Goal: Task Accomplishment & Management: Use online tool/utility

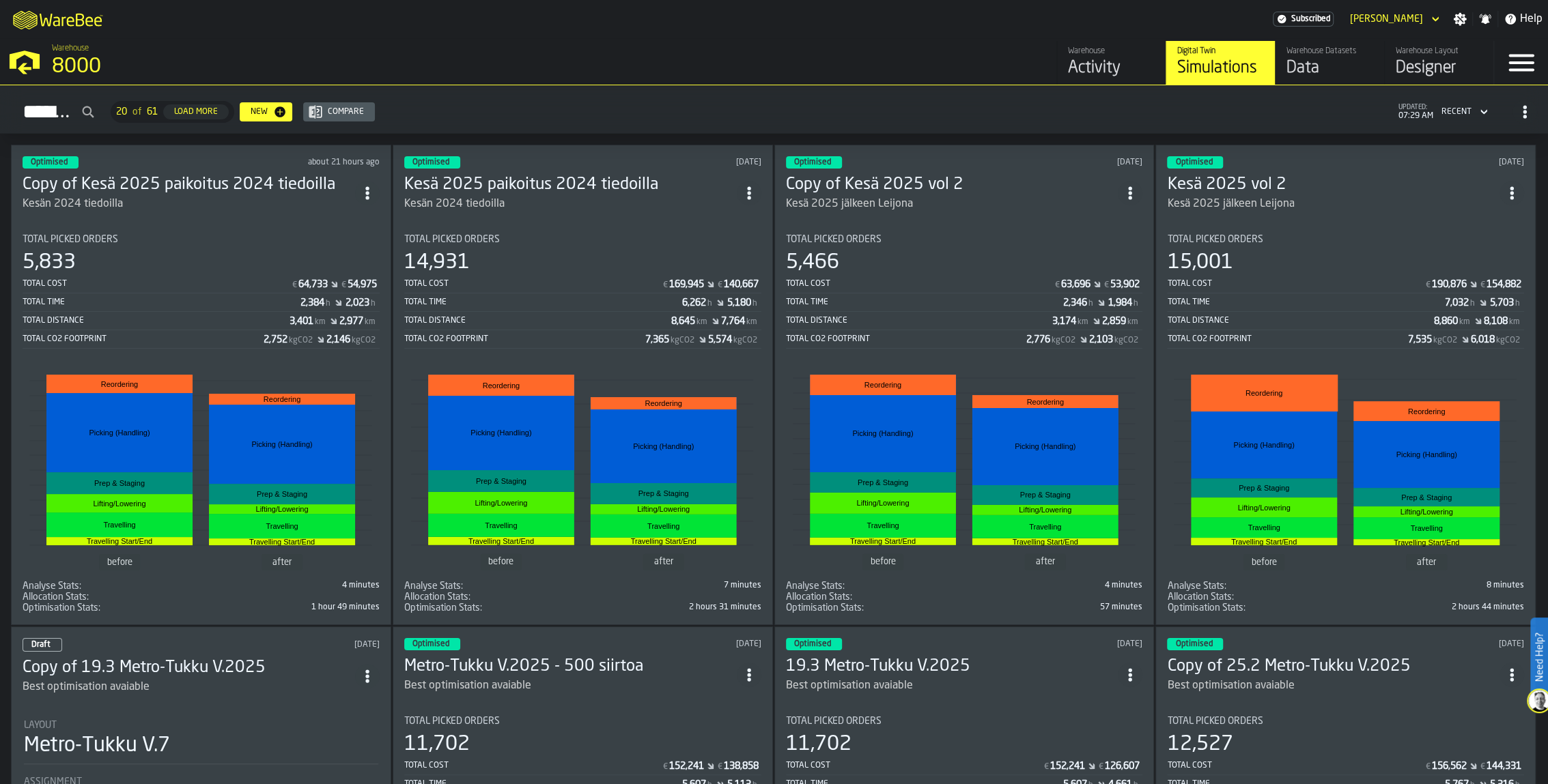
click at [252, 181] on h3 "Copy of Kesä 2025 paikoitus 2024 tiedoilla" at bounding box center [188, 185] width 333 height 22
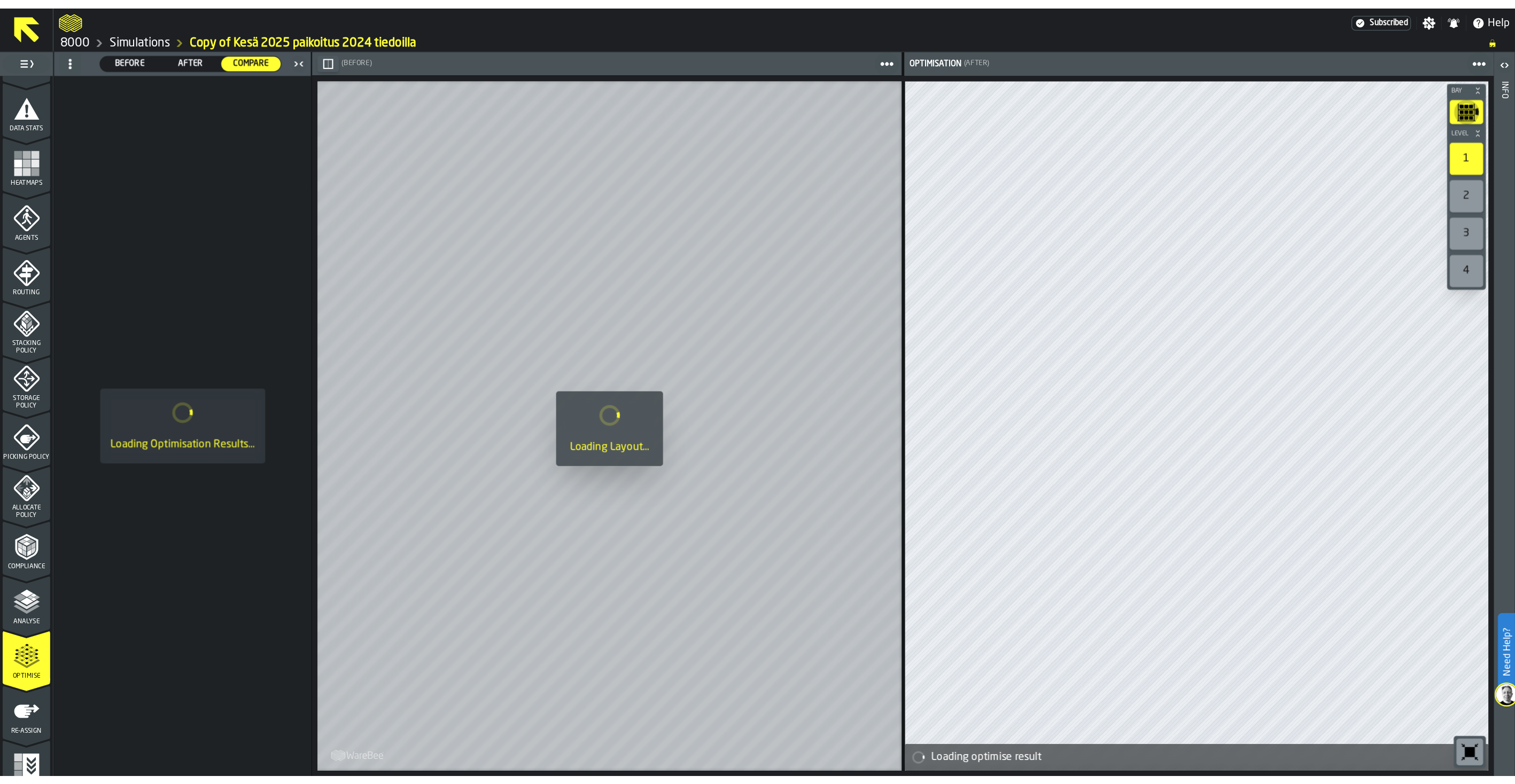
scroll to position [228, 0]
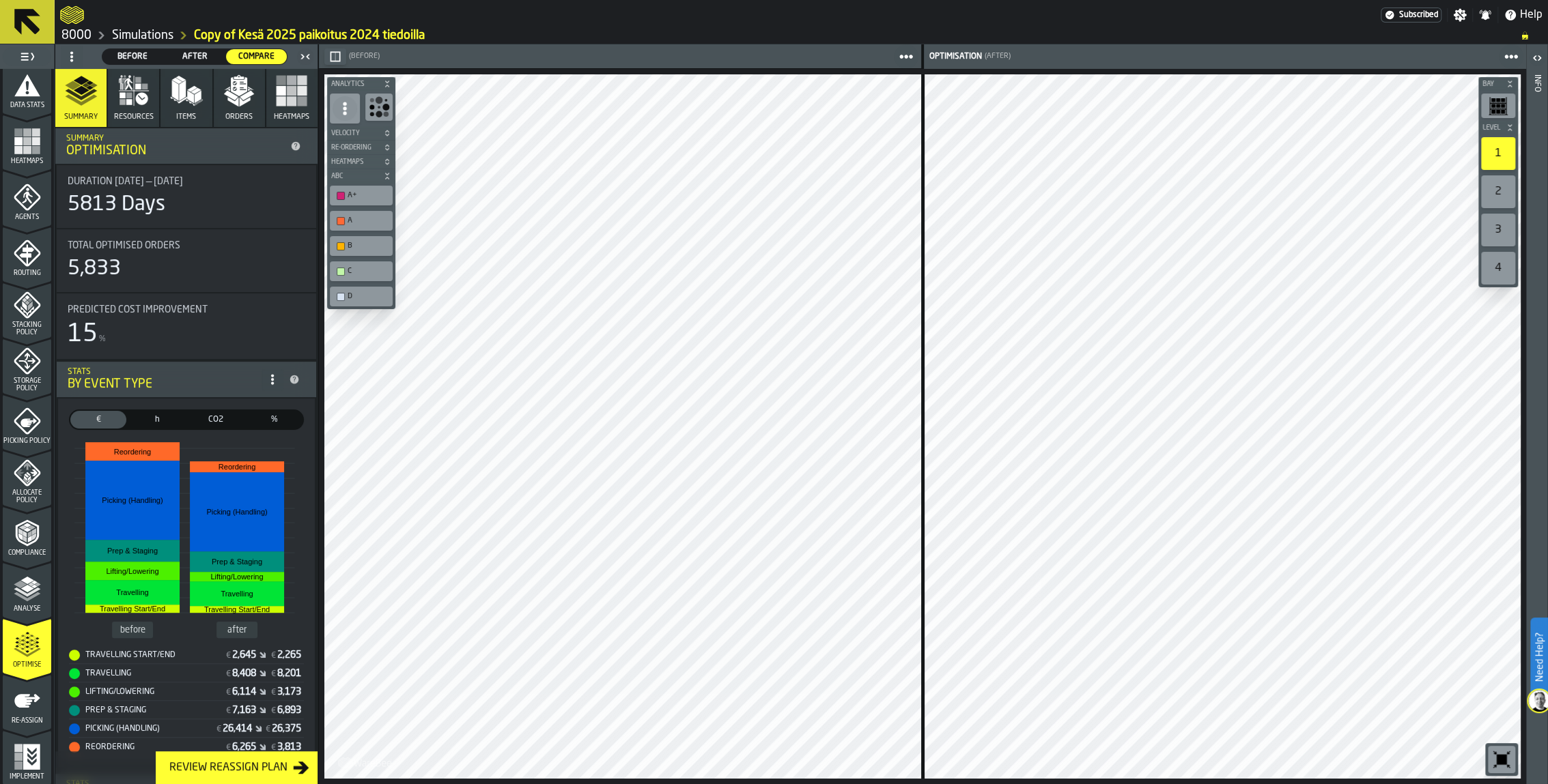
drag, startPoint x: 7, startPoint y: 19, endPoint x: 455, endPoint y: 19, distance: 448.0
click at [455, 19] on div at bounding box center [720, 15] width 1320 height 24
drag, startPoint x: 35, startPoint y: 32, endPoint x: 32, endPoint y: 9, distance: 23.2
click at [32, 9] on icon at bounding box center [28, 22] width 33 height 33
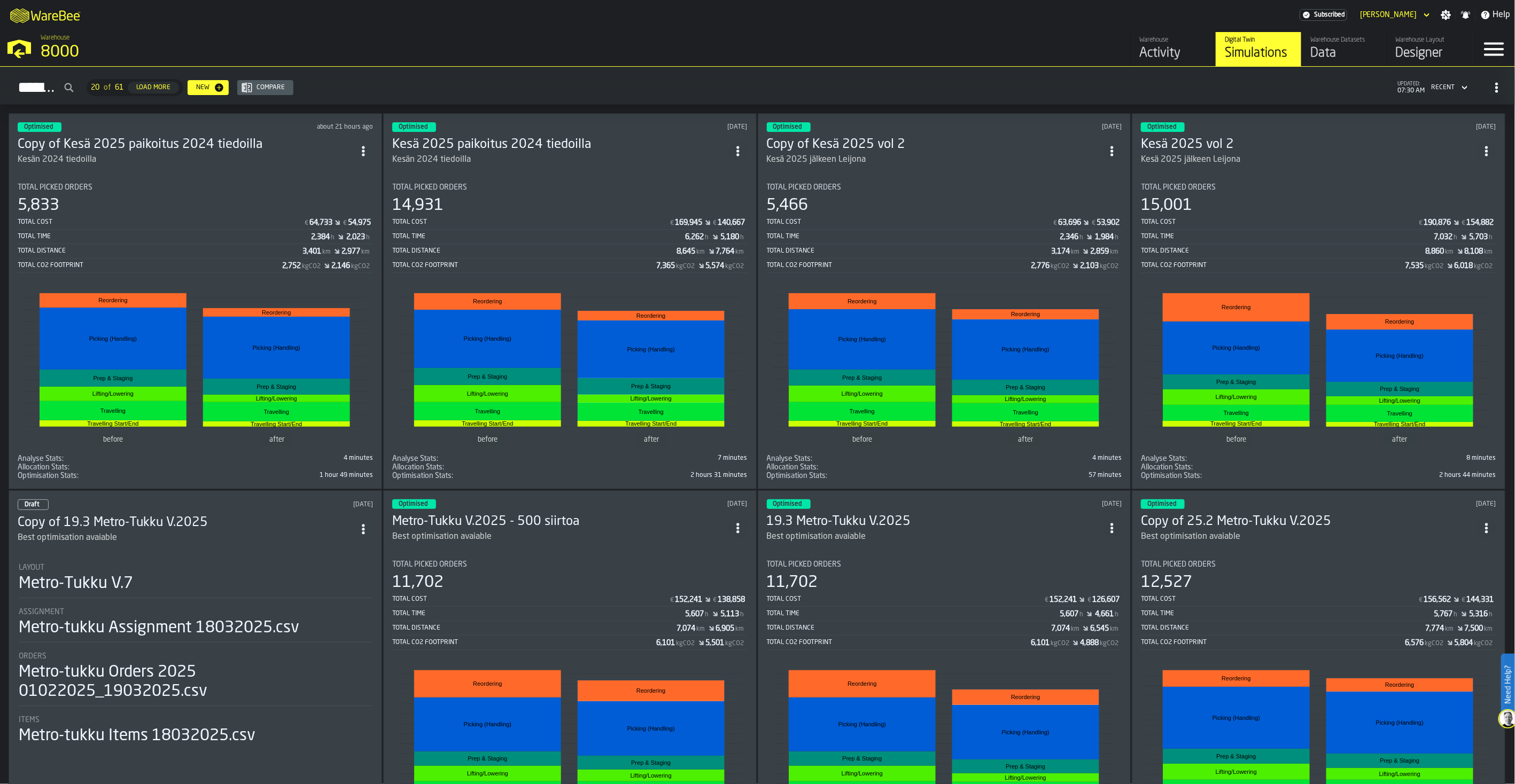
drag, startPoint x: 195, startPoint y: 142, endPoint x: 168, endPoint y: 182, distance: 48.3
click at [168, 183] on div "Total Picked Orders" at bounding box center [195, 187] width 356 height 9
click at [364, 149] on circle "ItemListCard-DashboardItemContainer" at bounding box center [363, 151] width 3 height 3
click at [344, 219] on div "Duplicate" at bounding box center [343, 221] width 55 height 13
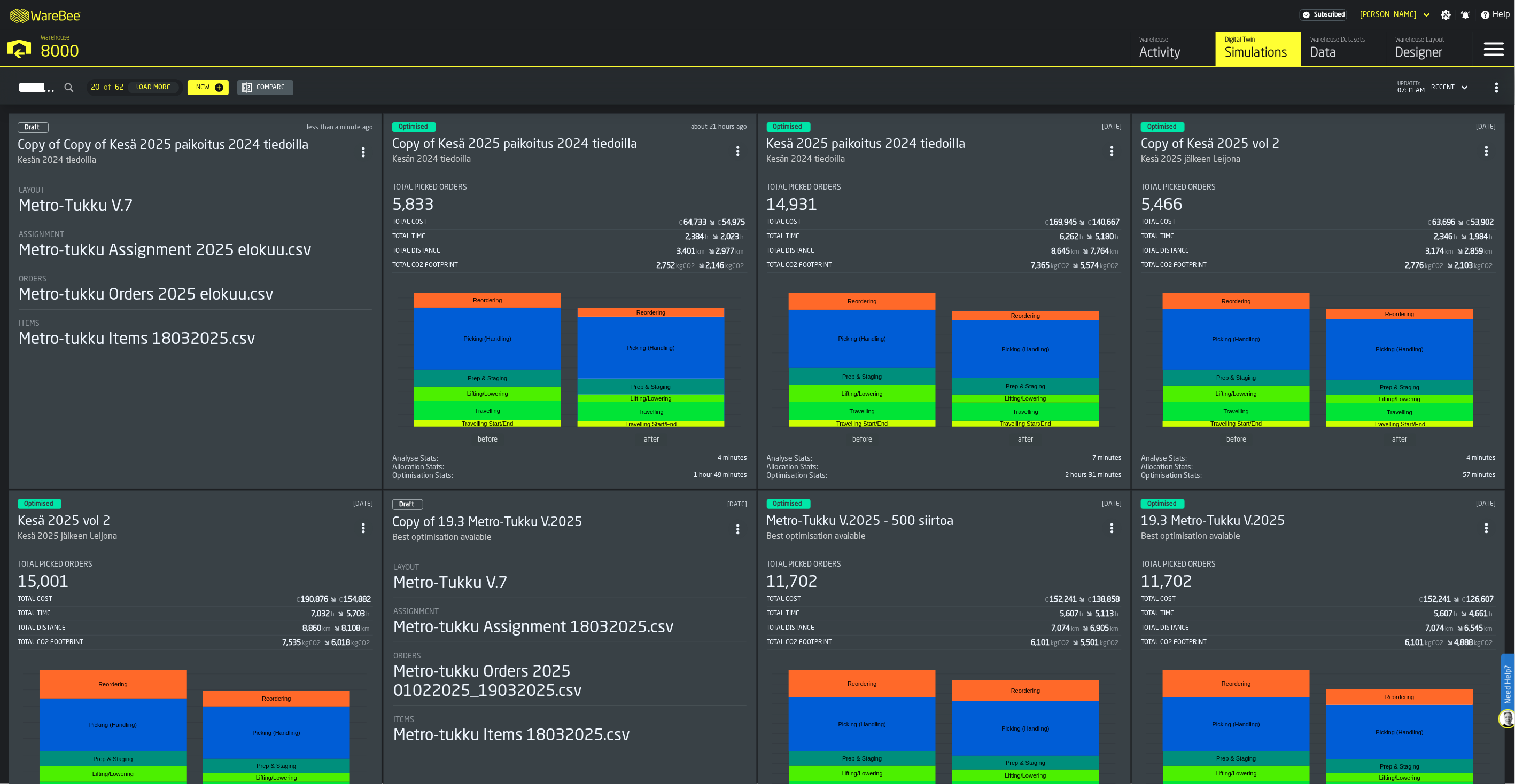
click at [501, 143] on h3 "Copy of Kesä 2025 paikoitus 2024 tiedoilla" at bounding box center [560, 145] width 336 height 17
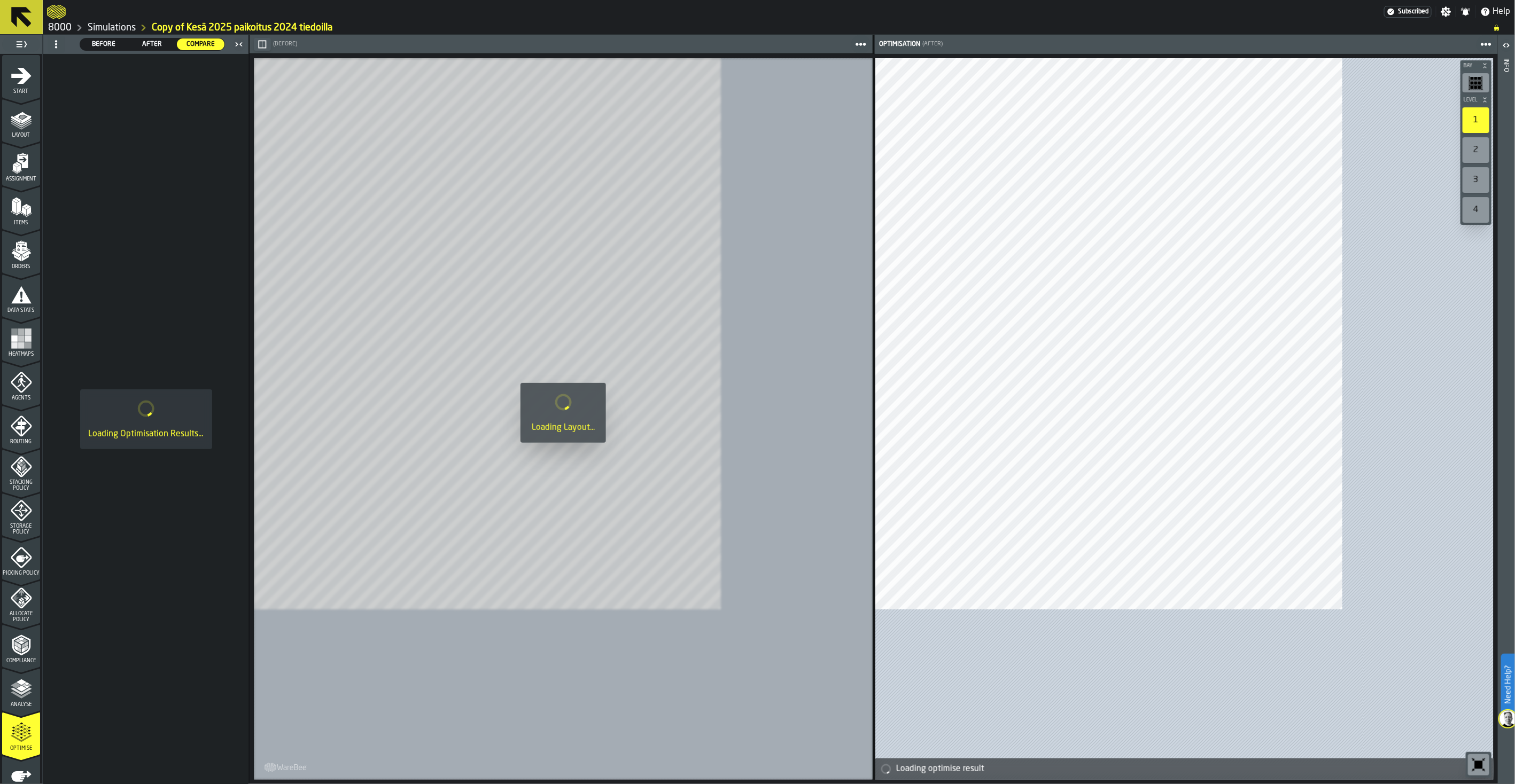
click at [27, 19] on icon at bounding box center [22, 17] width 20 height 20
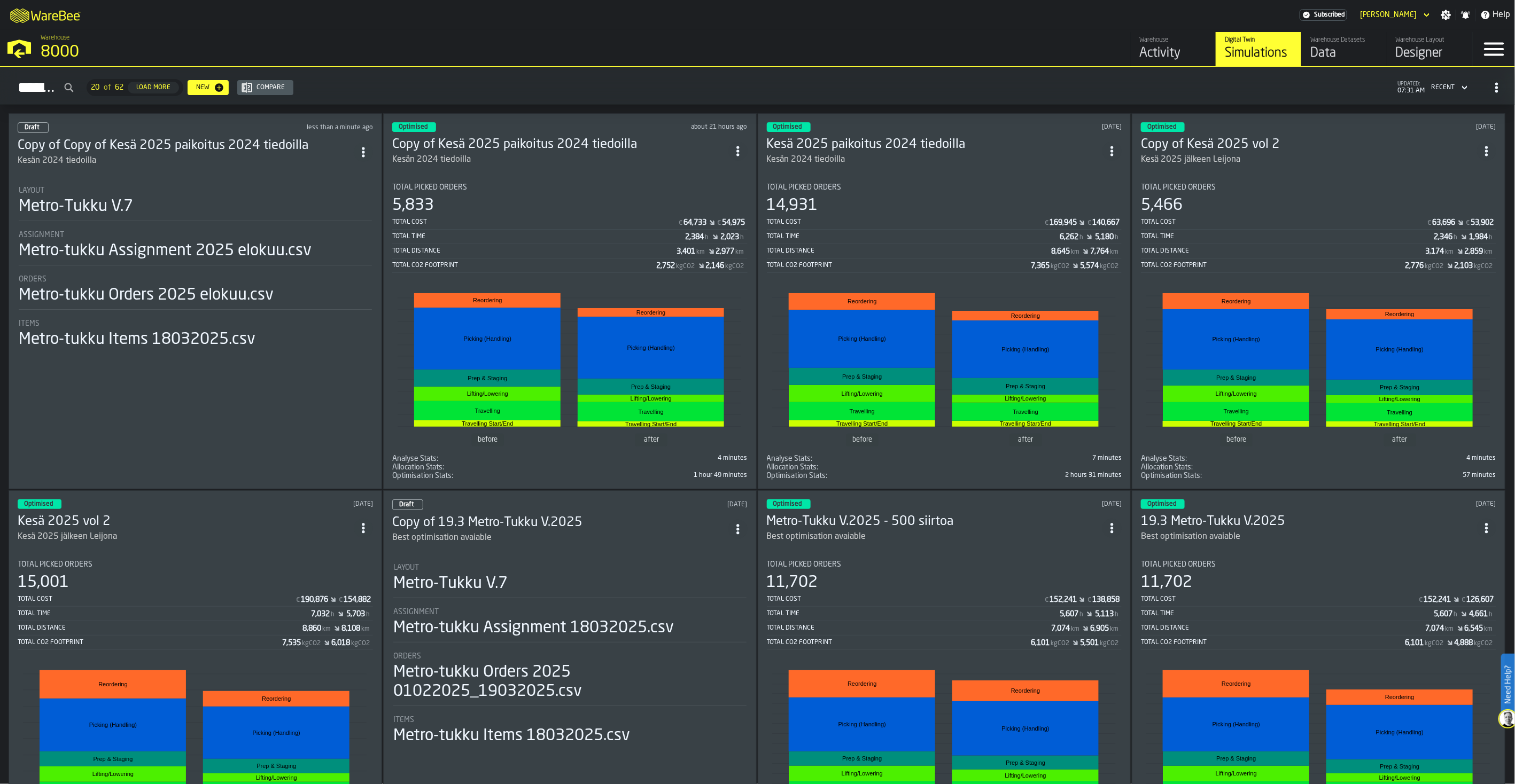
click at [173, 162] on div "Kesän 2024 tiedoilla" at bounding box center [185, 160] width 336 height 13
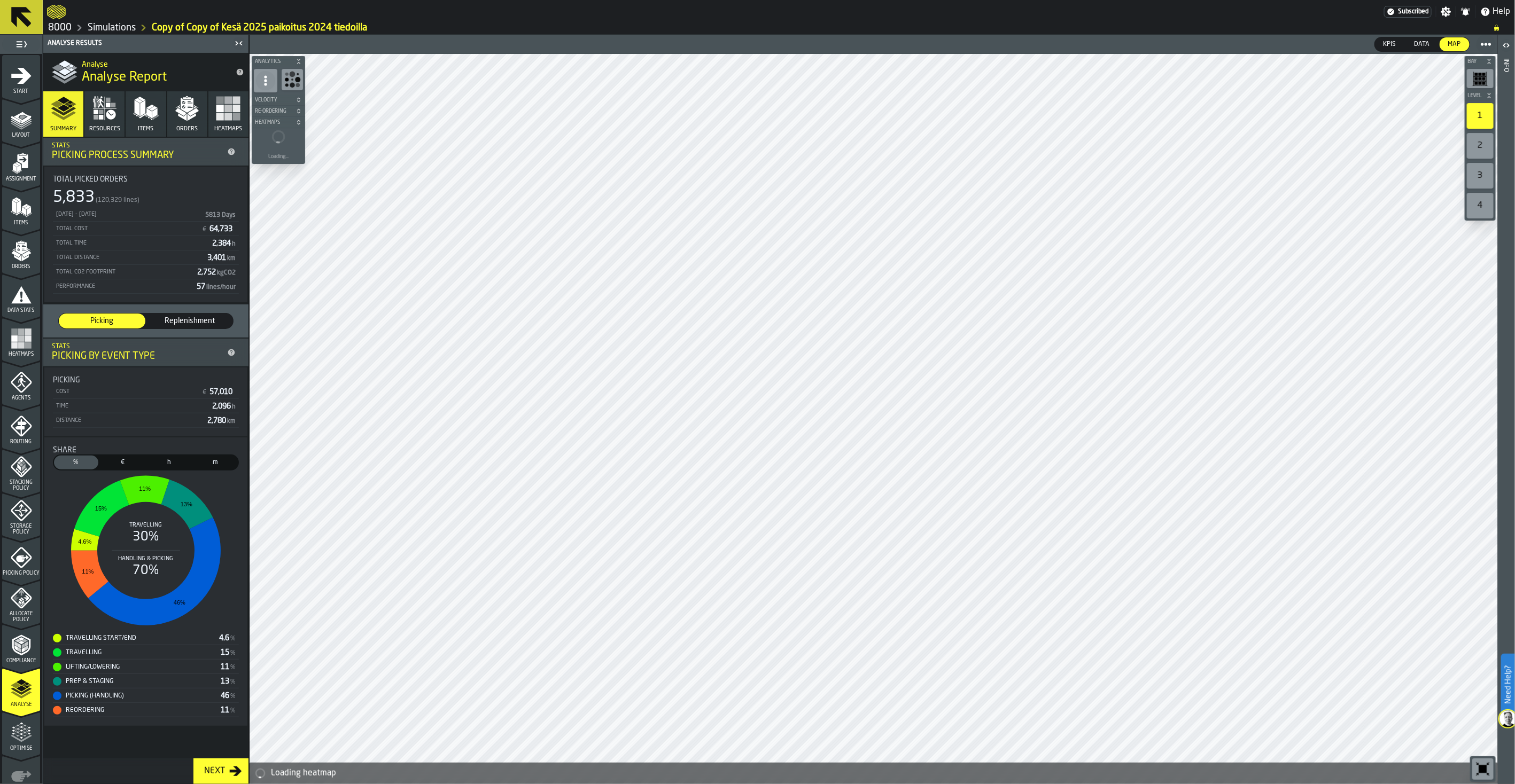
click at [18, 132] on span "Layout" at bounding box center [21, 135] width 38 height 6
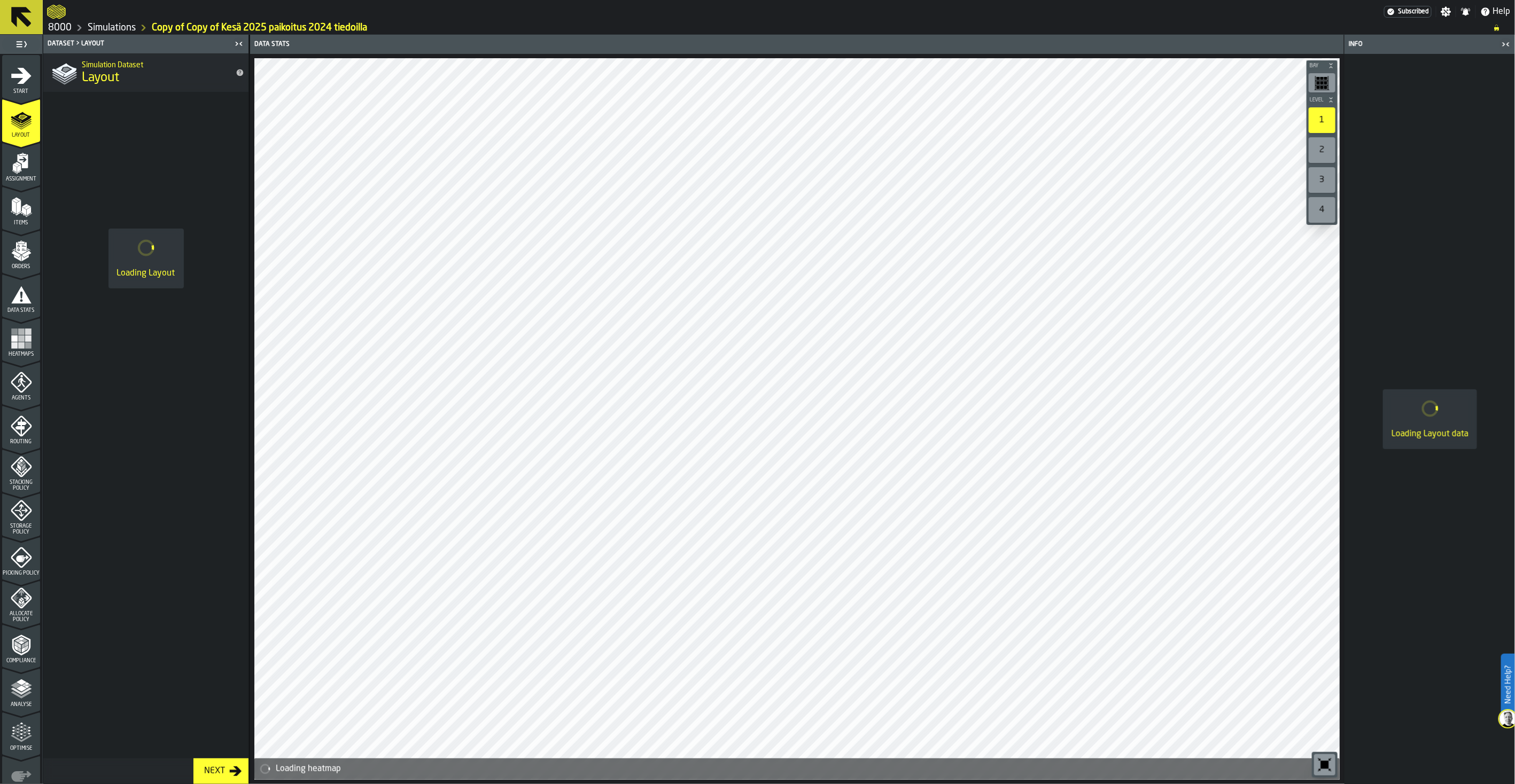
click at [11, 82] on icon "menu Start" at bounding box center [22, 76] width 22 height 22
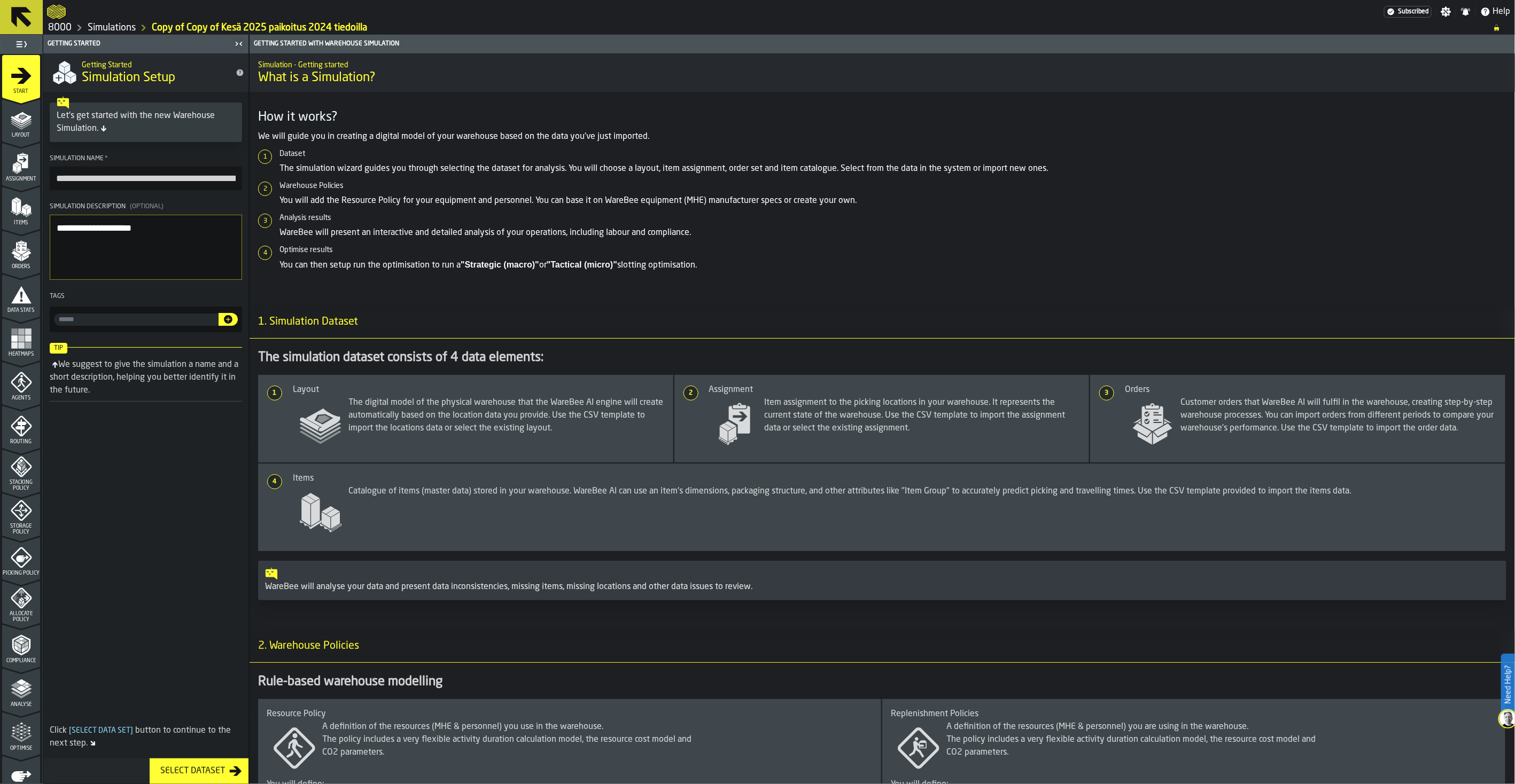
drag, startPoint x: 174, startPoint y: 238, endPoint x: 41, endPoint y: 233, distance: 133.1
click at [39, 235] on aside "**********" at bounding box center [124, 409] width 249 height 750
type textarea "**********"
click at [32, 172] on div "Assignment" at bounding box center [21, 167] width 38 height 29
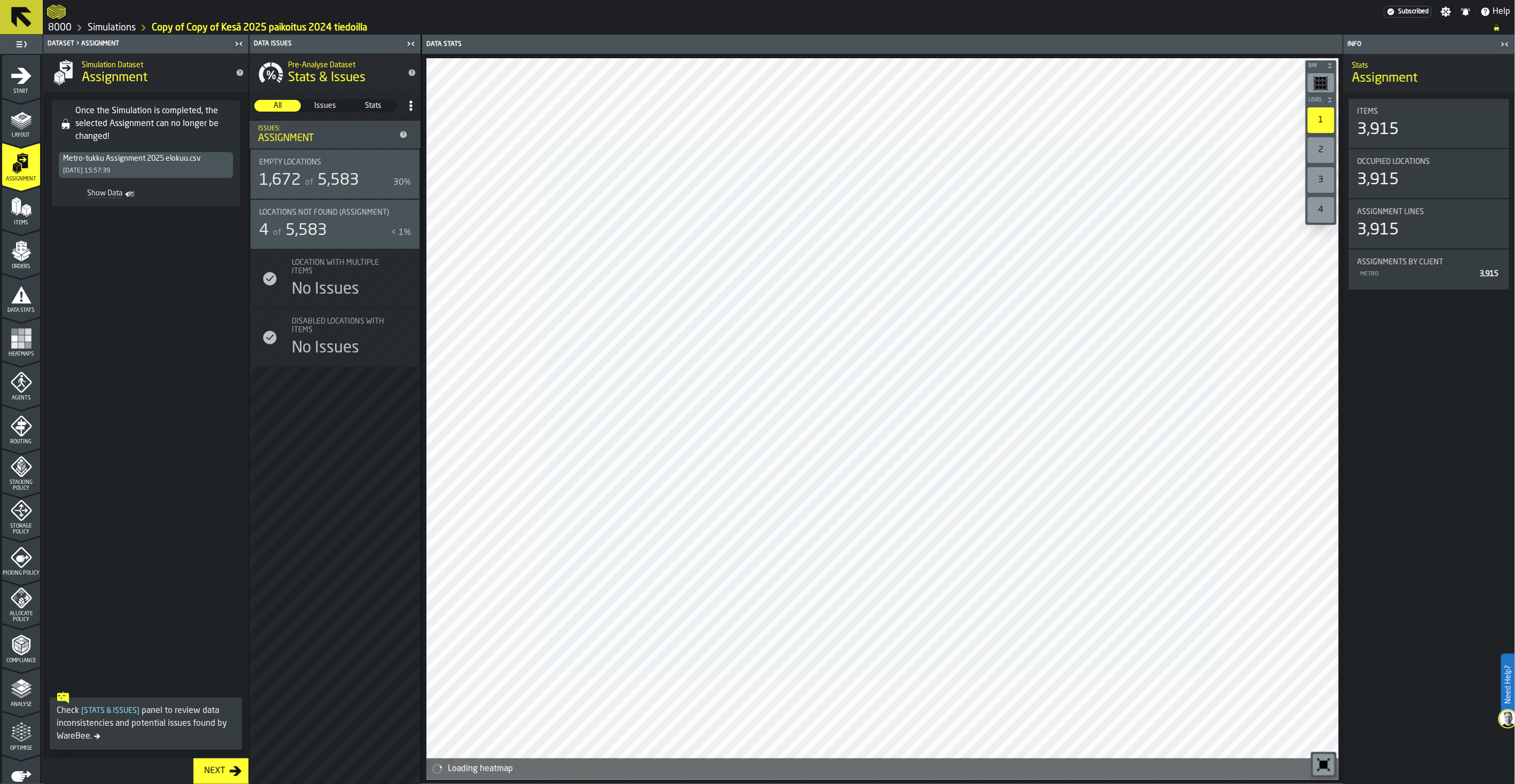
click at [27, 211] on polygon "menu Items" at bounding box center [28, 211] width 4 height 9
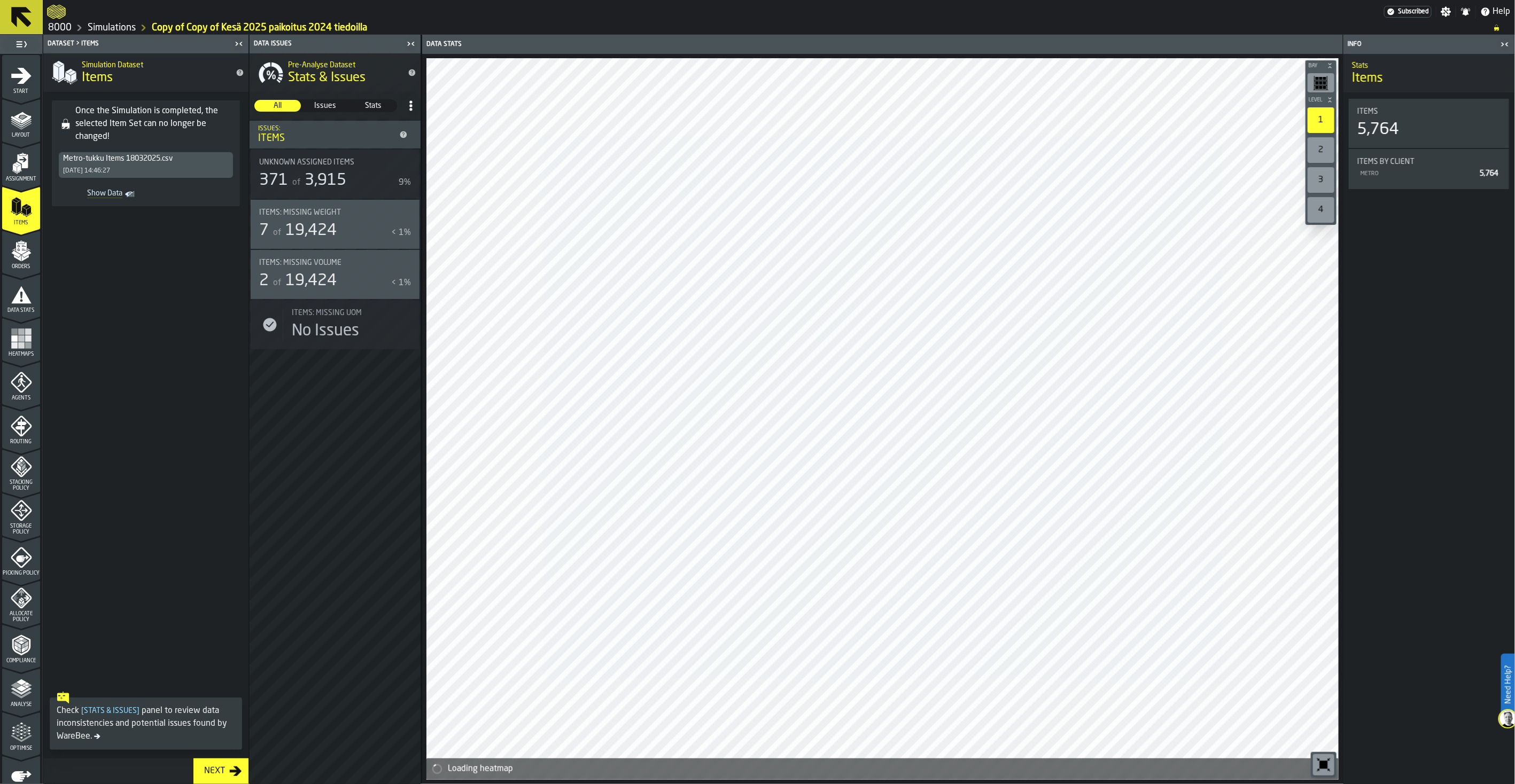
click at [26, 170] on icon "menu Assignment" at bounding box center [22, 164] width 22 height 22
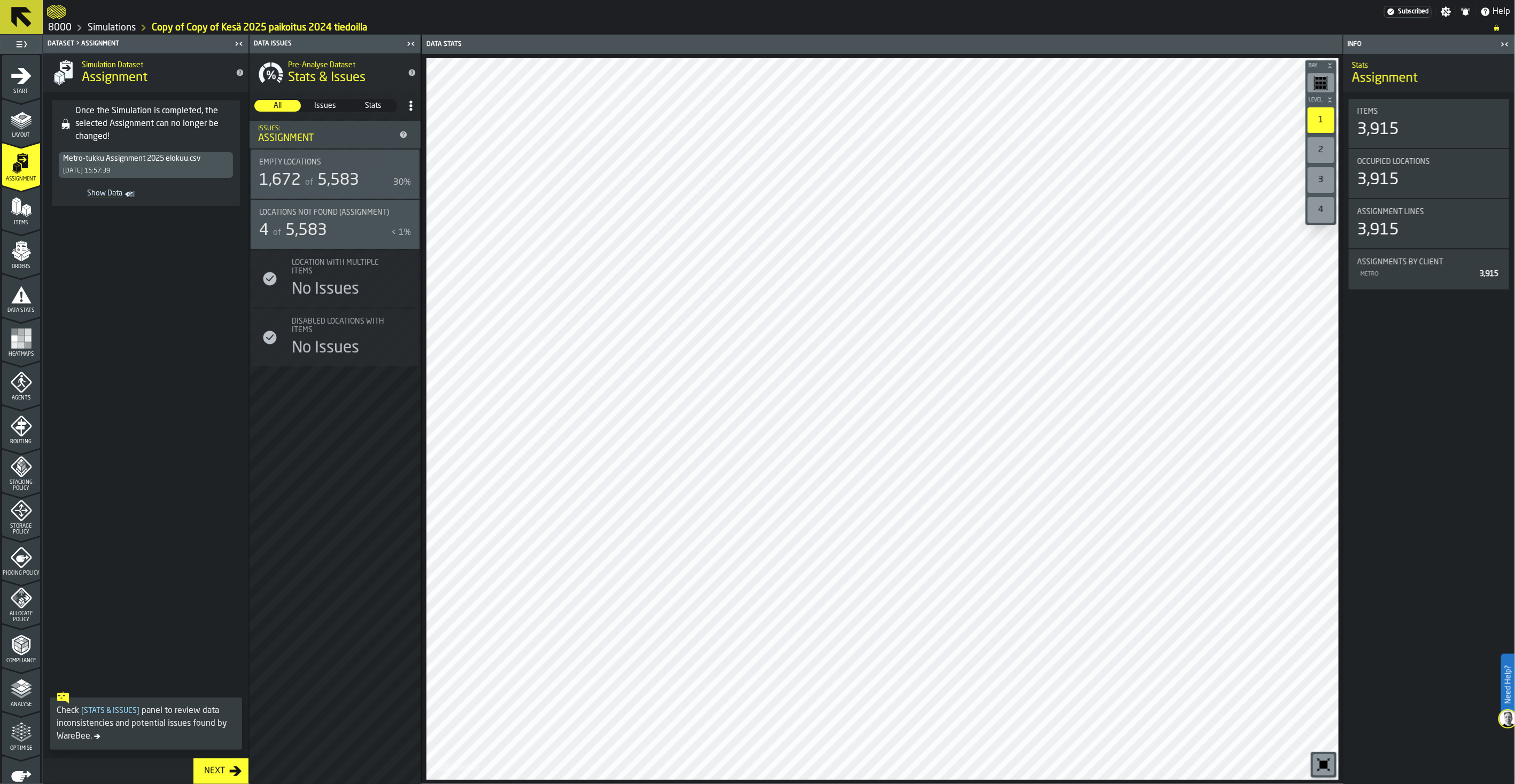
click at [14, 220] on span "Items" at bounding box center [21, 223] width 38 height 6
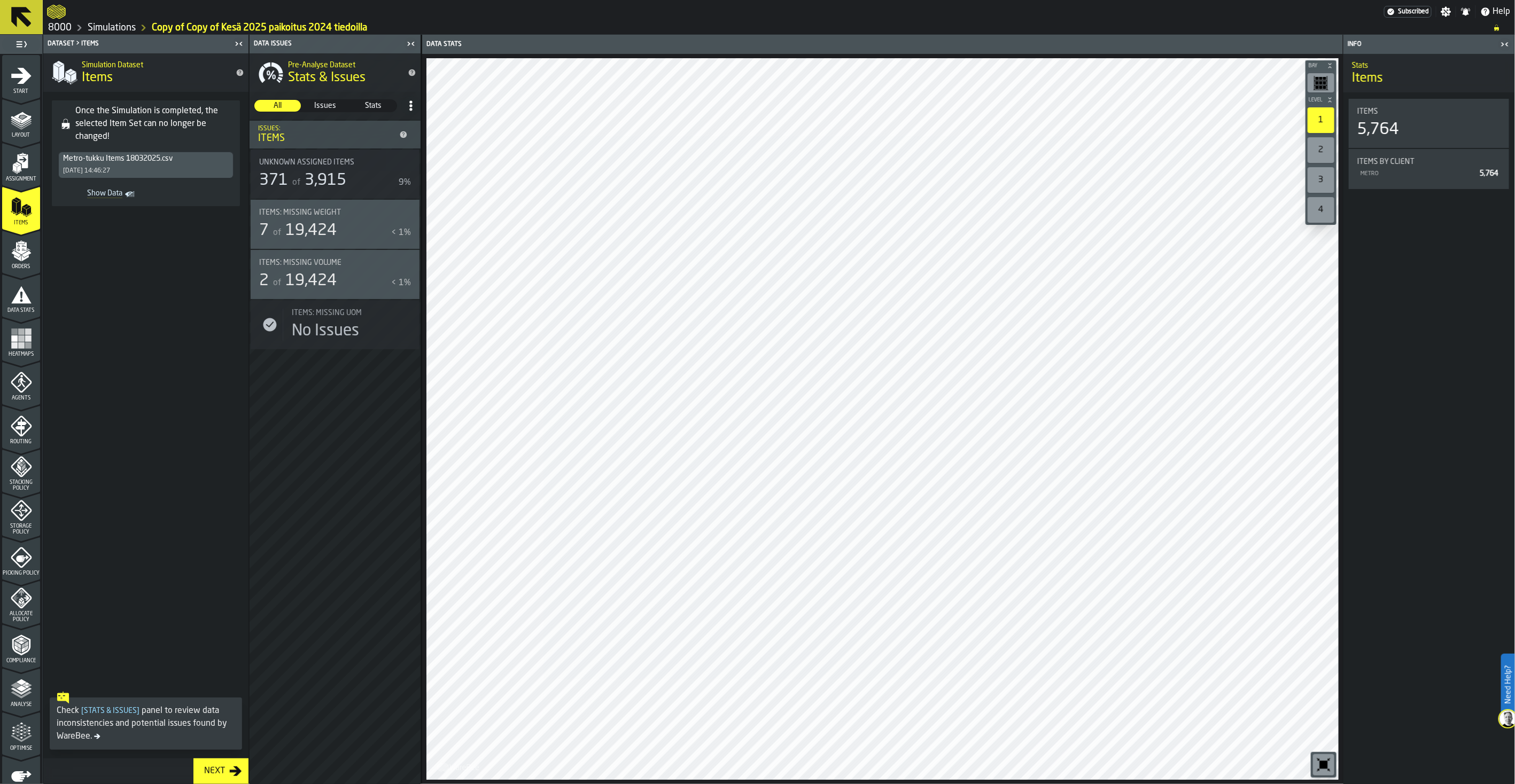
click at [322, 164] on span "Unknown assigned items" at bounding box center [306, 162] width 95 height 9
click at [333, 101] on span "Issues" at bounding box center [324, 106] width 45 height 11
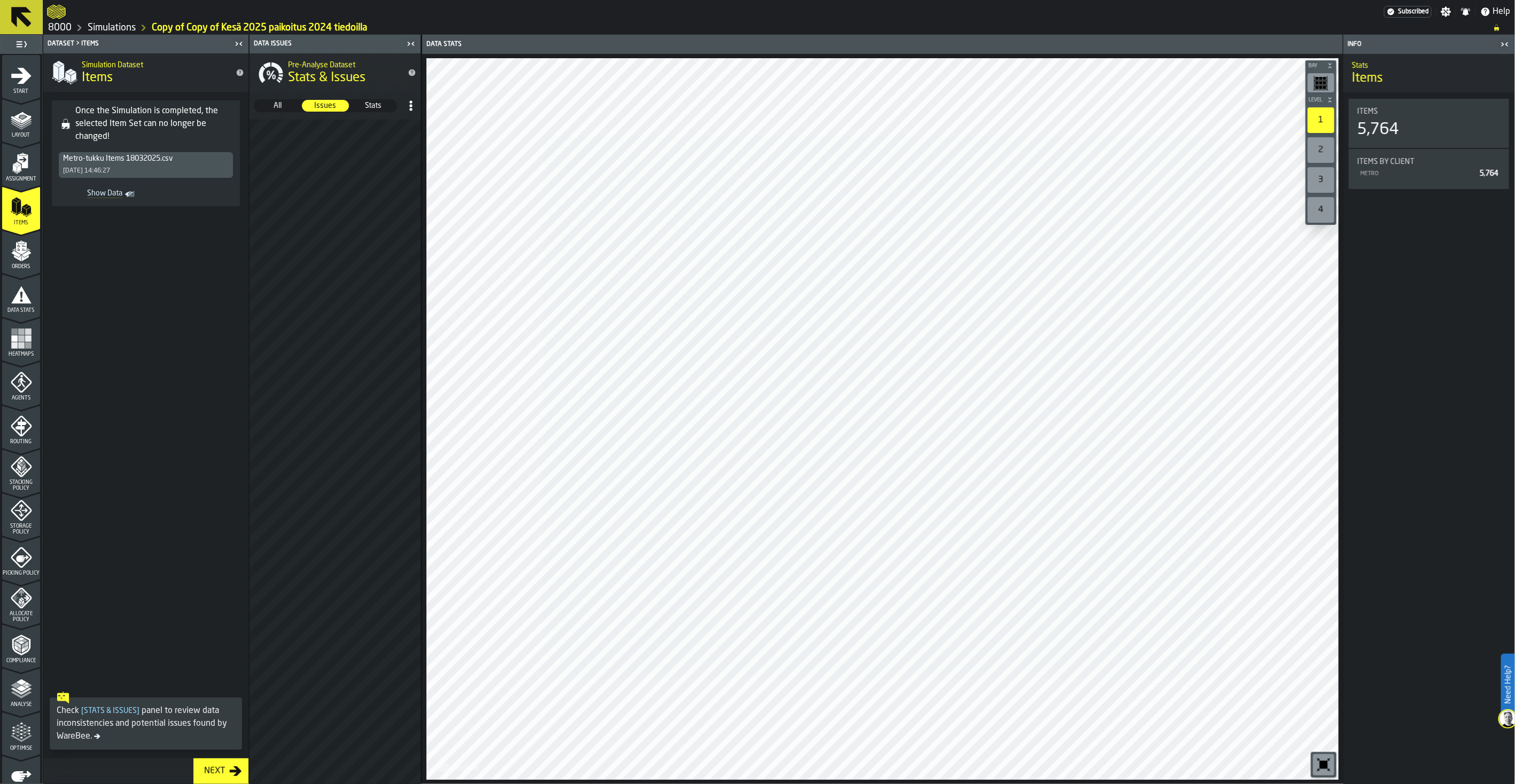
click at [367, 111] on div "Stats" at bounding box center [373, 105] width 47 height 11
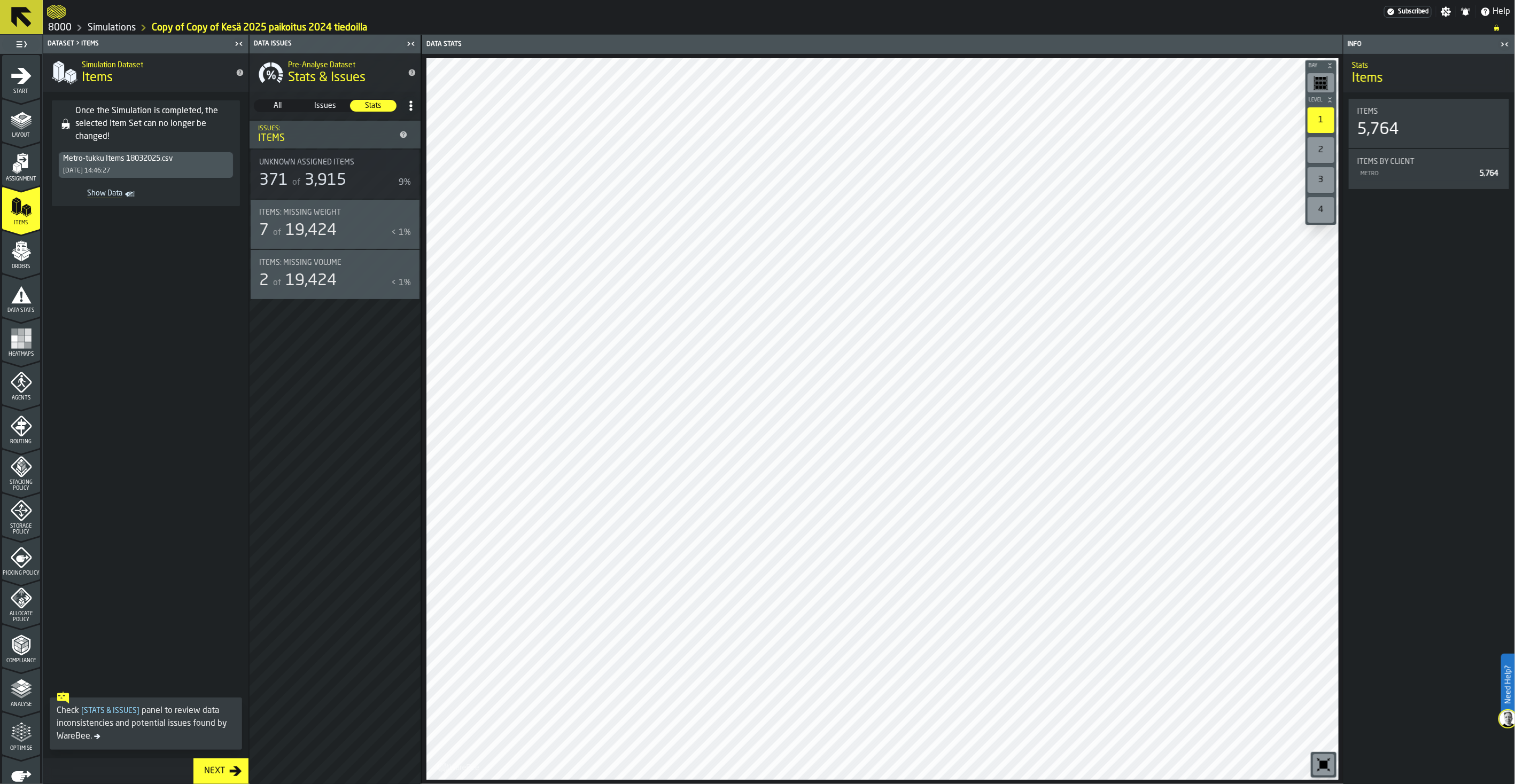
click at [318, 209] on span "Items: Missing Weight" at bounding box center [299, 212] width 82 height 9
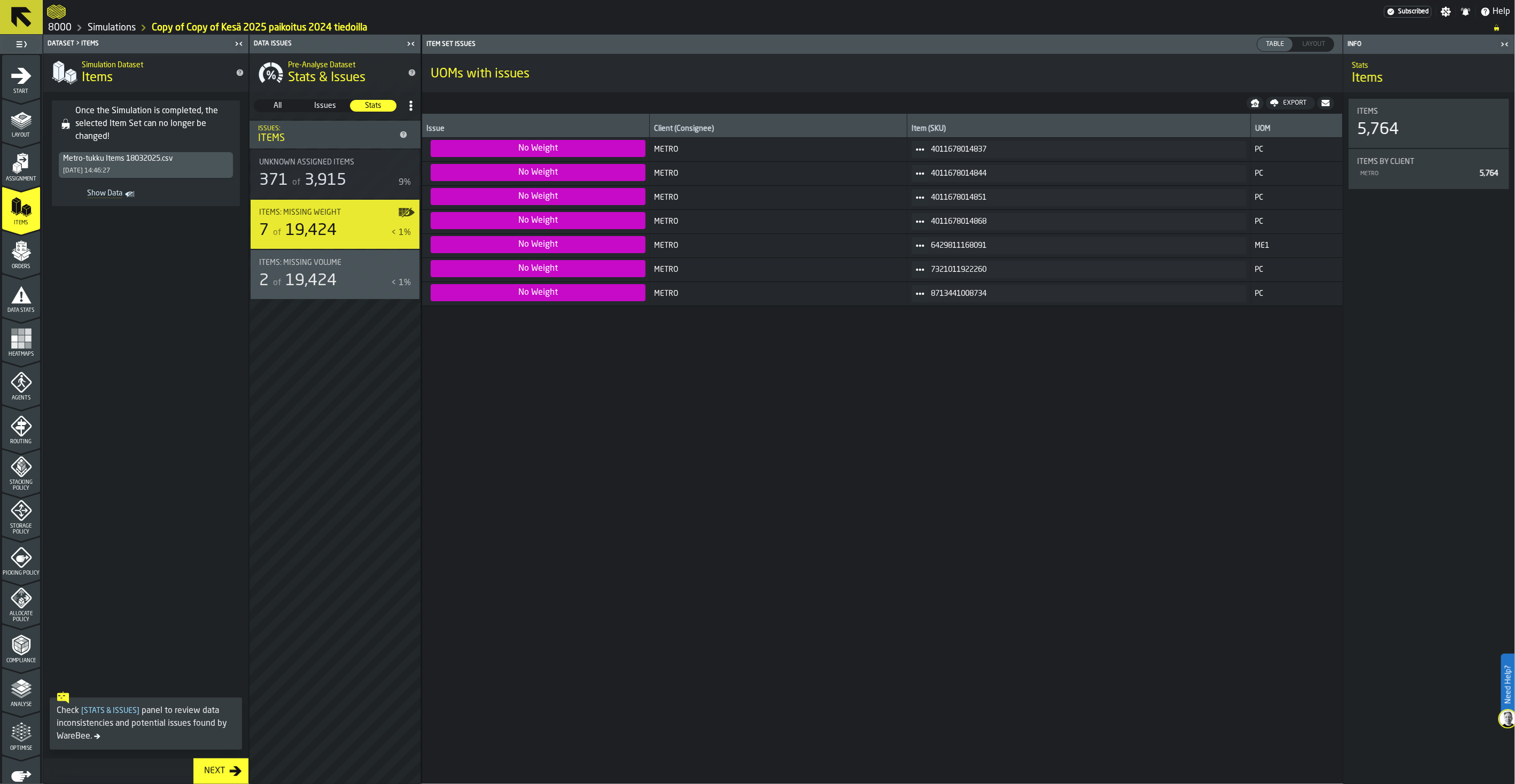
click at [304, 258] on div "Items: Missing Volume 2 of 19,424 < 1%" at bounding box center [335, 274] width 169 height 49
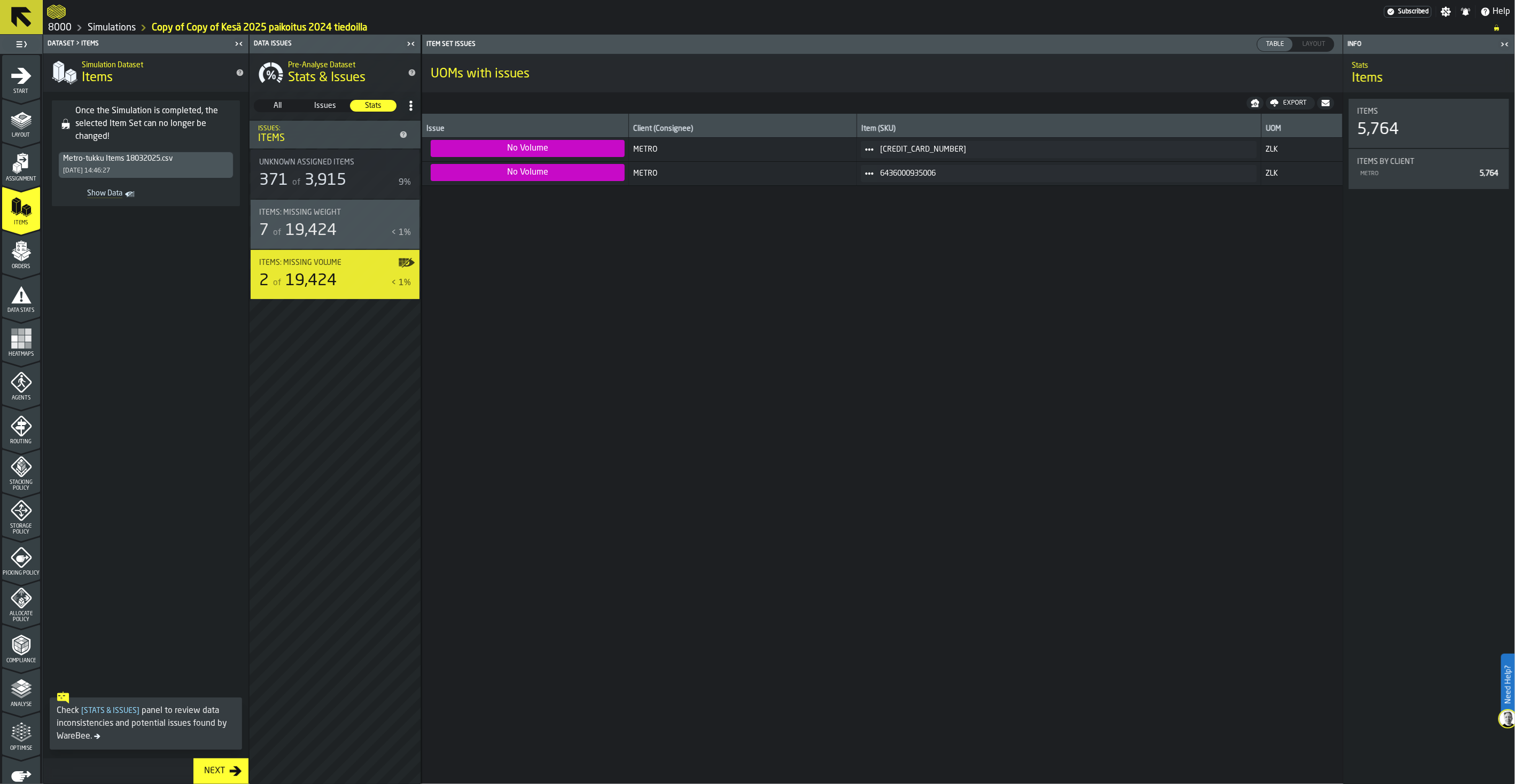
click at [302, 214] on span "Items: Missing Weight" at bounding box center [299, 212] width 82 height 9
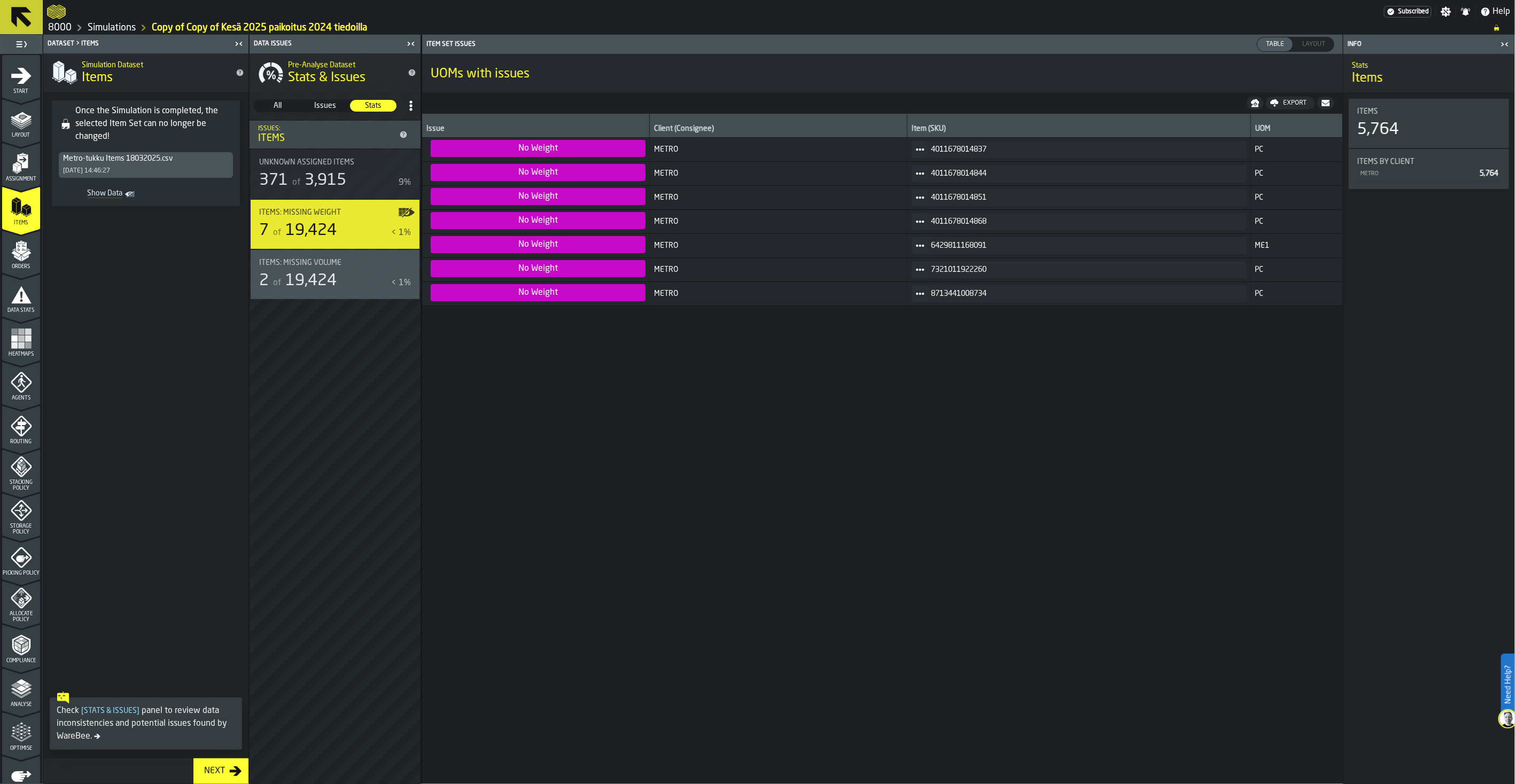
click at [306, 170] on div "Unknown assigned items 371 of 3,915 9%" at bounding box center [335, 174] width 151 height 32
click at [308, 103] on span "Issues" at bounding box center [324, 106] width 45 height 11
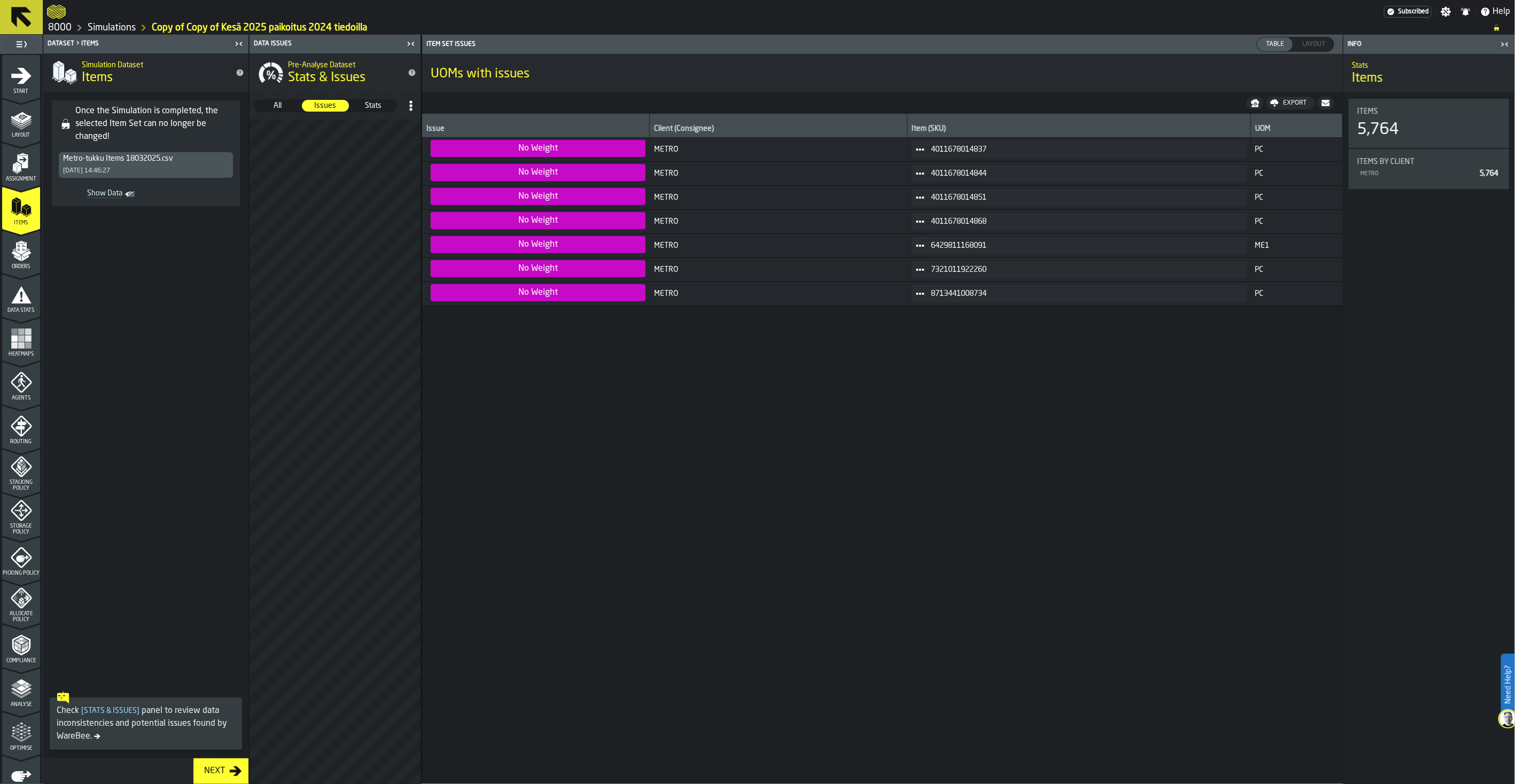
click at [280, 103] on span "All" at bounding box center [277, 106] width 45 height 11
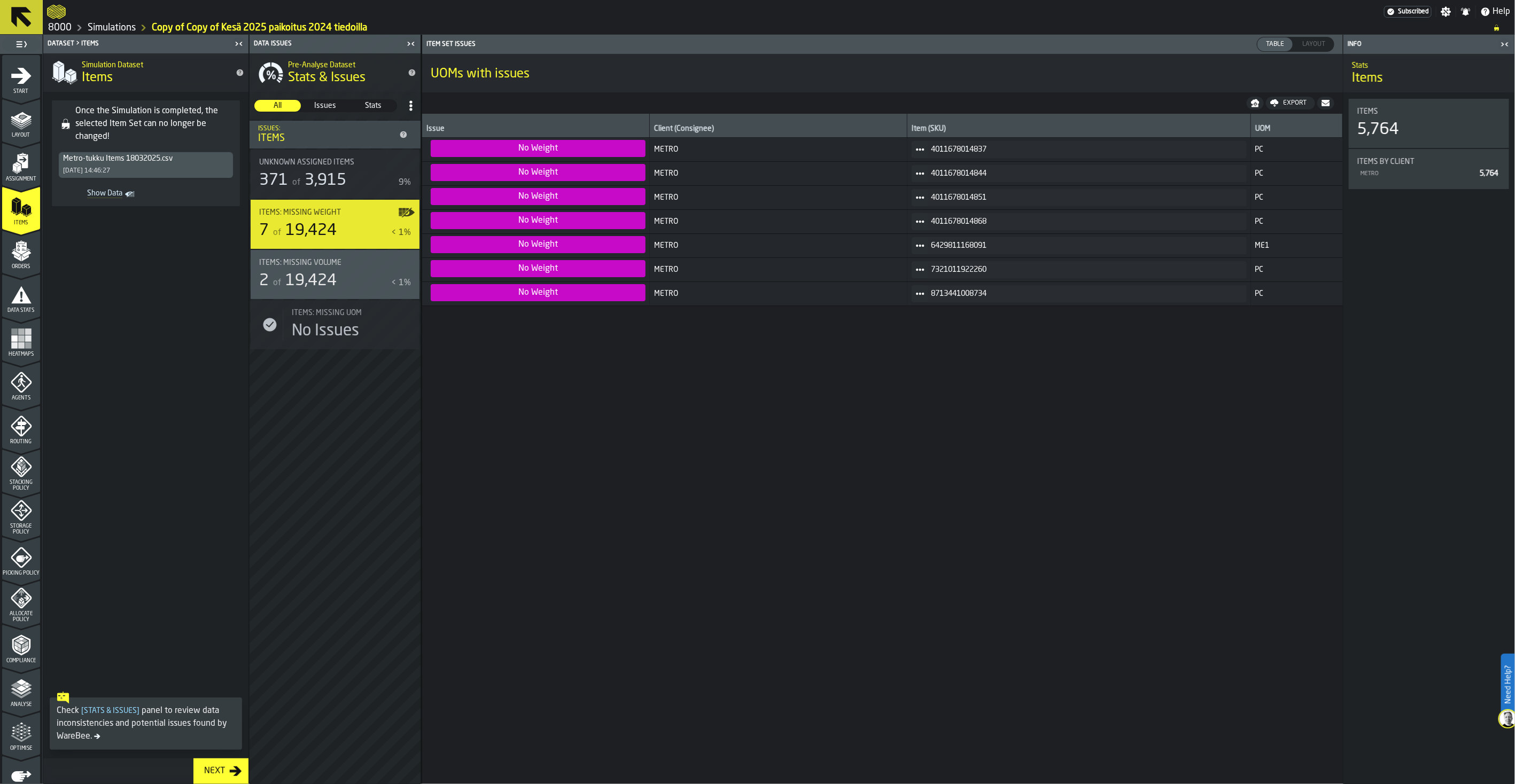
click at [346, 161] on span "Unknown assigned items" at bounding box center [306, 162] width 95 height 9
click at [14, 249] on polygon "menu Orders" at bounding box center [15, 250] width 1 height 1
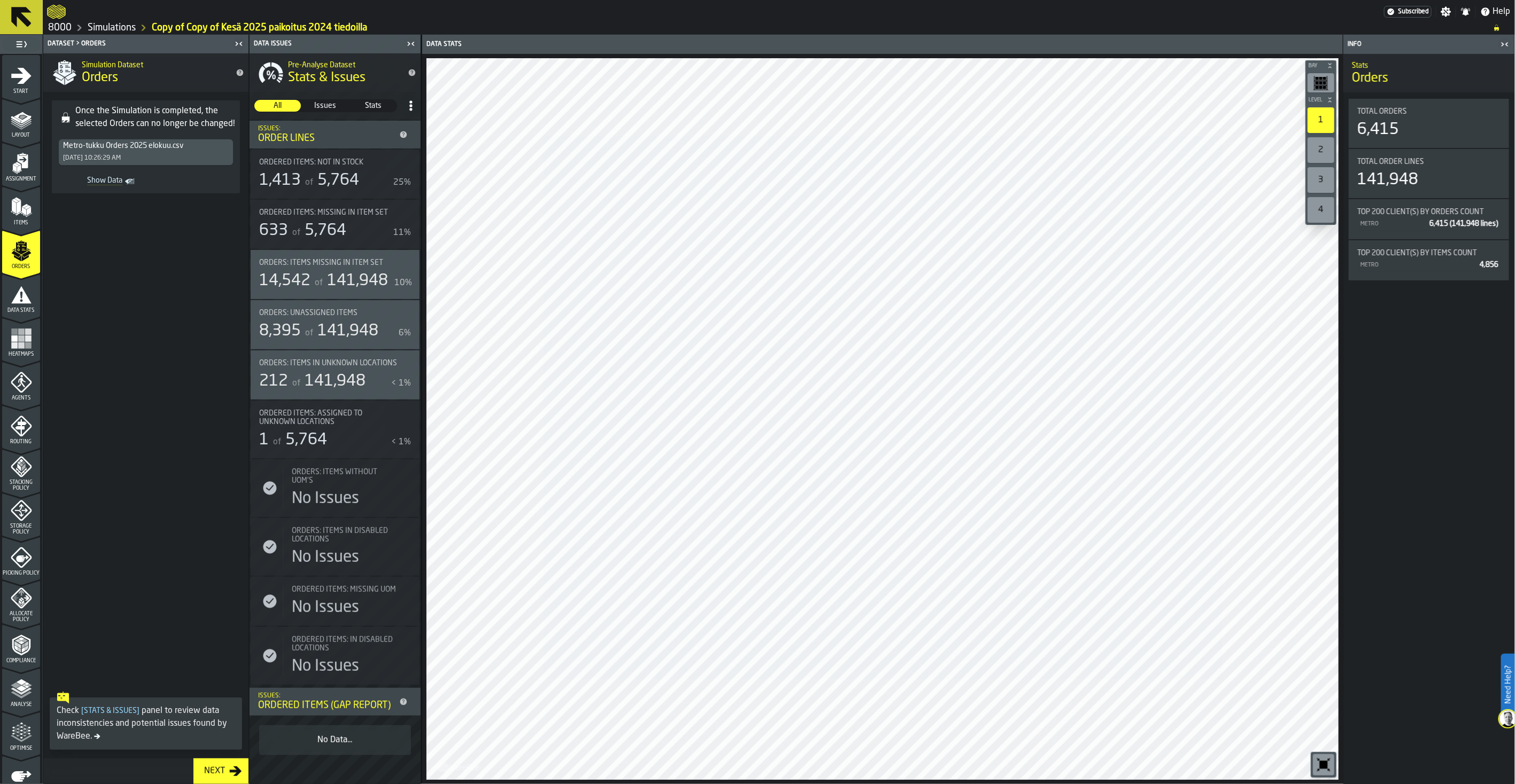
click at [335, 217] on div "Ordered Items: Missing in Item Set 633 of 5,764 11%" at bounding box center [335, 224] width 151 height 32
click at [328, 103] on span "Issues" at bounding box center [324, 106] width 45 height 11
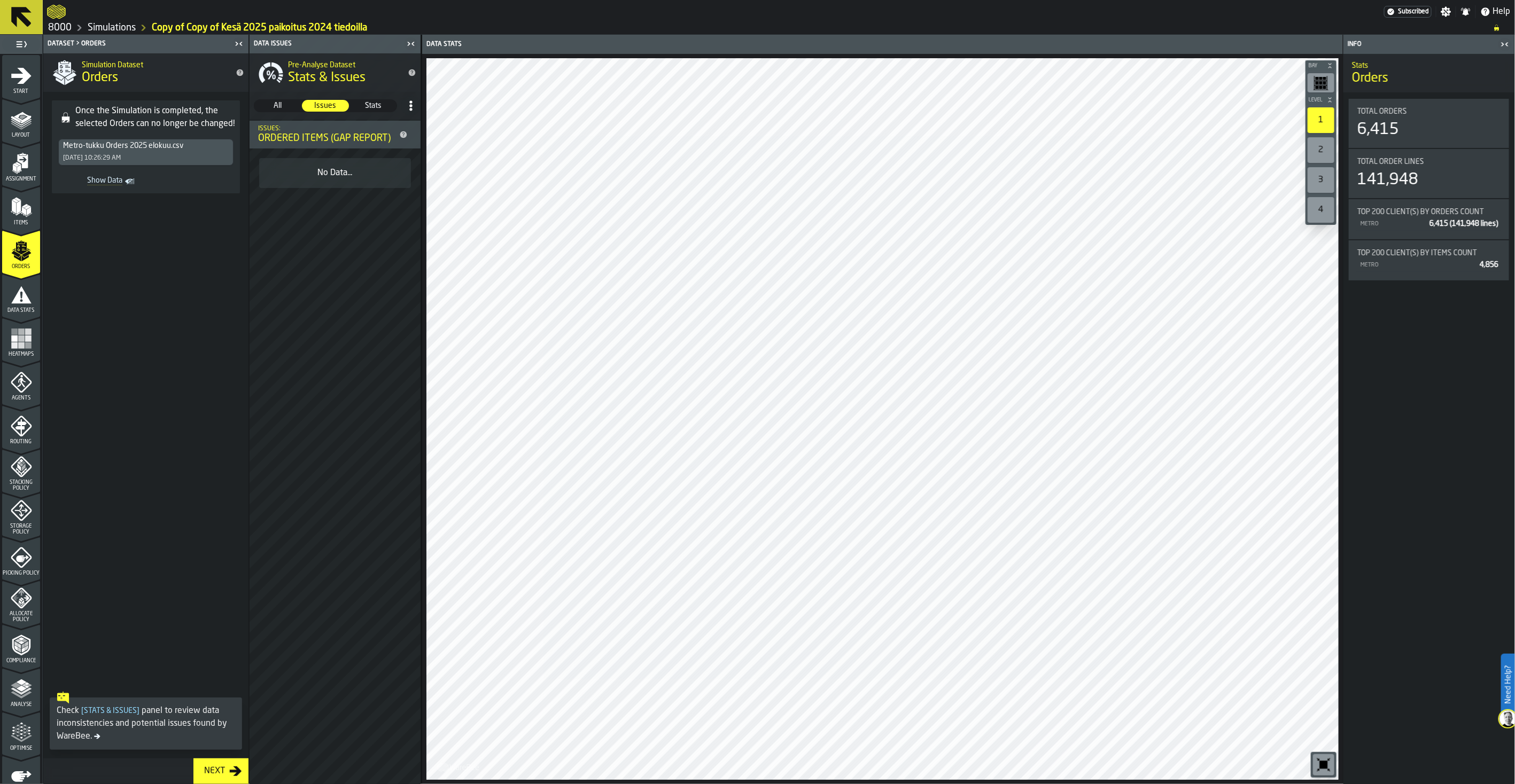
click at [338, 168] on div "No Data..." at bounding box center [335, 173] width 135 height 13
click at [373, 101] on span "Stats" at bounding box center [372, 106] width 45 height 11
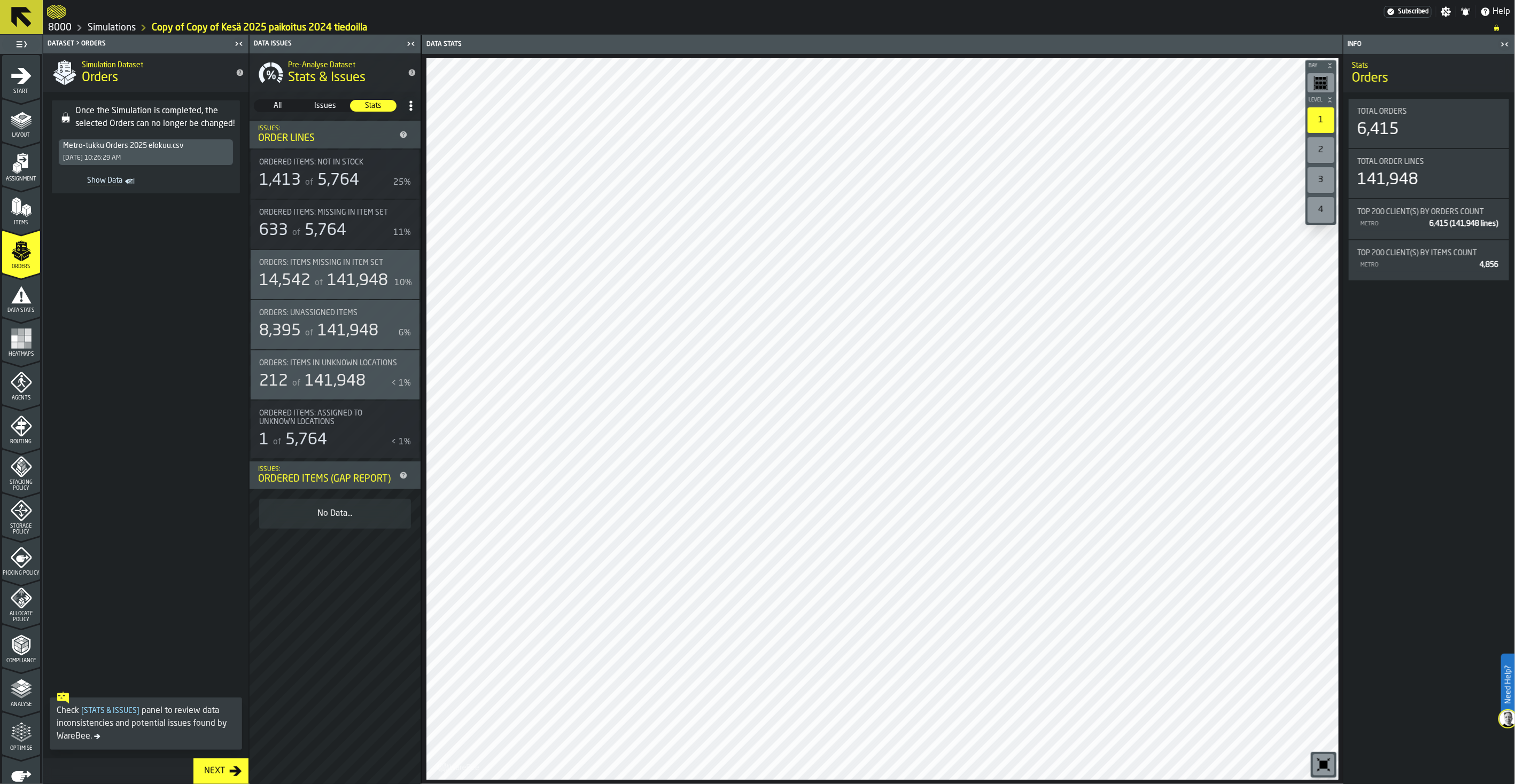
click at [19, 292] on icon "menu Data Stats" at bounding box center [22, 295] width 22 height 22
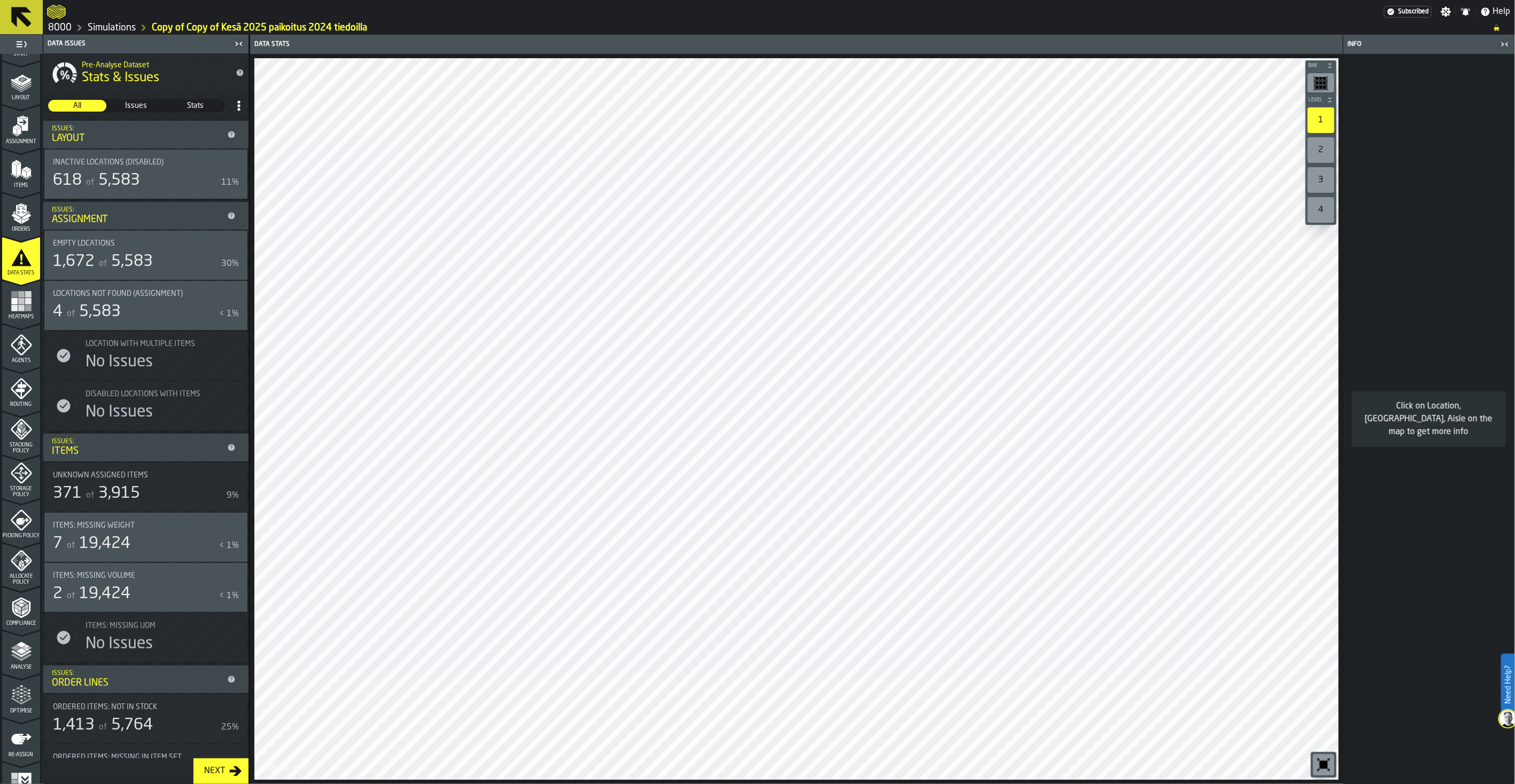
scroll to position [57, 0]
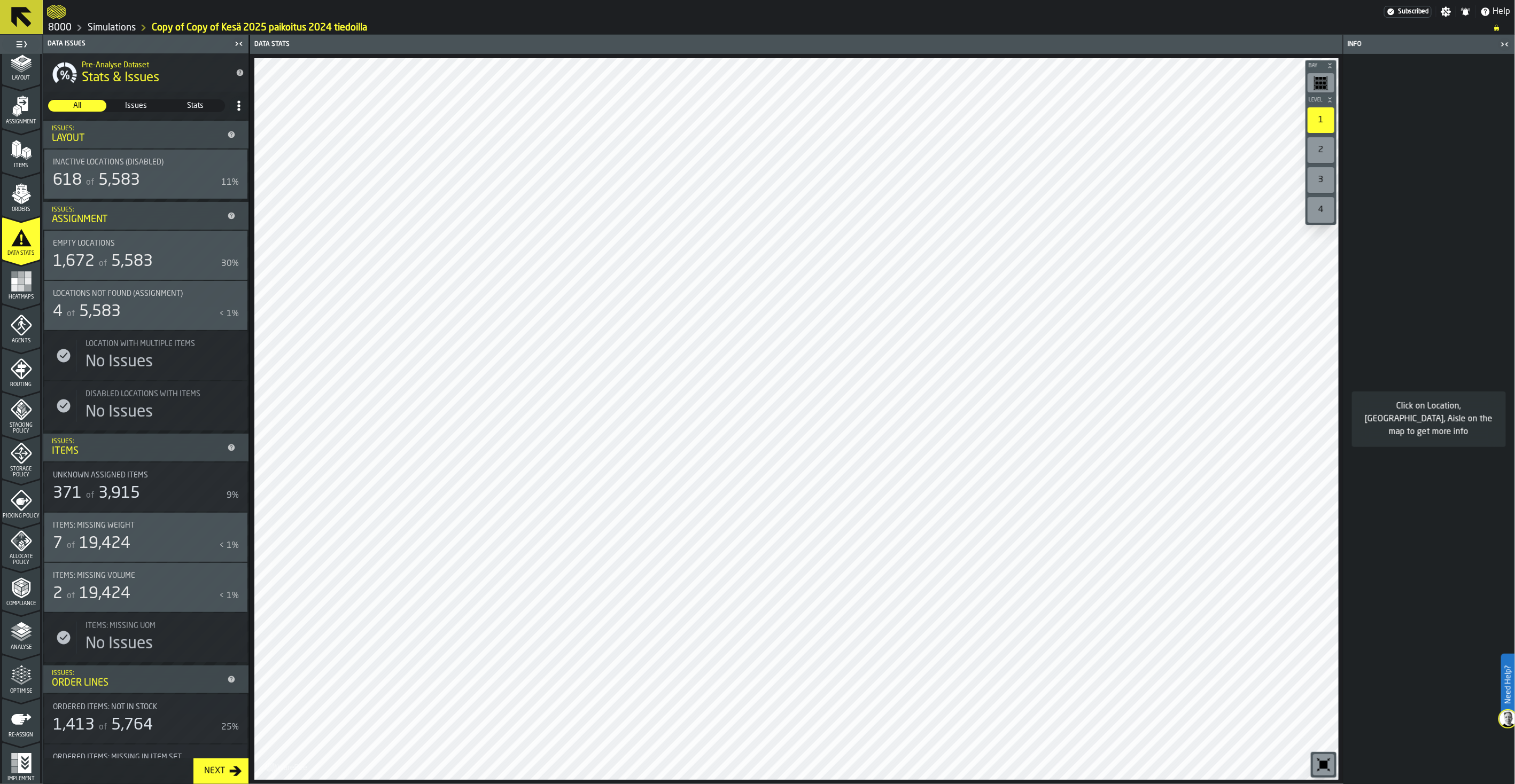
click at [29, 372] on icon "menu Routing" at bounding box center [22, 369] width 22 height 22
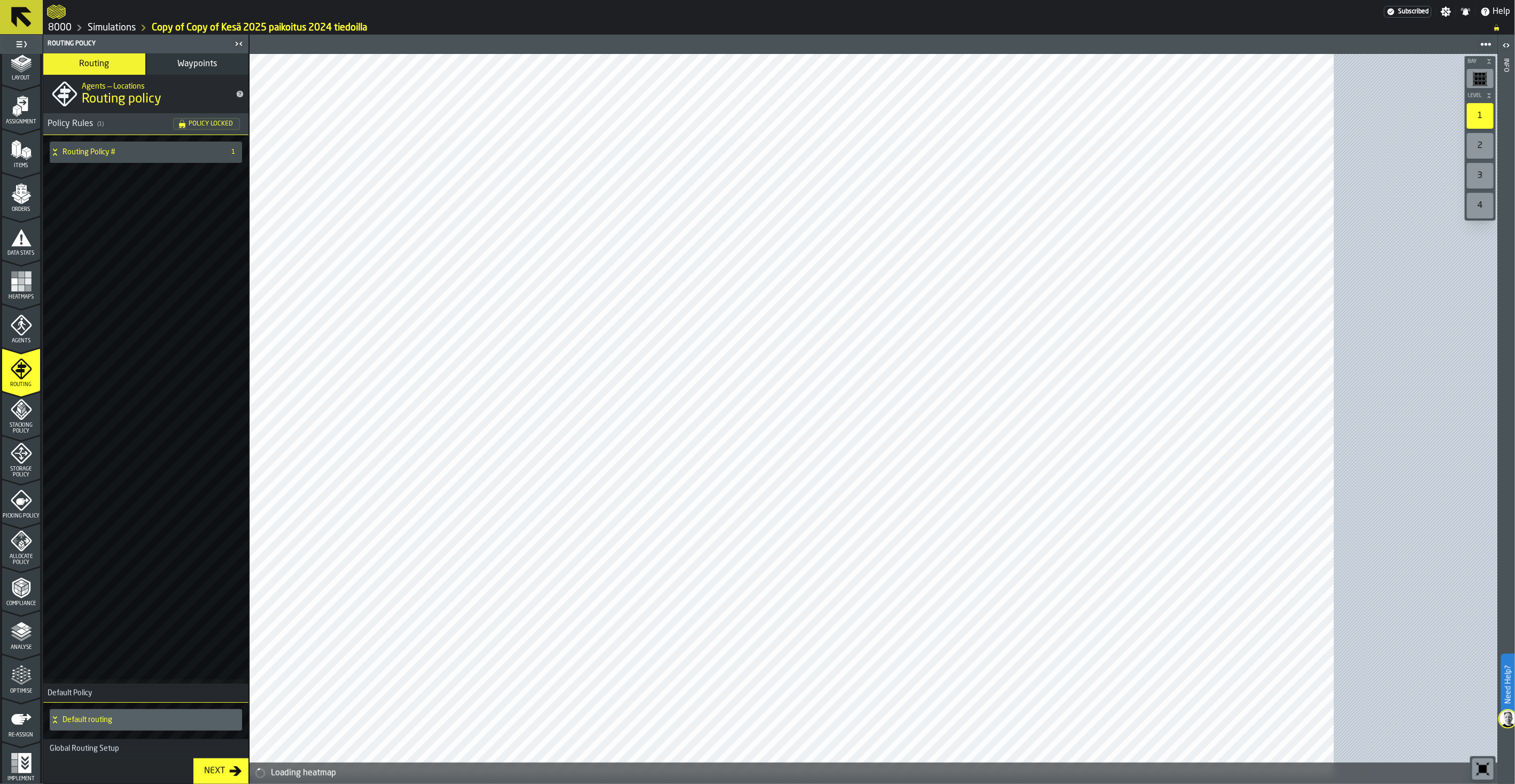
click at [26, 337] on div "Agents" at bounding box center [21, 328] width 38 height 29
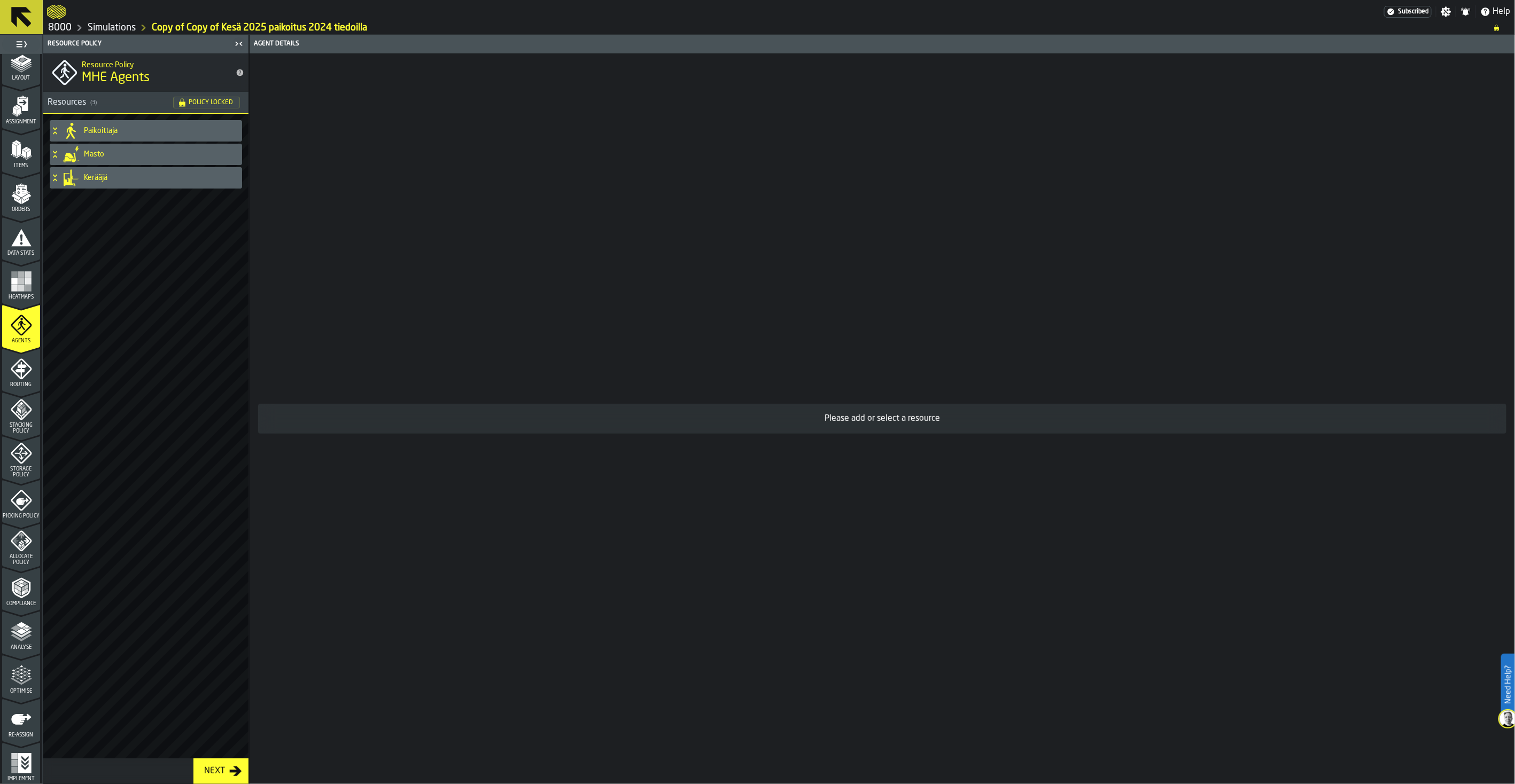
click at [15, 378] on icon "menu Routing" at bounding box center [22, 369] width 22 height 22
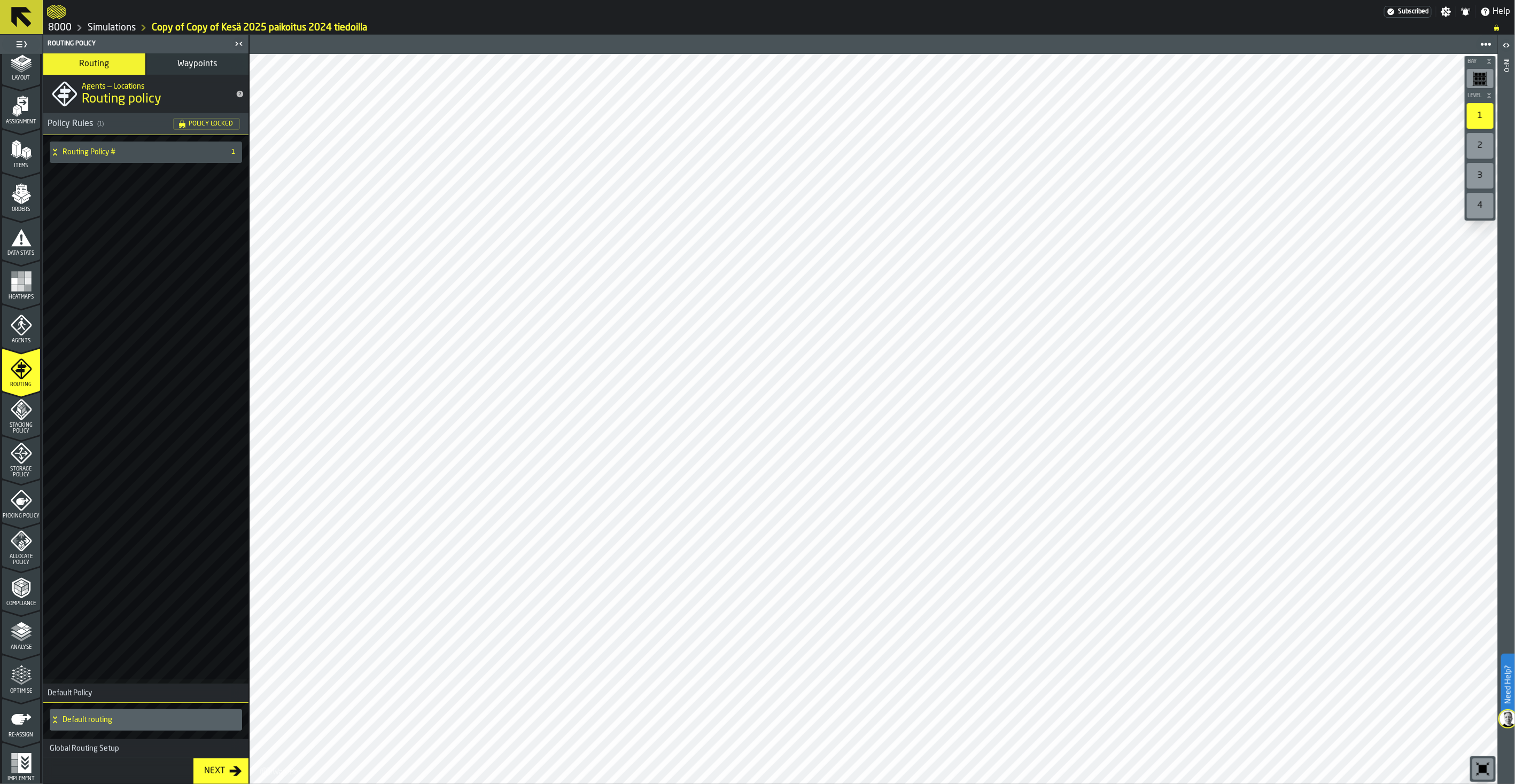
click at [20, 431] on span "Stacking Policy" at bounding box center [21, 428] width 38 height 11
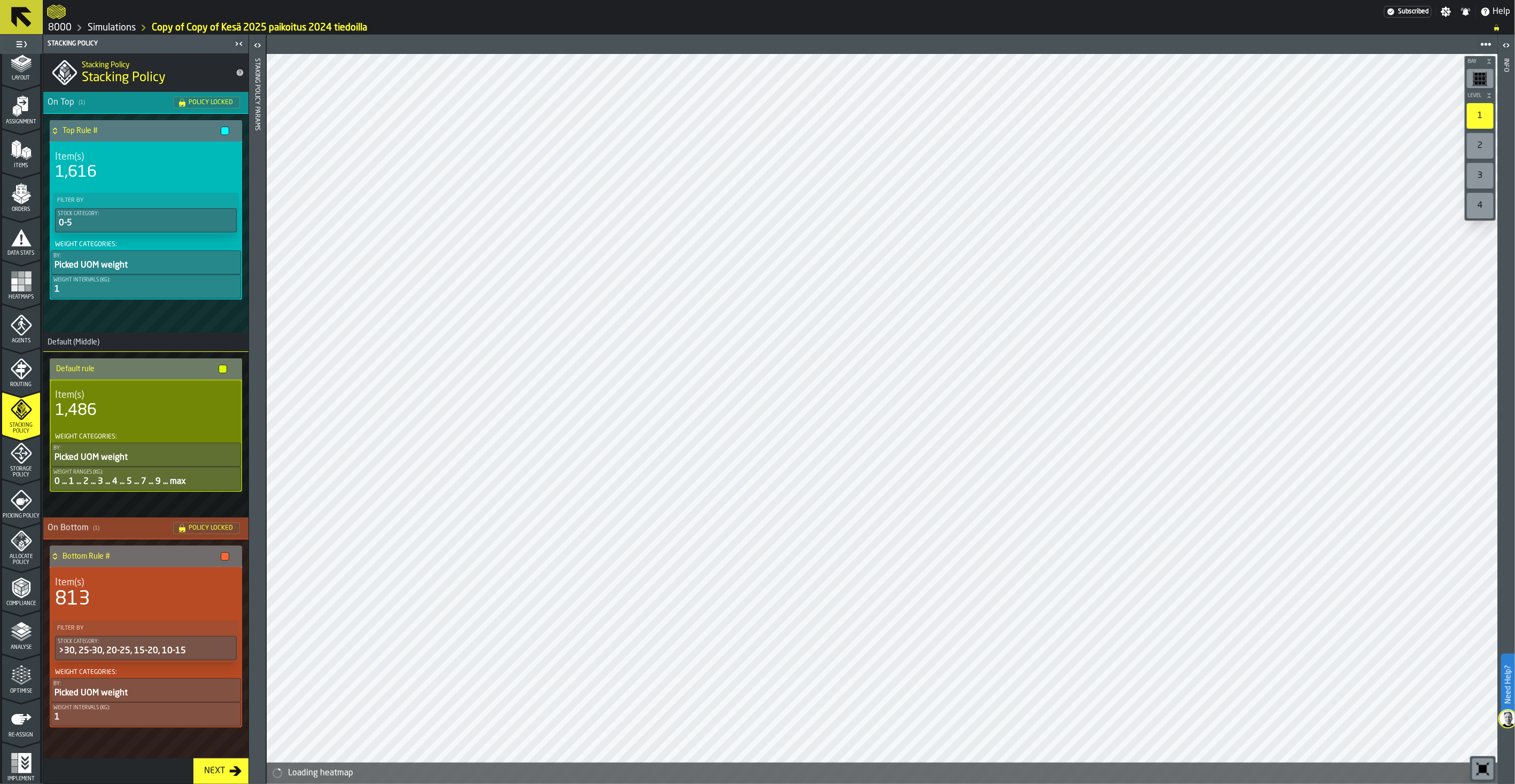
click at [19, 463] on icon "menu Storage Policy" at bounding box center [22, 454] width 22 height 22
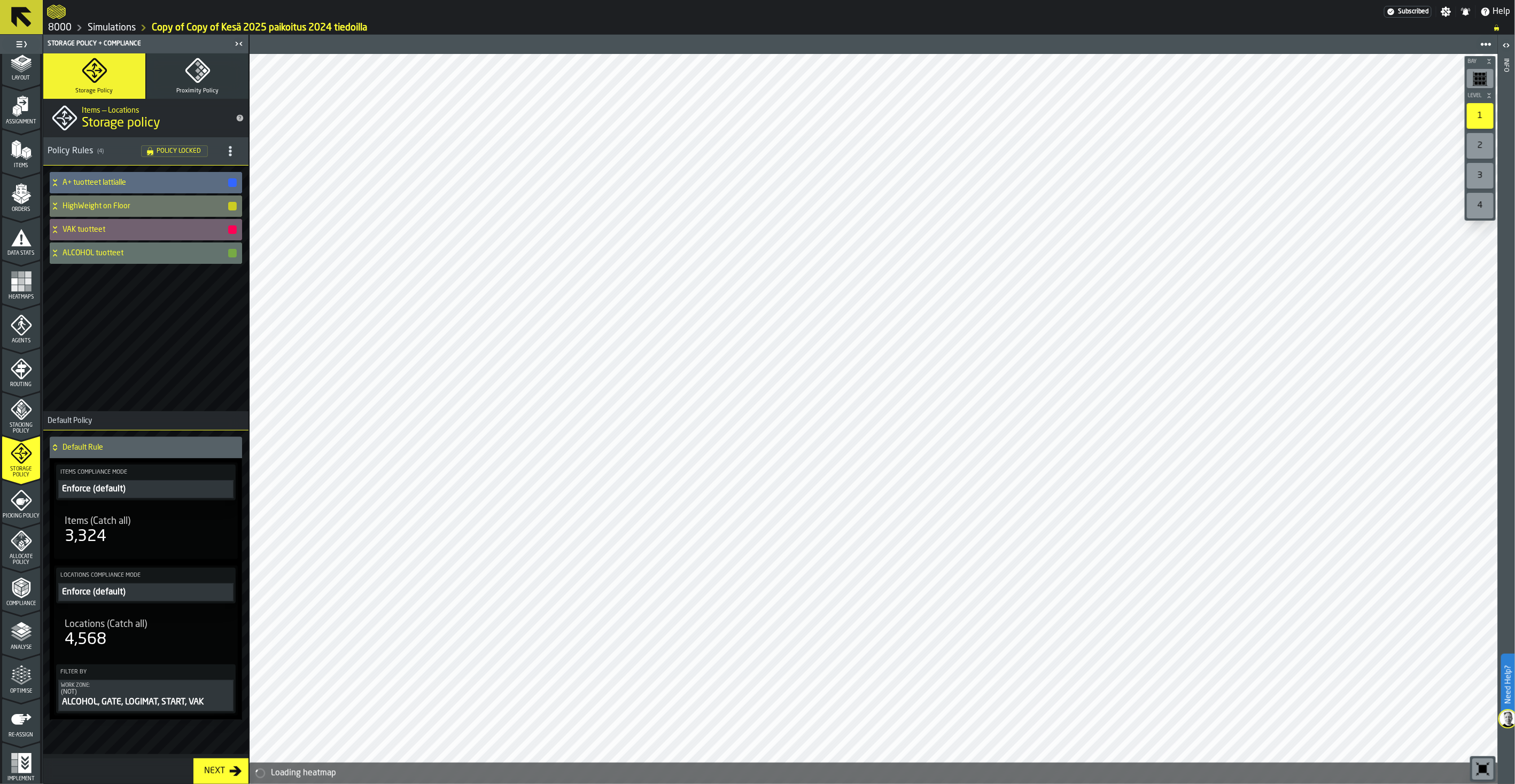
click at [20, 516] on span "Picking Policy" at bounding box center [21, 516] width 38 height 6
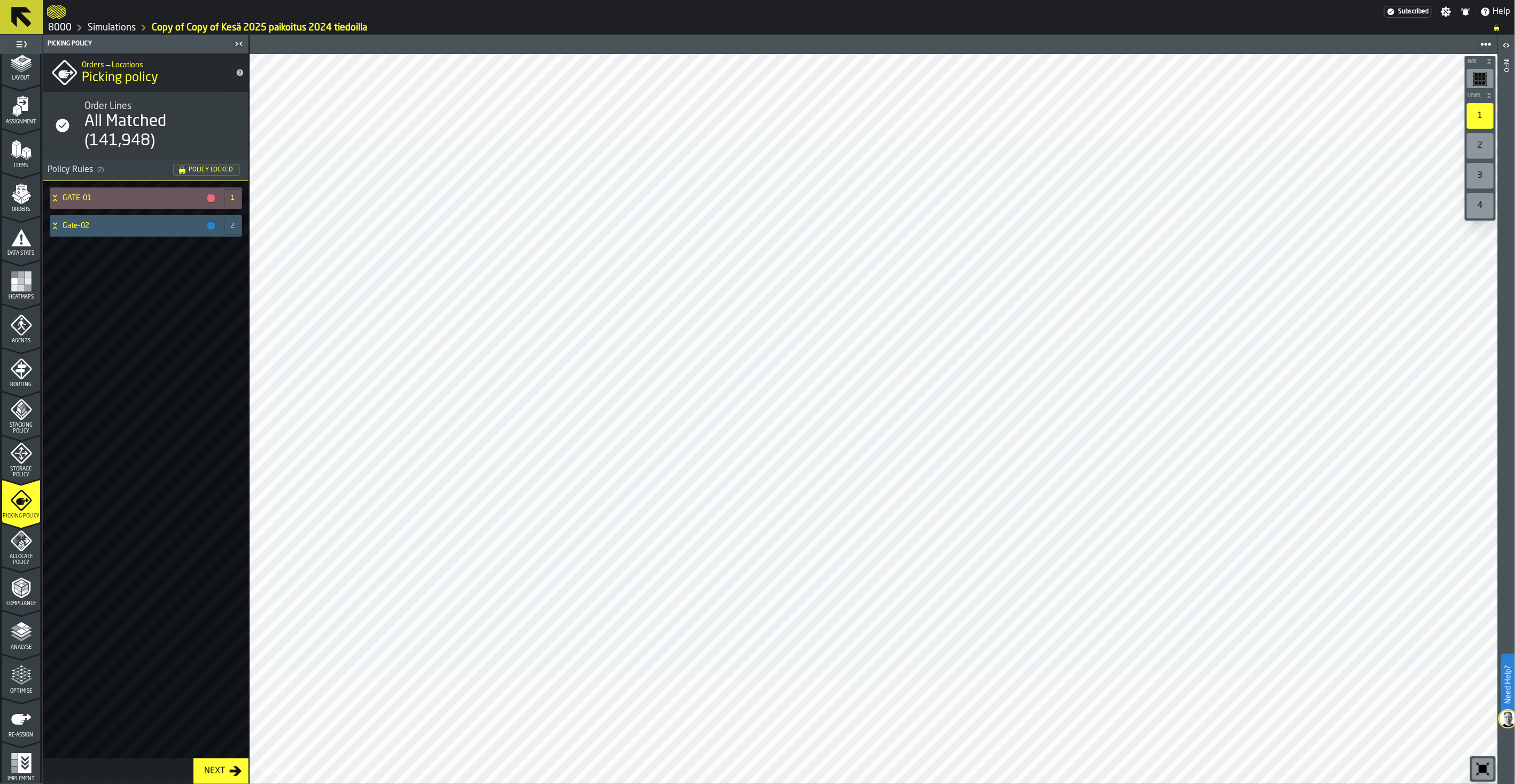
click at [29, 613] on span "Optimise" at bounding box center [21, 691] width 38 height 6
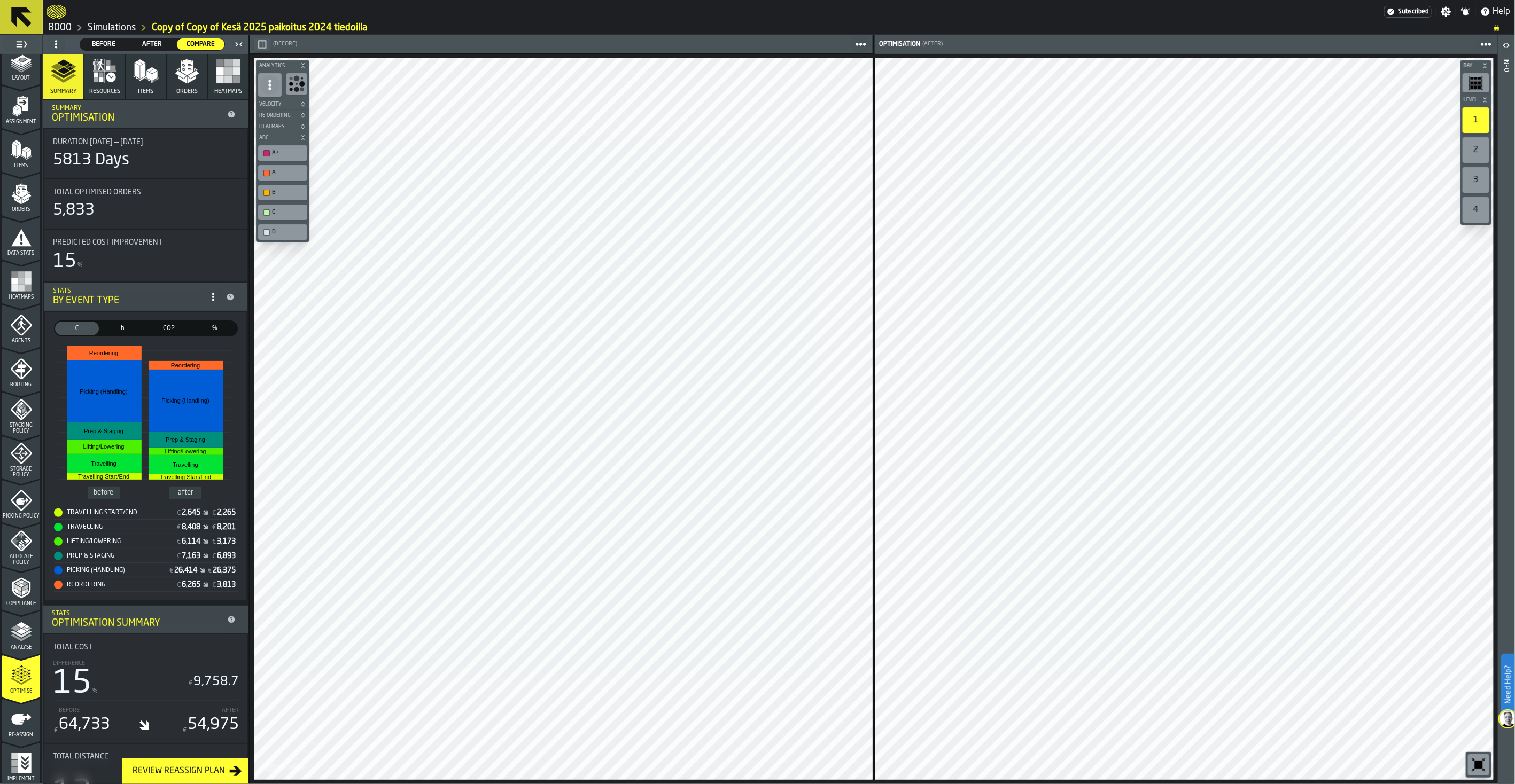
click at [14, 613] on icon "menu Analyse" at bounding box center [21, 654] width 38 height 10
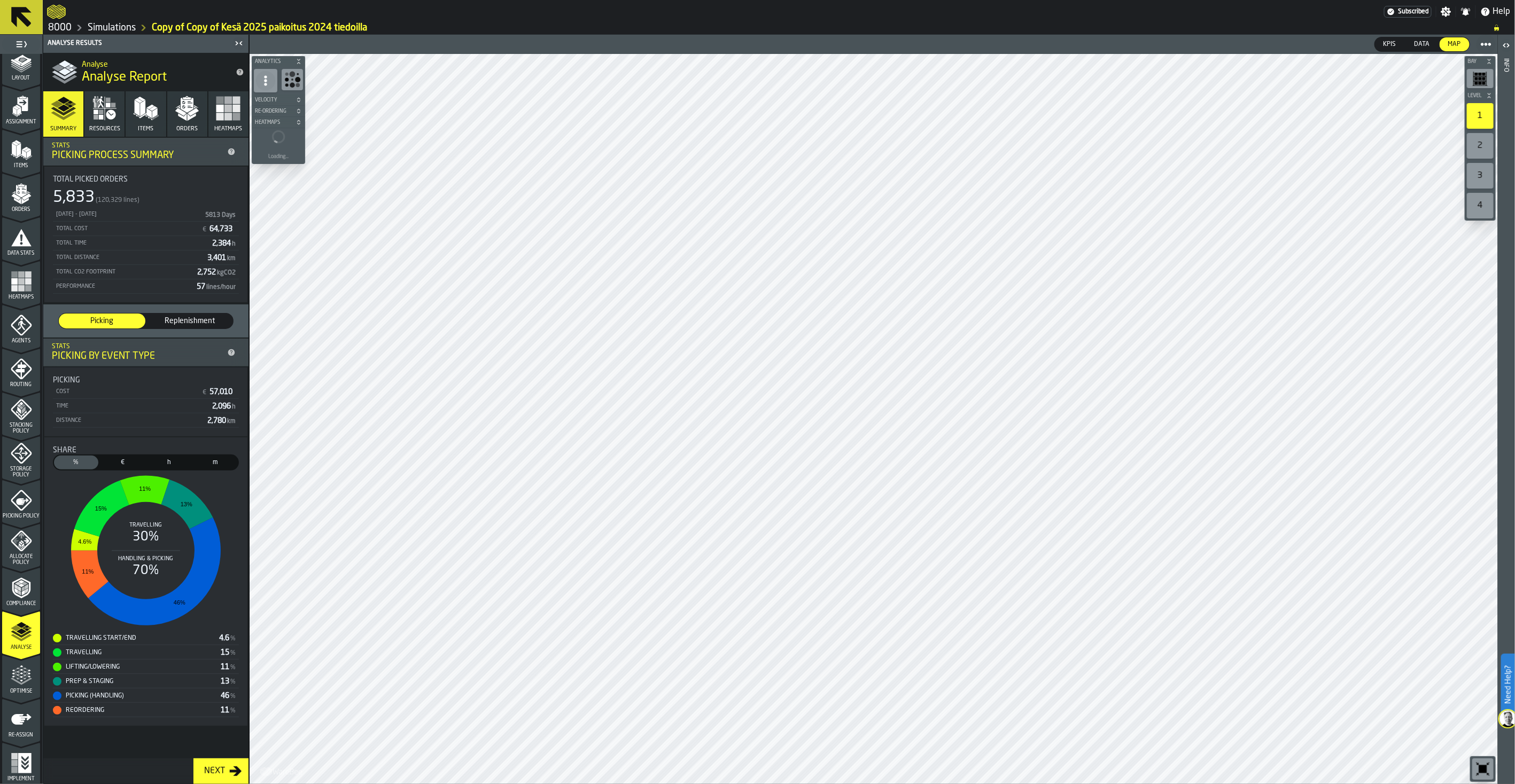
click at [34, 11] on button at bounding box center [21, 17] width 43 height 34
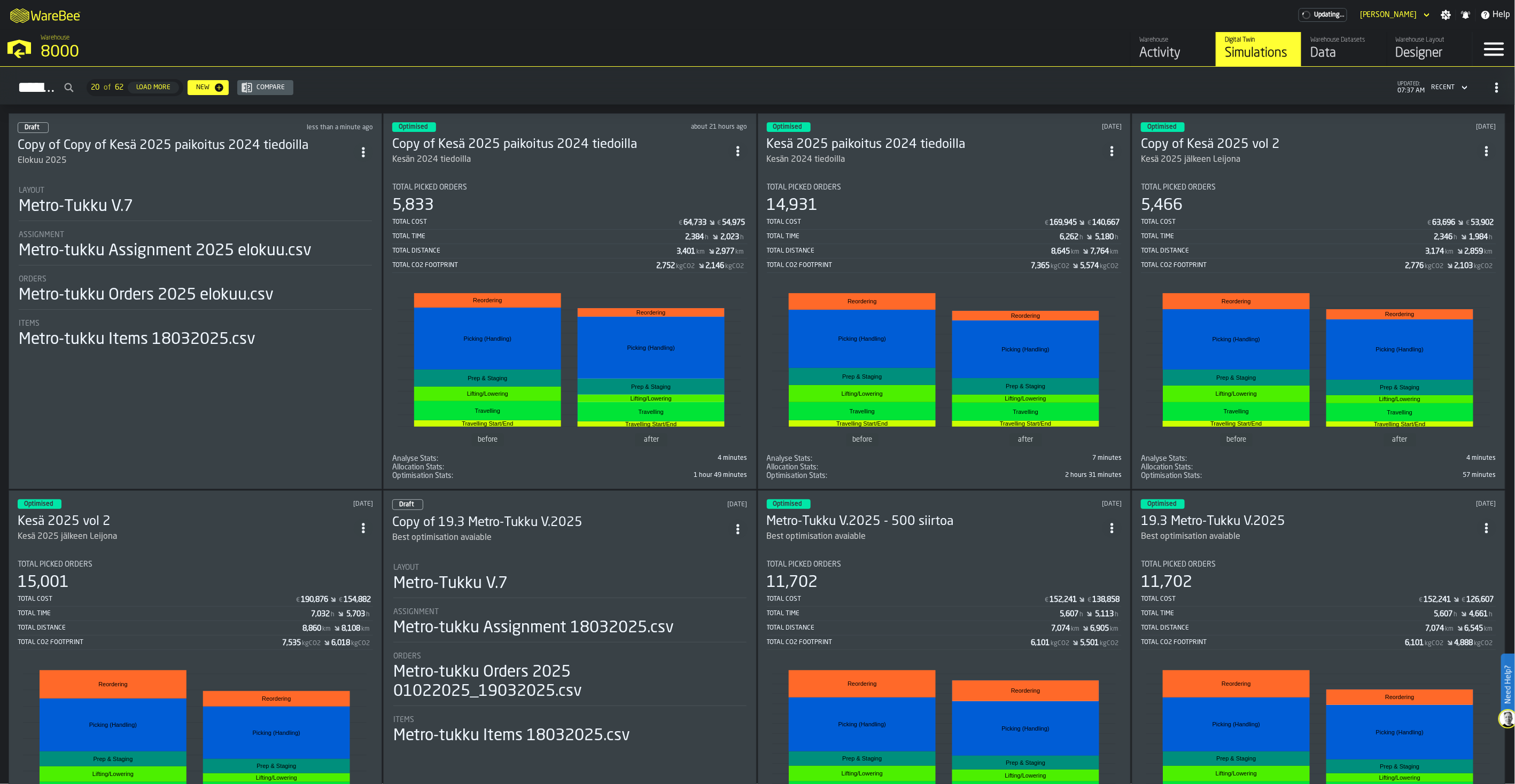
click at [188, 145] on h3 "Copy of Copy of Kesä 2025 paikoitus 2024 tiedoilla" at bounding box center [185, 145] width 336 height 17
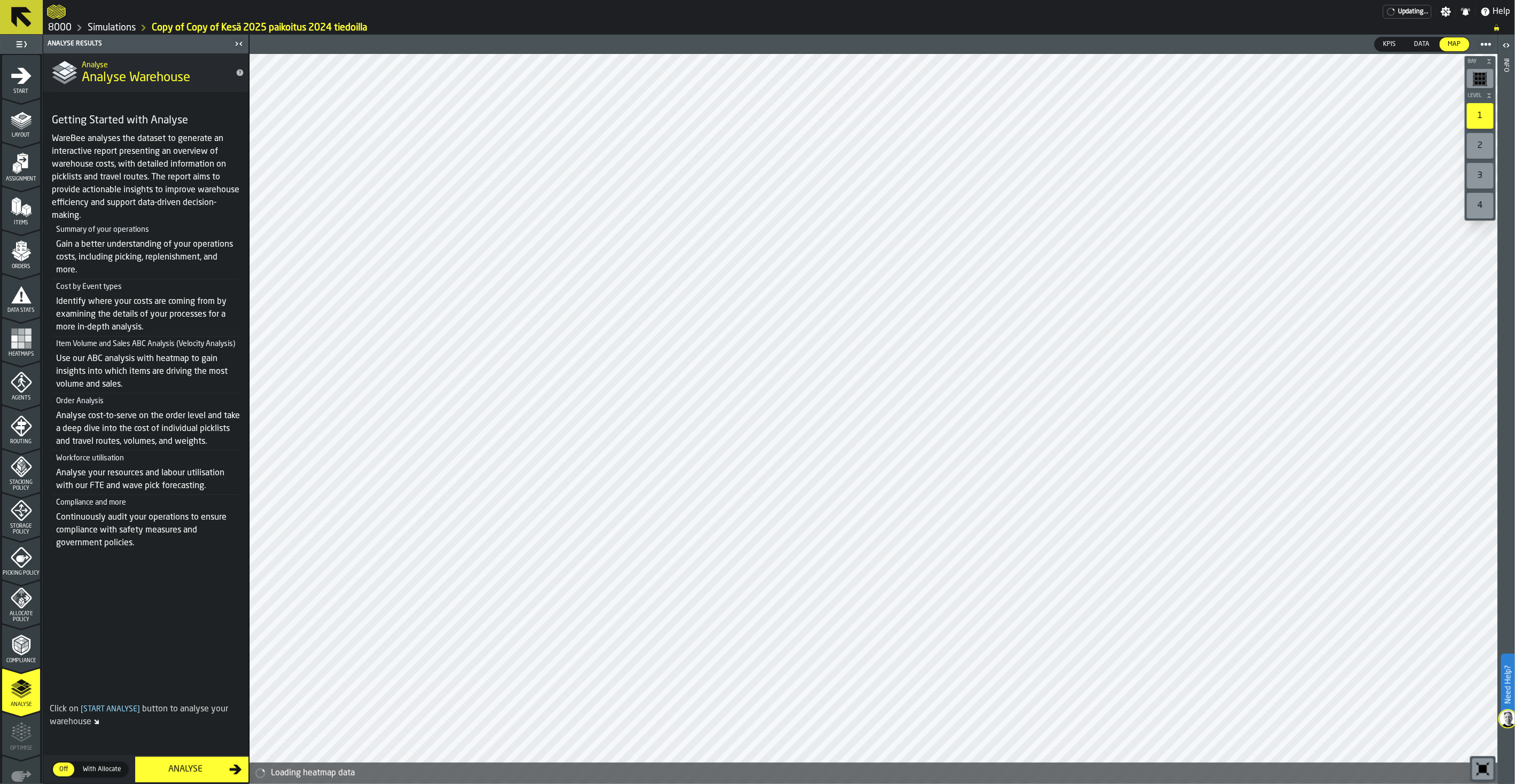
click at [30, 79] on div "Start" at bounding box center [21, 79] width 38 height 29
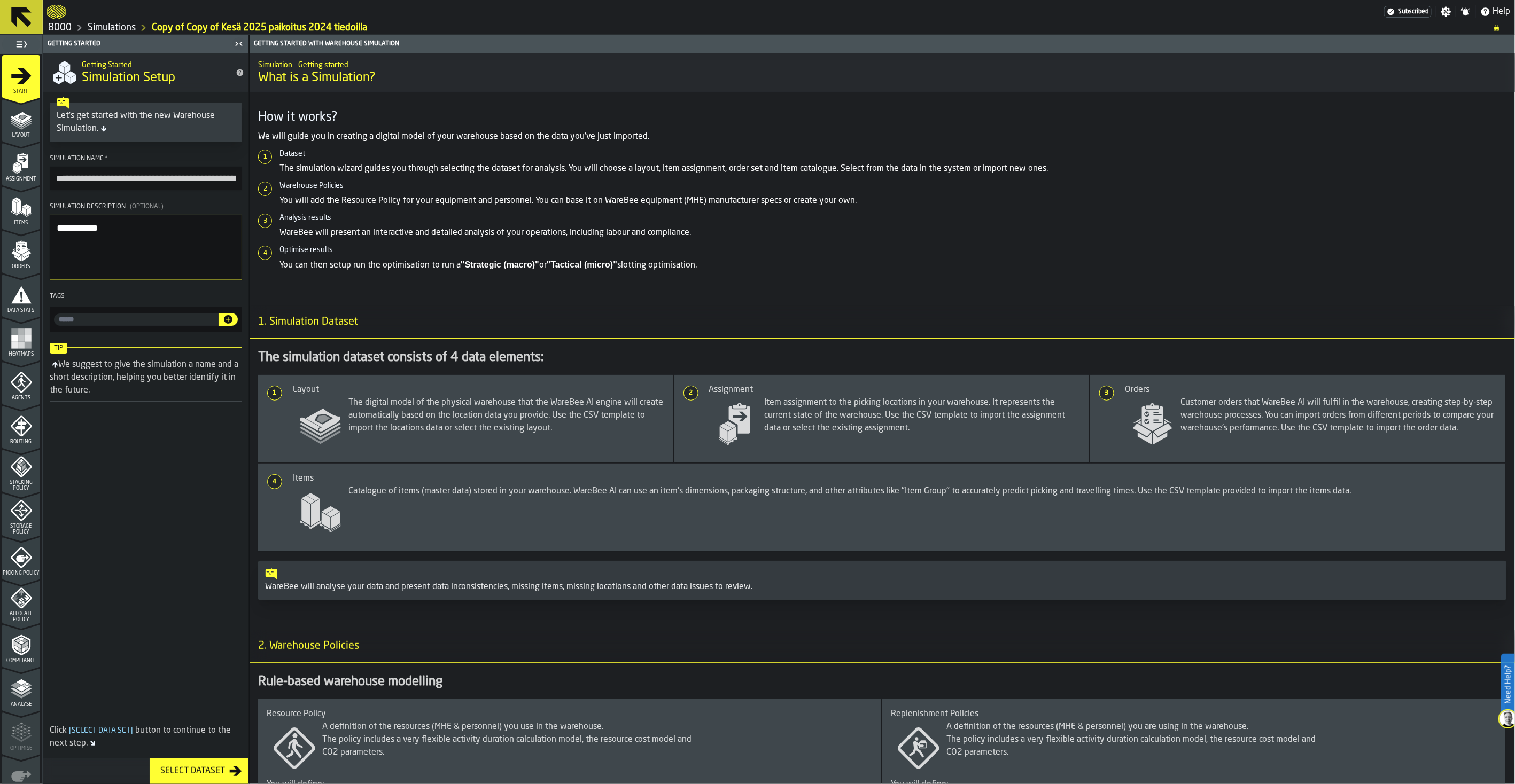
click at [142, 176] on input "**********" at bounding box center [145, 178] width 193 height 24
drag, startPoint x: 233, startPoint y: 175, endPoint x: -201, endPoint y: 150, distance: 434.7
click at [0, 150] on html "**********" at bounding box center [757, 392] width 1515 height 784
type input "*"
type input "**********"
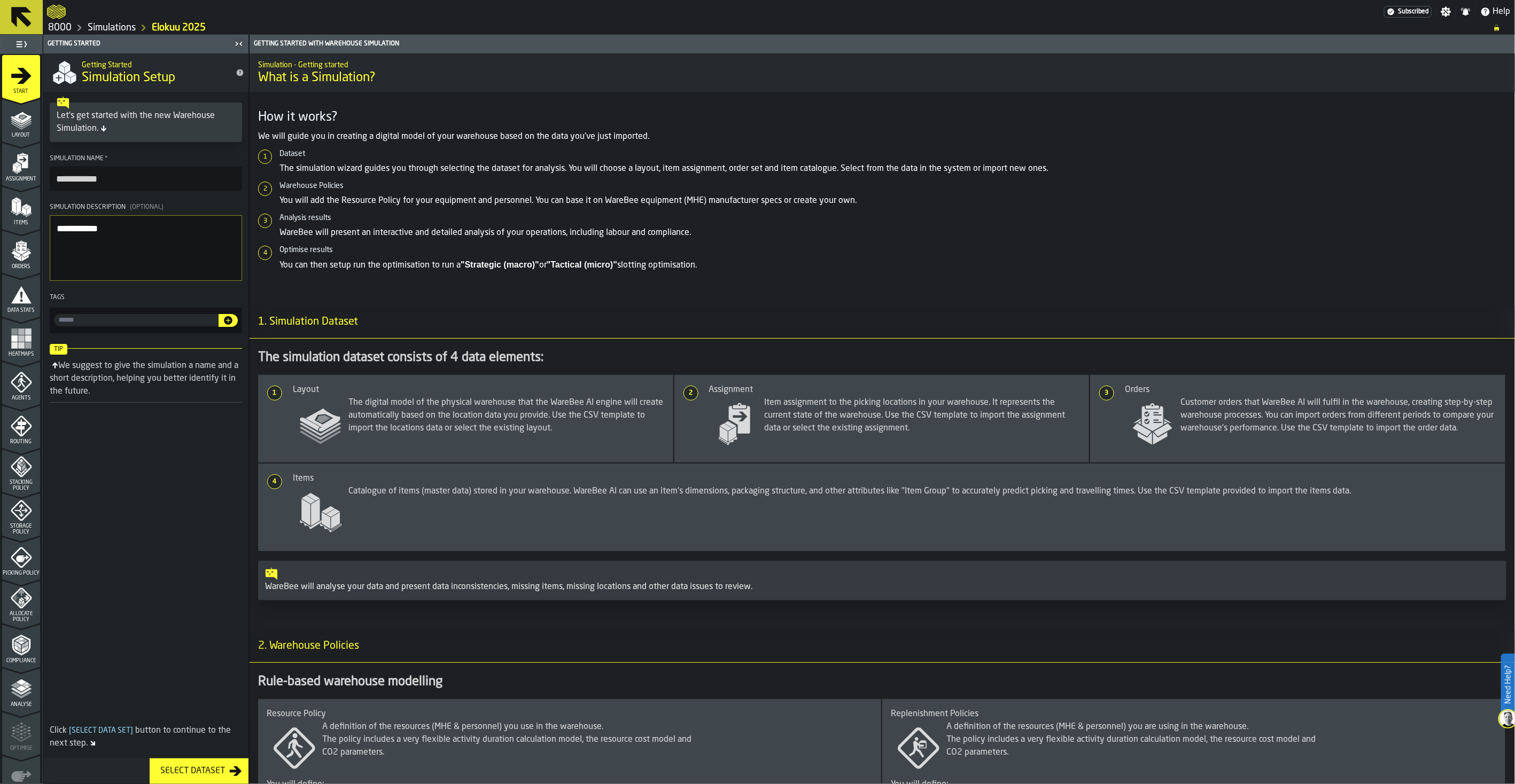
click at [195, 236] on textarea "**********" at bounding box center [145, 247] width 193 height 65
drag, startPoint x: 195, startPoint y: 236, endPoint x: 42, endPoint y: 236, distance: 153.0
click at [42, 236] on aside "**********" at bounding box center [124, 409] width 249 height 750
type textarea "*****"
click at [7, 126] on div "Layout" at bounding box center [21, 123] width 38 height 29
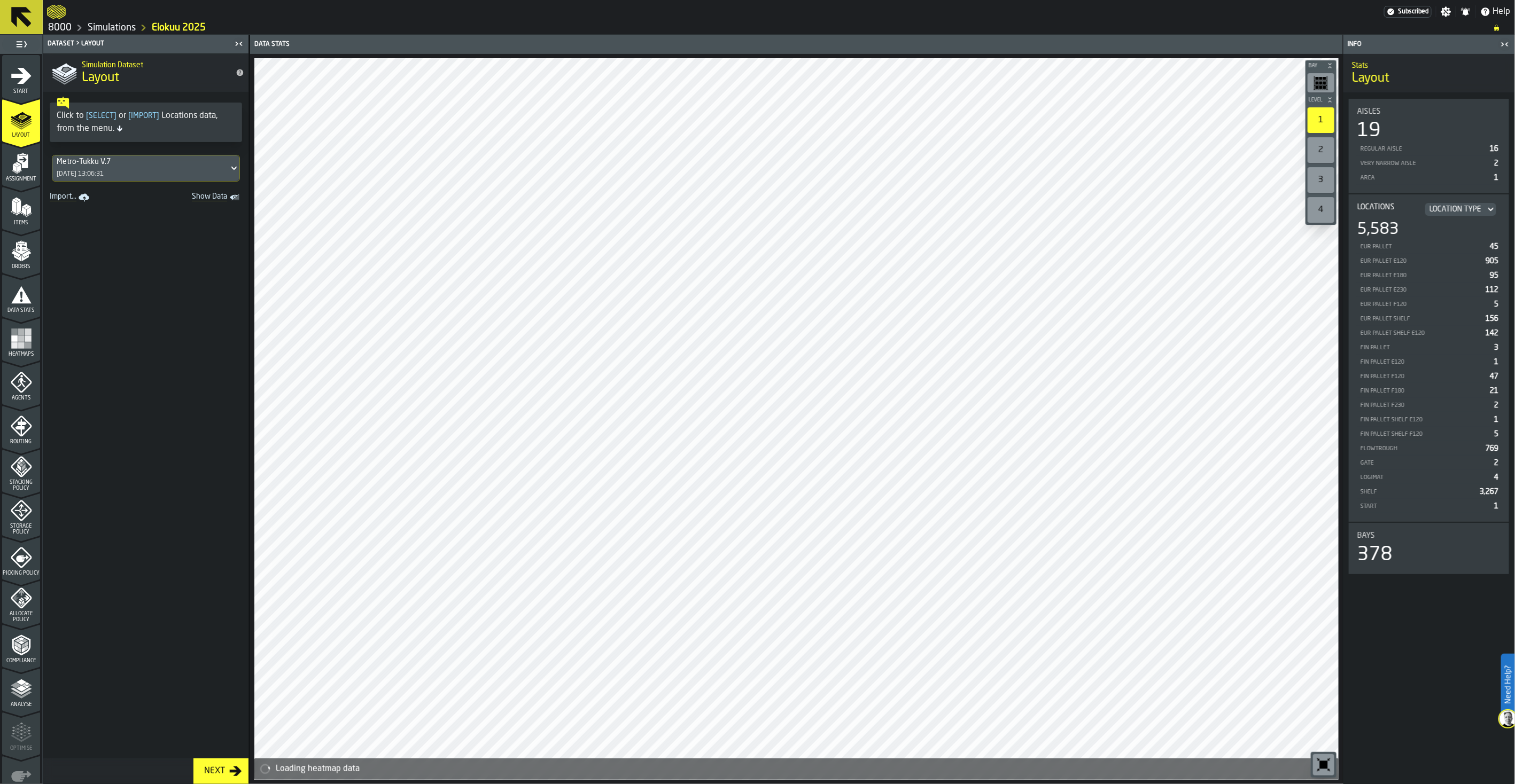
click at [31, 613] on div "Analyse" at bounding box center [21, 693] width 38 height 29
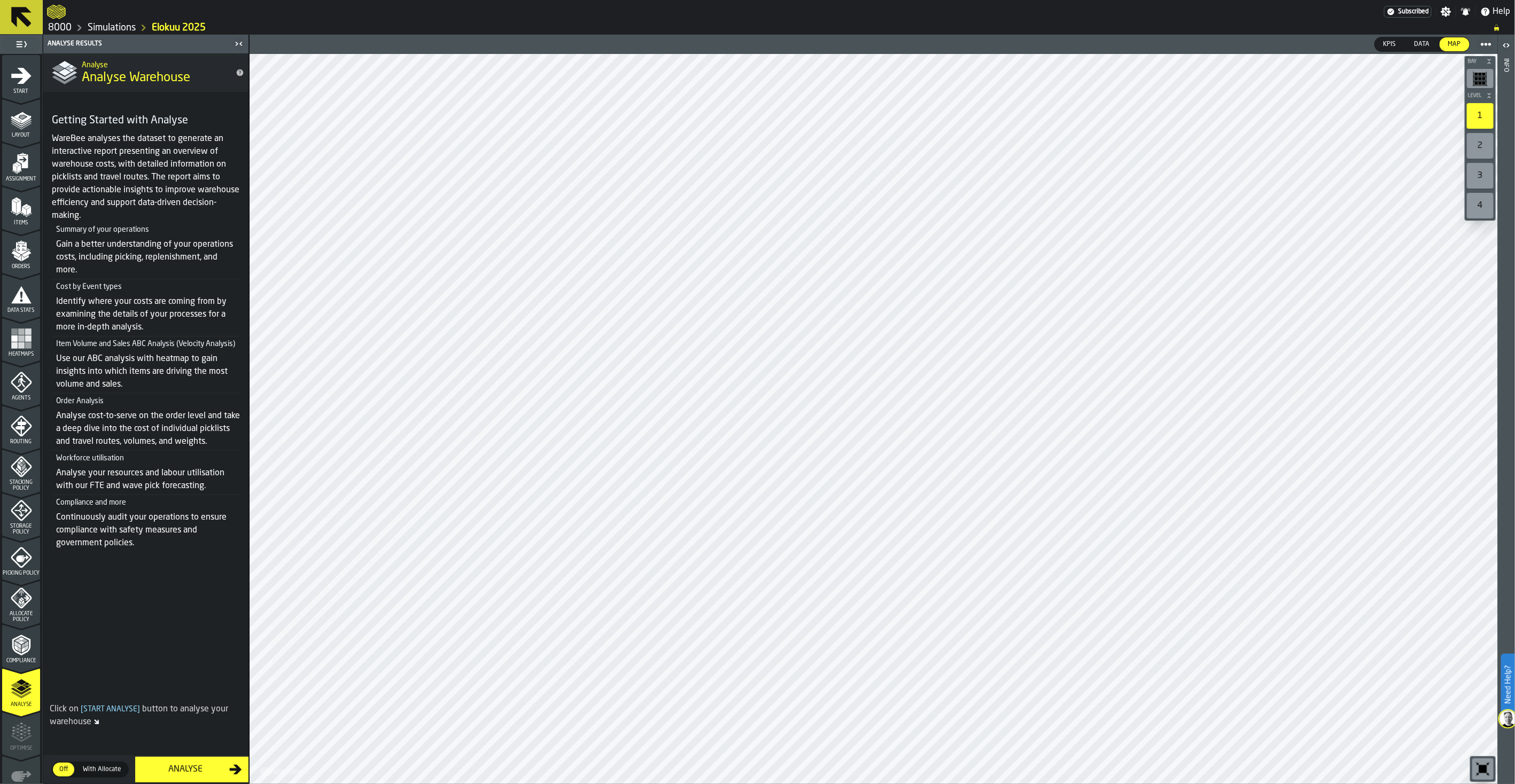
click at [182, 613] on div "Analyse" at bounding box center [185, 769] width 88 height 13
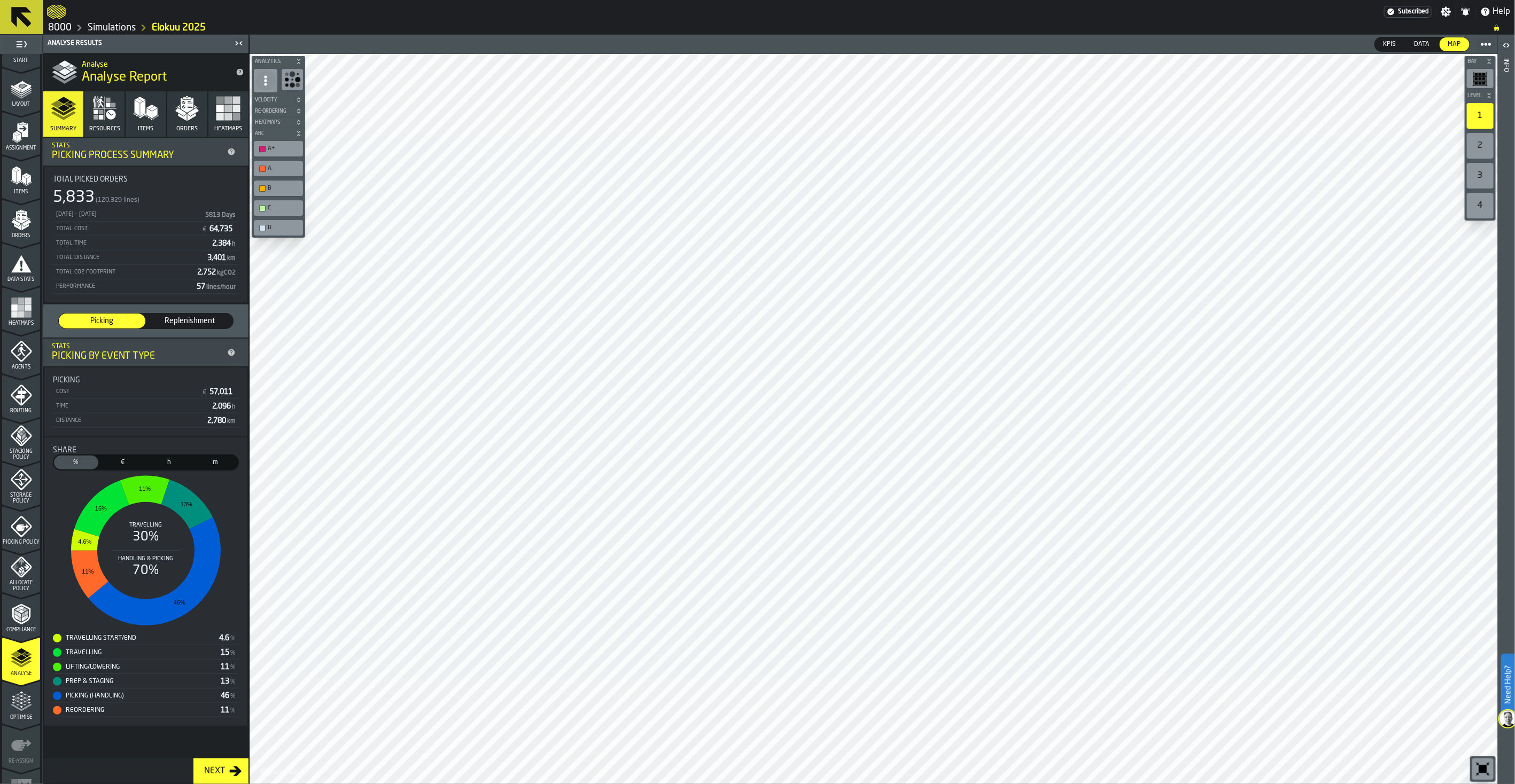
scroll to position [57, 0]
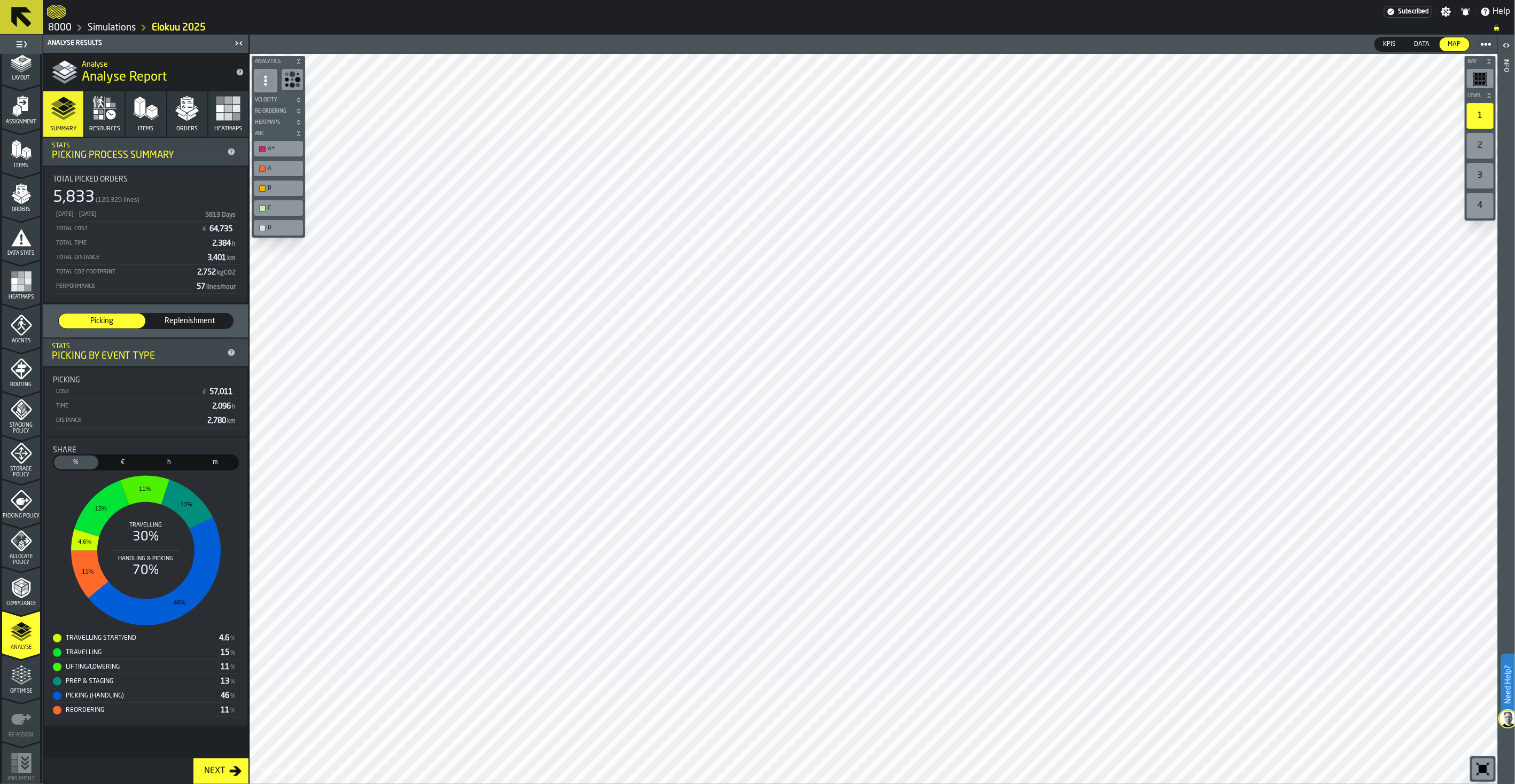
click at [9, 613] on div "Optimise" at bounding box center [21, 679] width 38 height 29
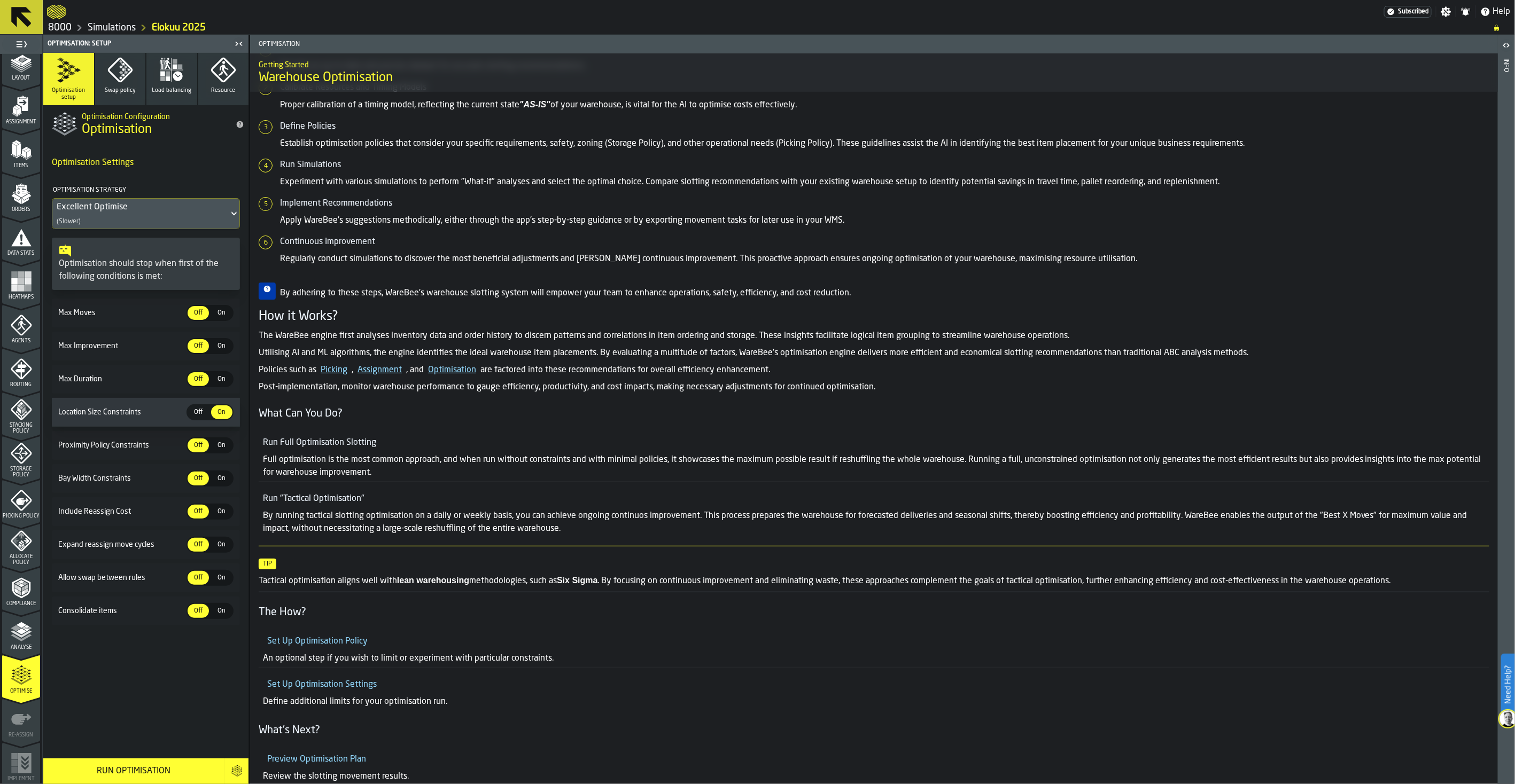
scroll to position [211, 0]
click at [460, 374] on link "Optimisation" at bounding box center [452, 370] width 48 height 9
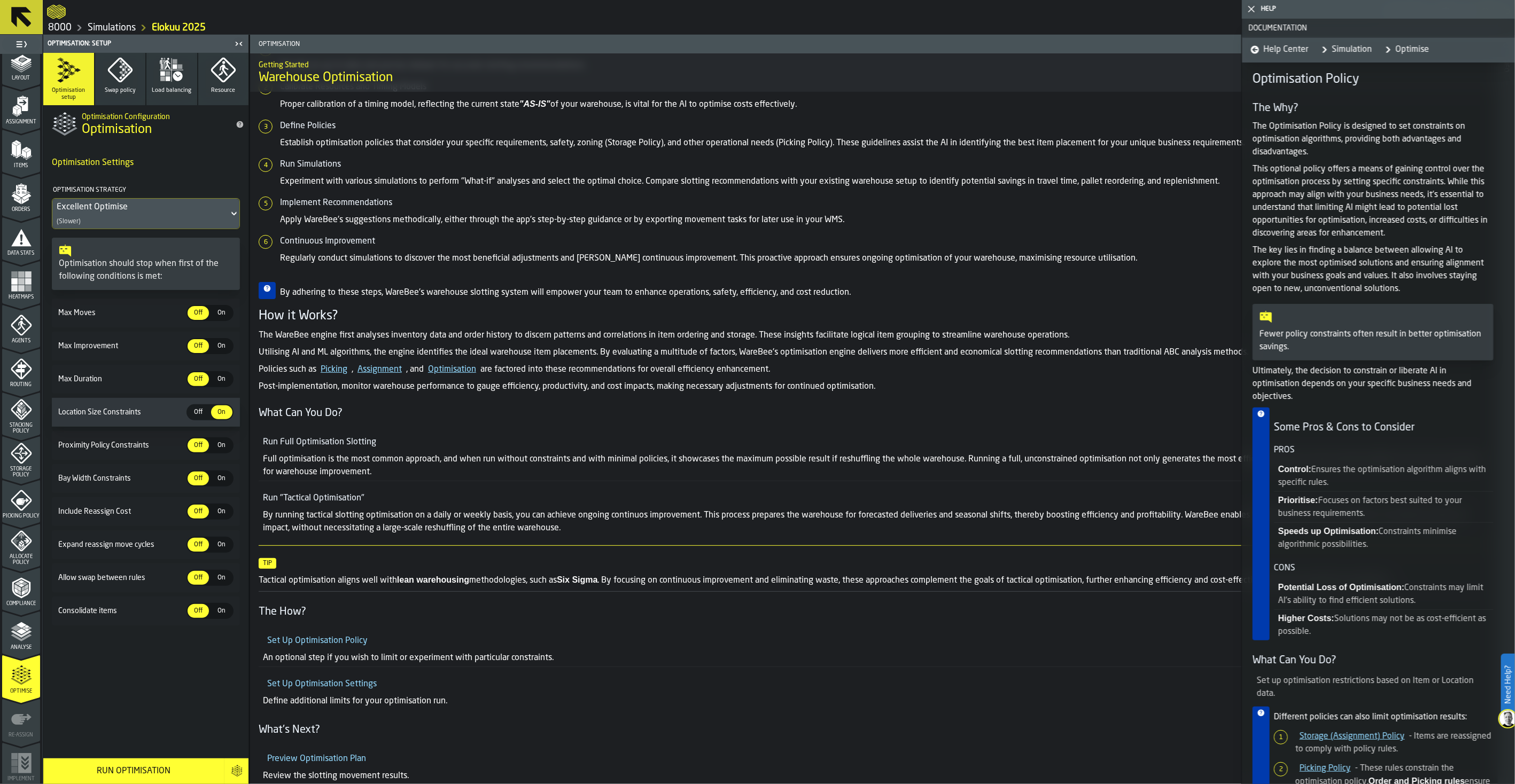
scroll to position [0, 0]
drag, startPoint x: 1363, startPoint y: 472, endPoint x: 1374, endPoint y: 516, distance: 45.4
click at [1211, 516] on ul "Control: Ensures the optimisation algorithm aligns with specific rules. Priorit…" at bounding box center [1383, 508] width 220 height 93
click at [1211, 516] on li "Prioritise: Focuses on factors best suited to your business requirements." at bounding box center [1383, 508] width 220 height 31
click at [1211, 49] on link "Simulation" at bounding box center [1343, 51] width 55 height 26
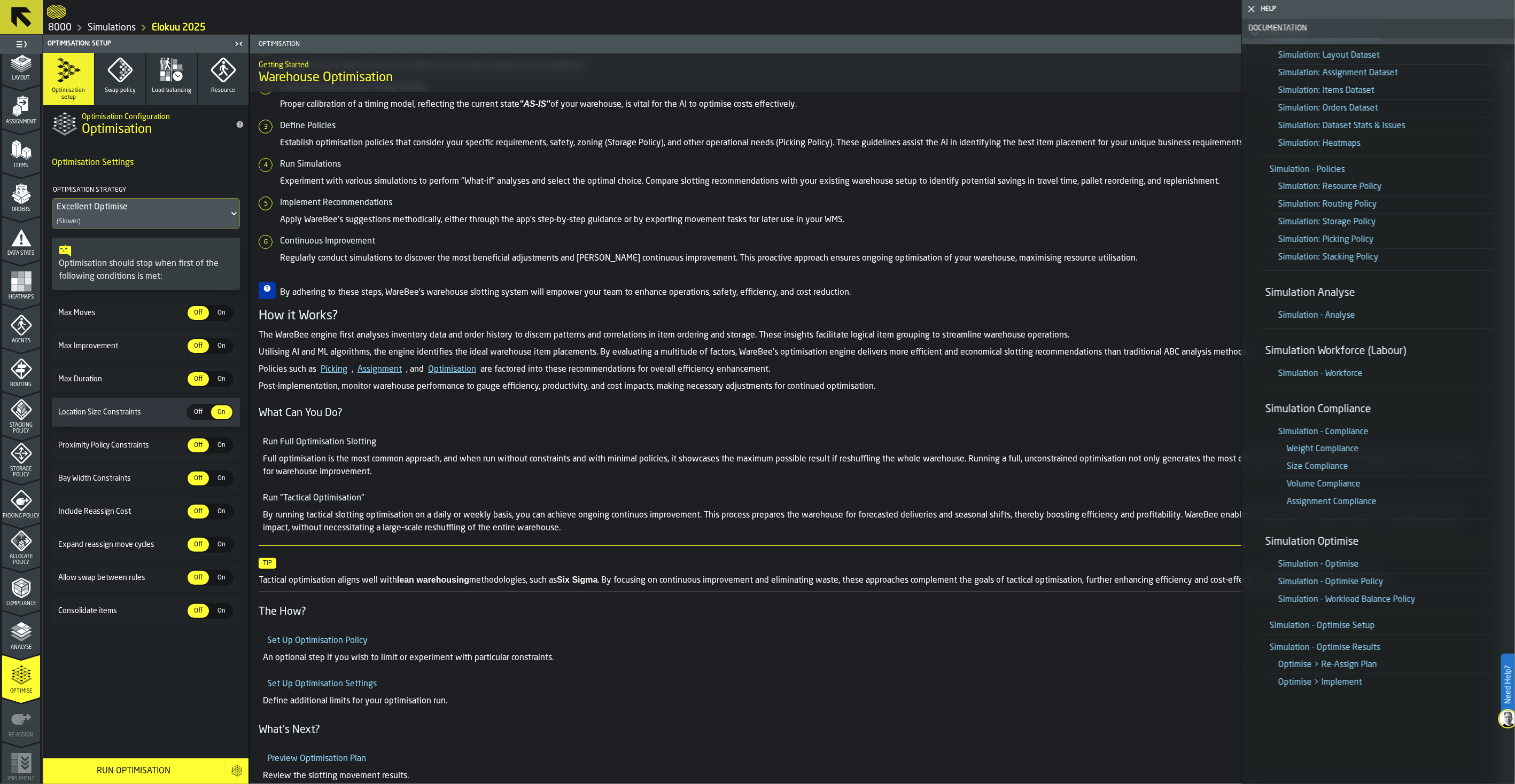
scroll to position [121, 0]
click at [1211, 613] on link "Simulation - Optimise Setup" at bounding box center [1322, 624] width 105 height 9
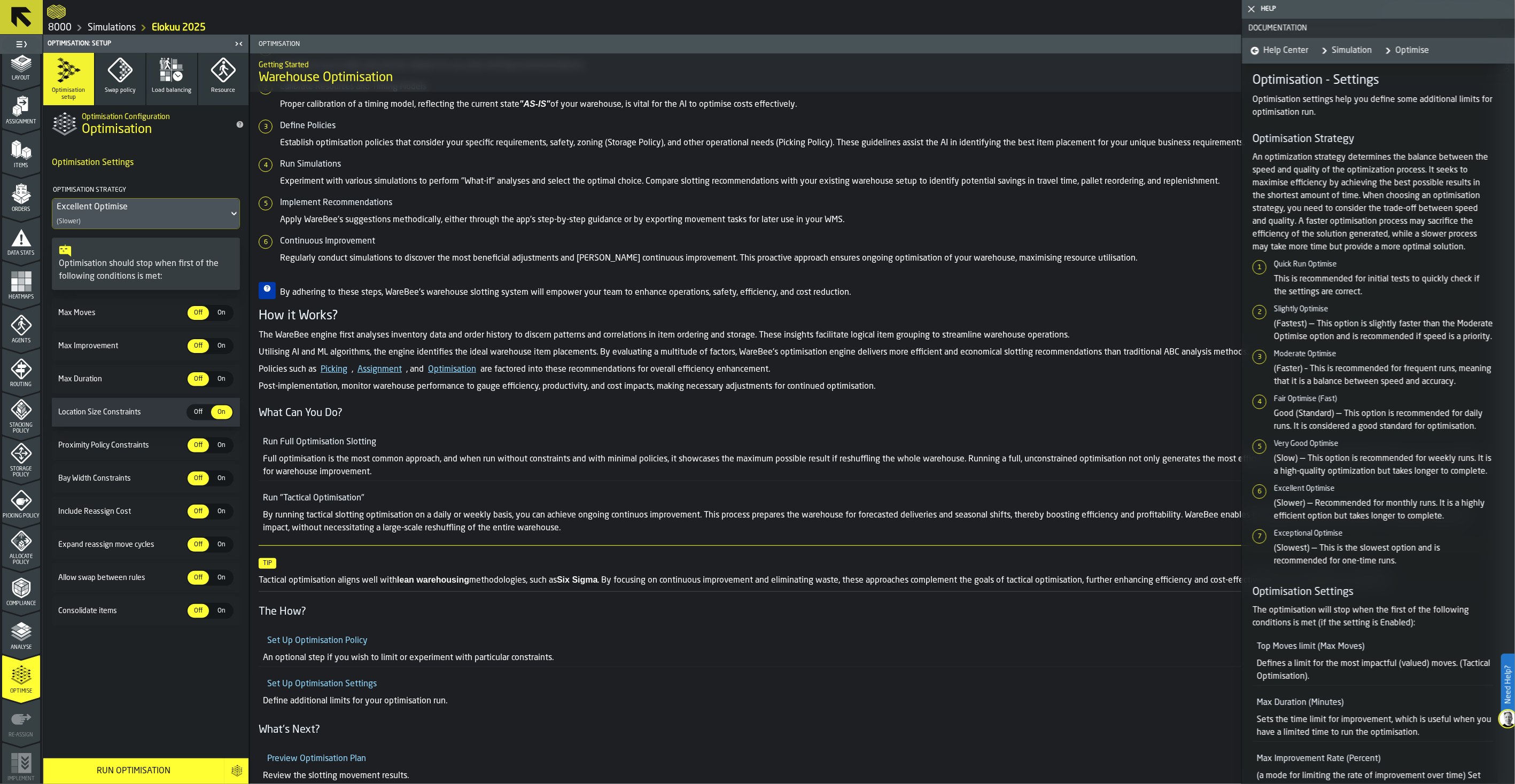
drag, startPoint x: 1339, startPoint y: 599, endPoint x: 1294, endPoint y: 590, distance: 45.9
click at [1211, 590] on article "Optimisation - Settings Optimisation settings help you define some additional l…" at bounding box center [1372, 643] width 241 height 1142
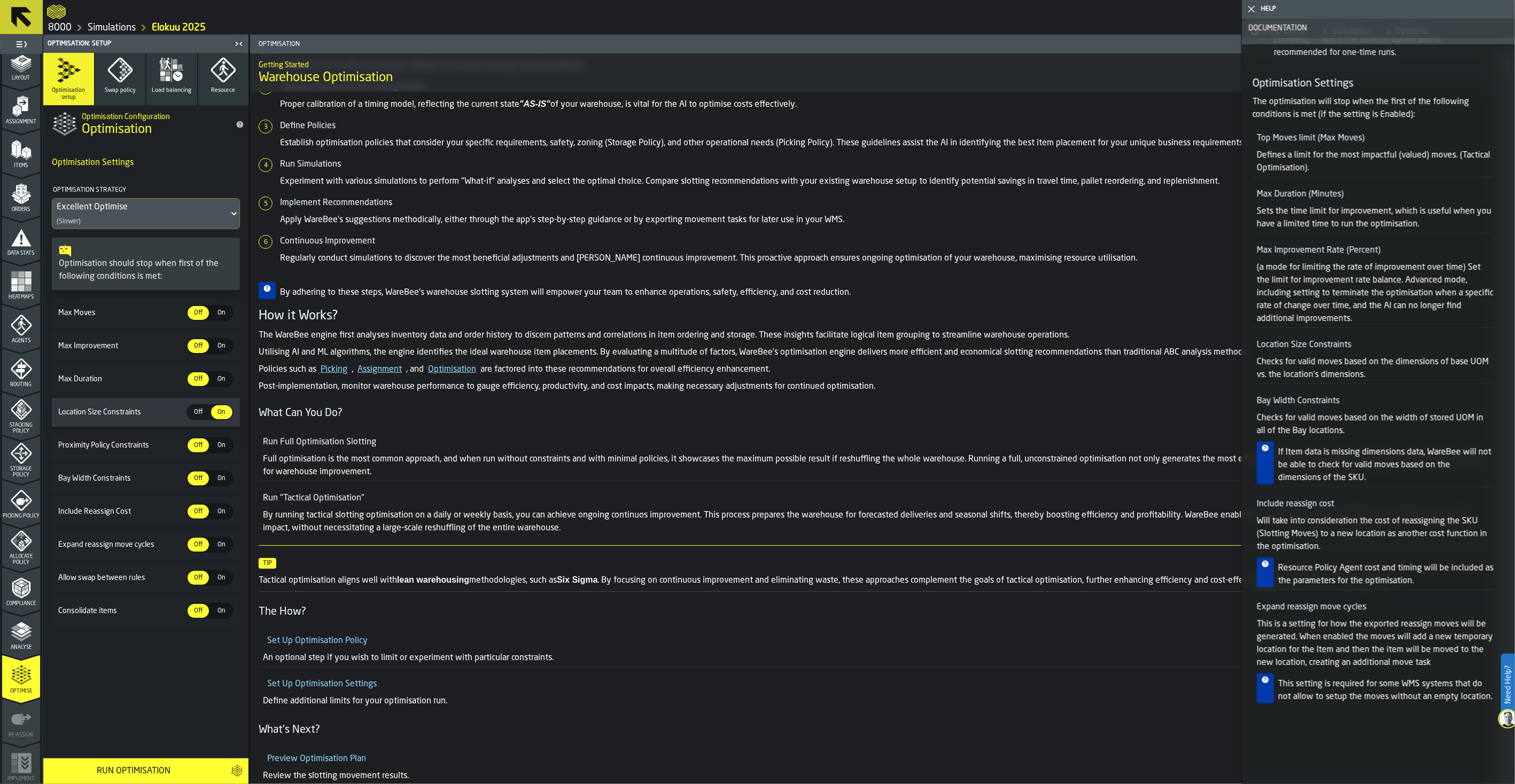
scroll to position [527, 0]
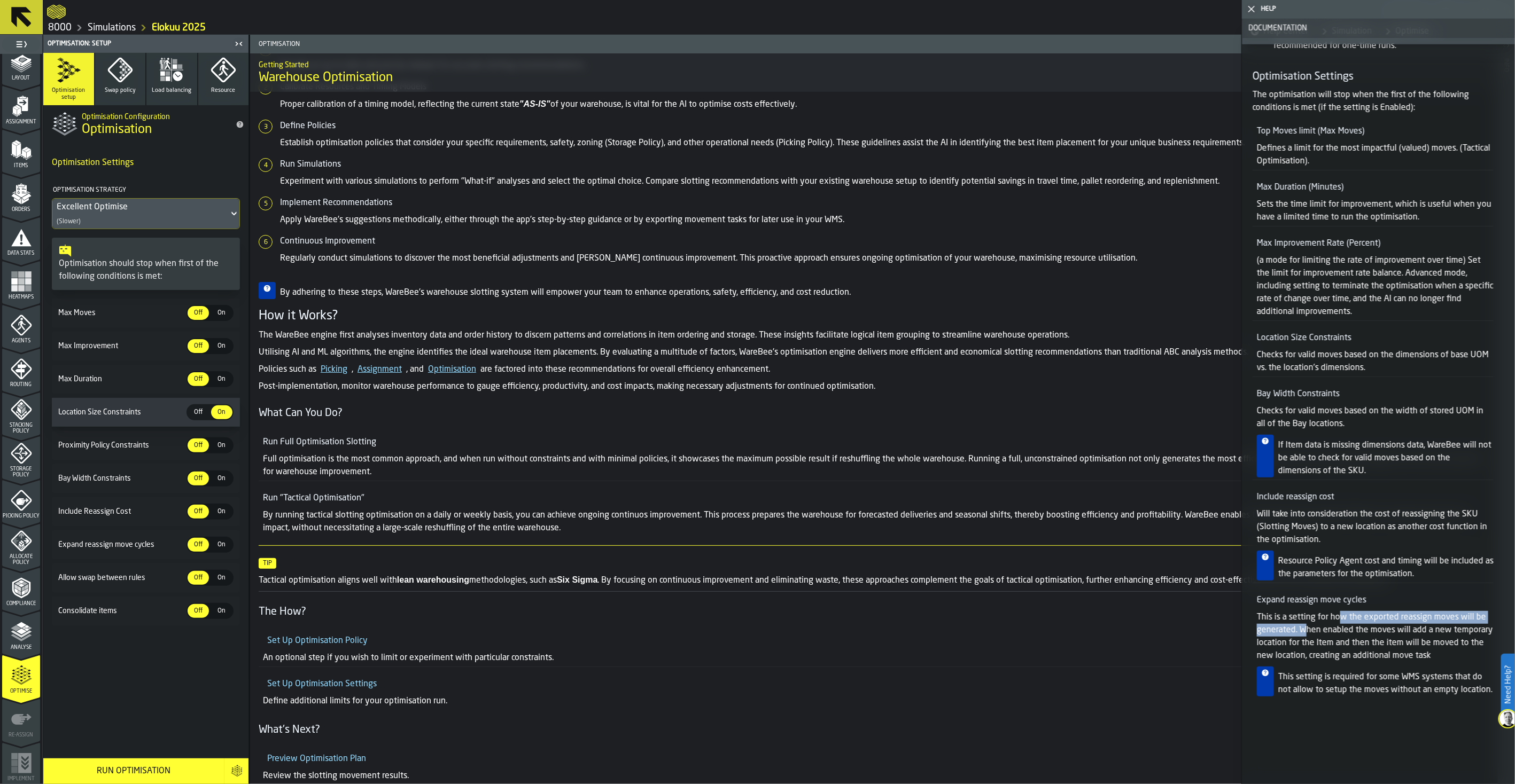
drag, startPoint x: 1343, startPoint y: 612, endPoint x: 1307, endPoint y: 626, distance: 38.6
click at [1211, 613] on p "This is a setting for how the exported reassign moves will be generated. When e…" at bounding box center [1375, 637] width 237 height 51
drag, startPoint x: 1314, startPoint y: 618, endPoint x: 1314, endPoint y: 640, distance: 22.0
click at [1211, 613] on p "This is a setting for how the exported reassign moves will be generated. When e…" at bounding box center [1375, 637] width 237 height 51
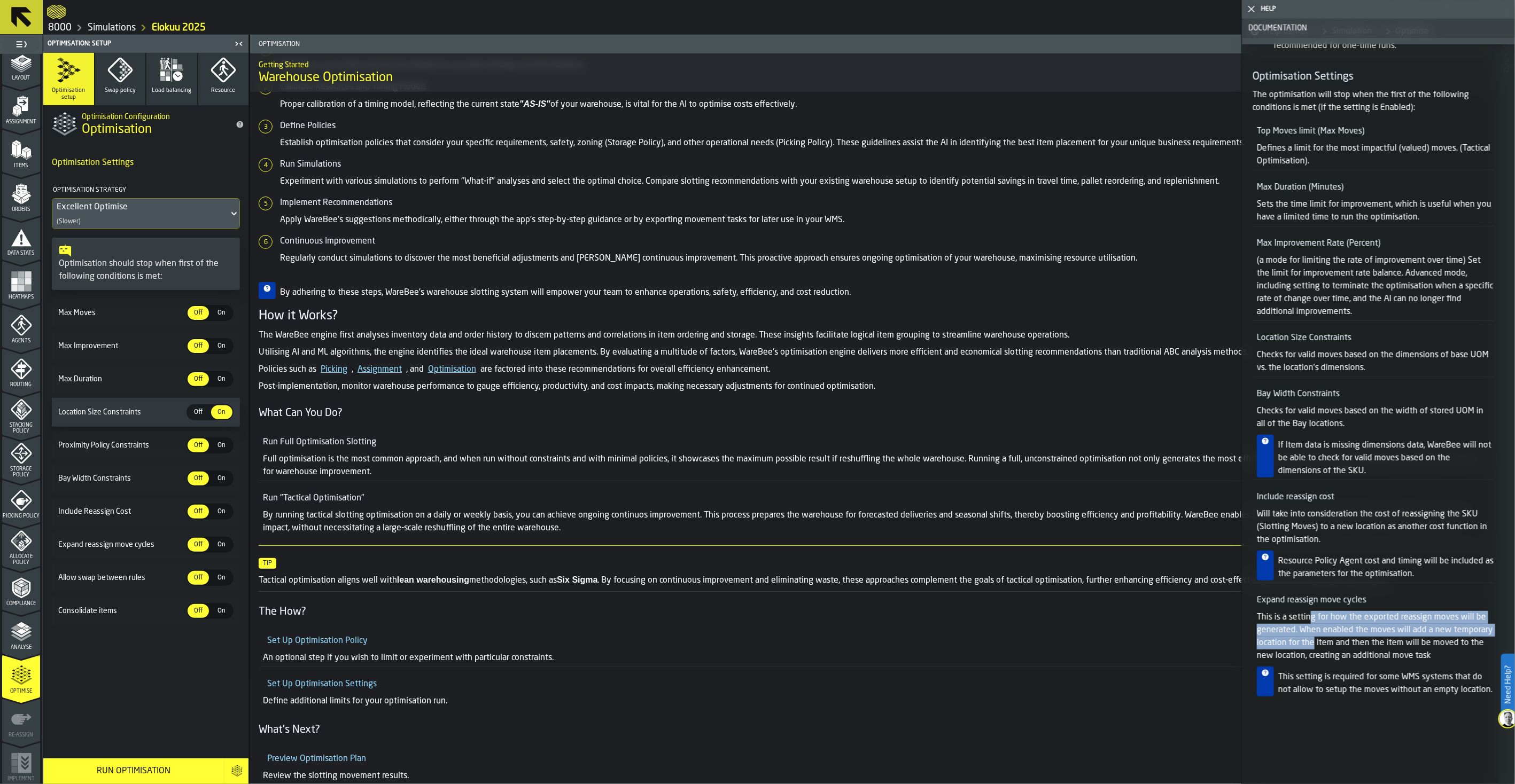
click at [1211, 613] on p "This is a setting for how the exported reassign moves will be generated. When e…" at bounding box center [1375, 637] width 237 height 51
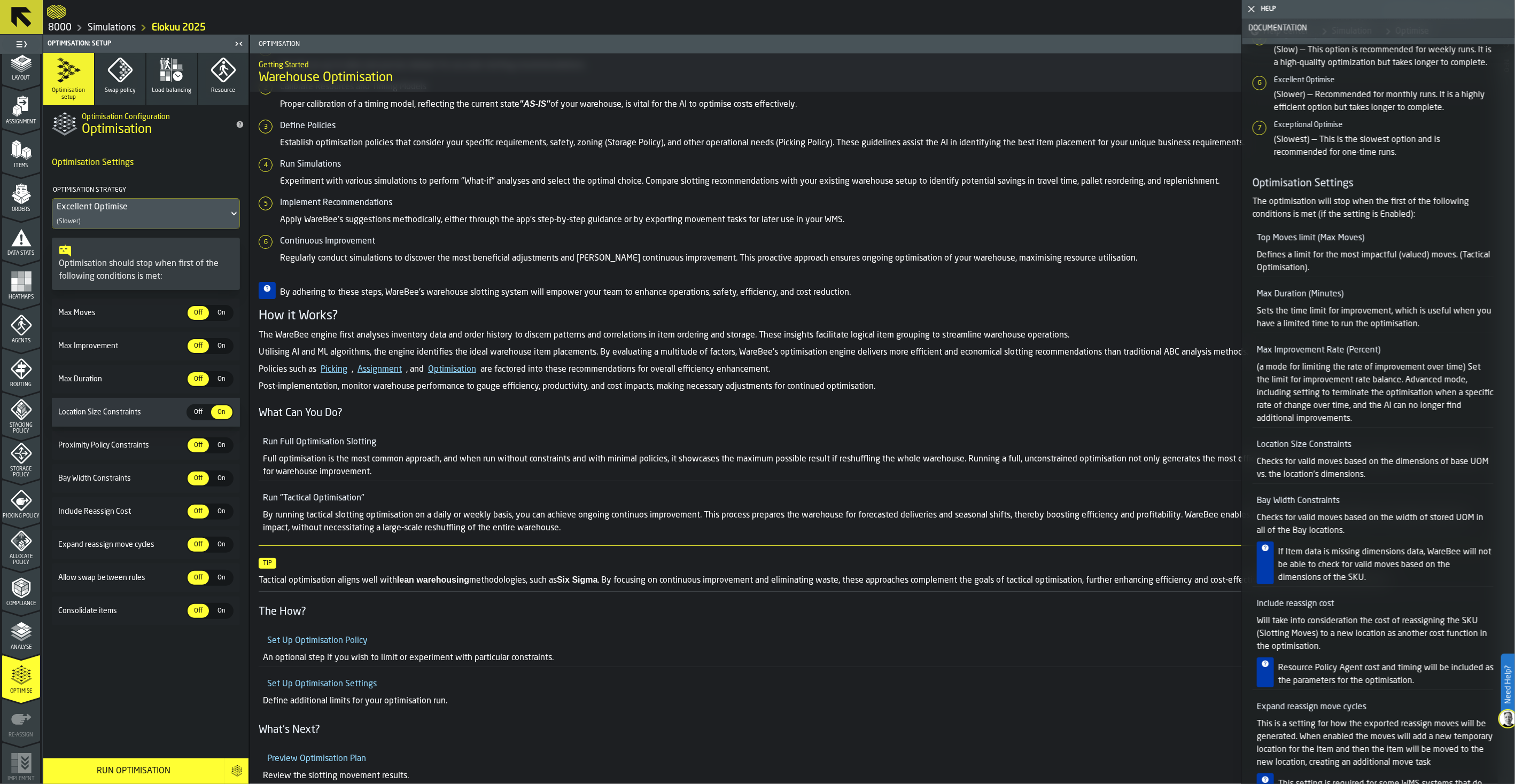
drag, startPoint x: 1321, startPoint y: 524, endPoint x: 1280, endPoint y: 339, distance: 189.5
click at [1211, 330] on p "Sets the time limit for improvement, which is useful when you have a limited ti…" at bounding box center [1375, 318] width 237 height 26
drag, startPoint x: 1292, startPoint y: 318, endPoint x: 1293, endPoint y: 333, distance: 15.0
click at [1211, 330] on p "Sets the time limit for improvement, which is useful when you have a limited ti…" at bounding box center [1375, 318] width 237 height 26
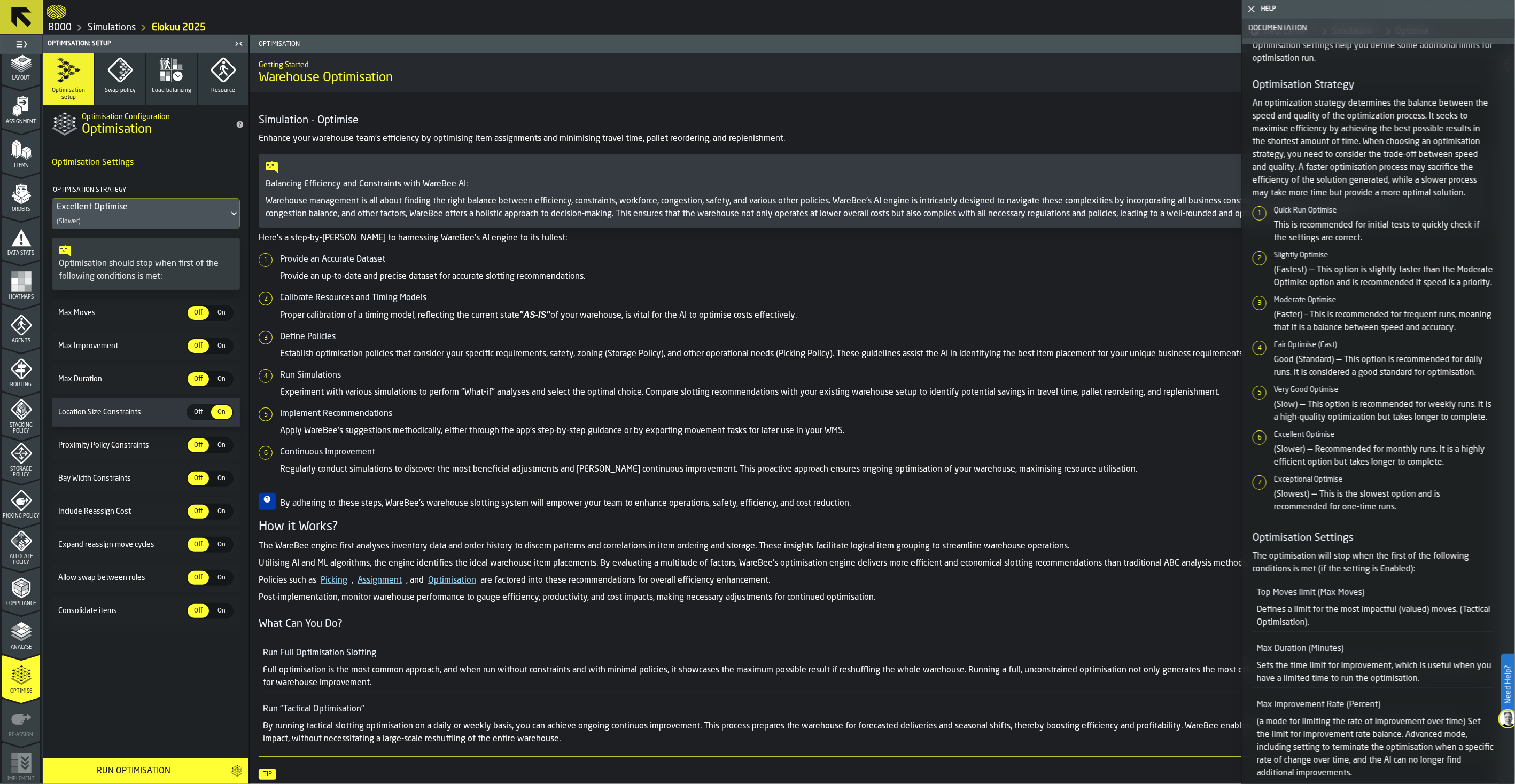
scroll to position [0, 0]
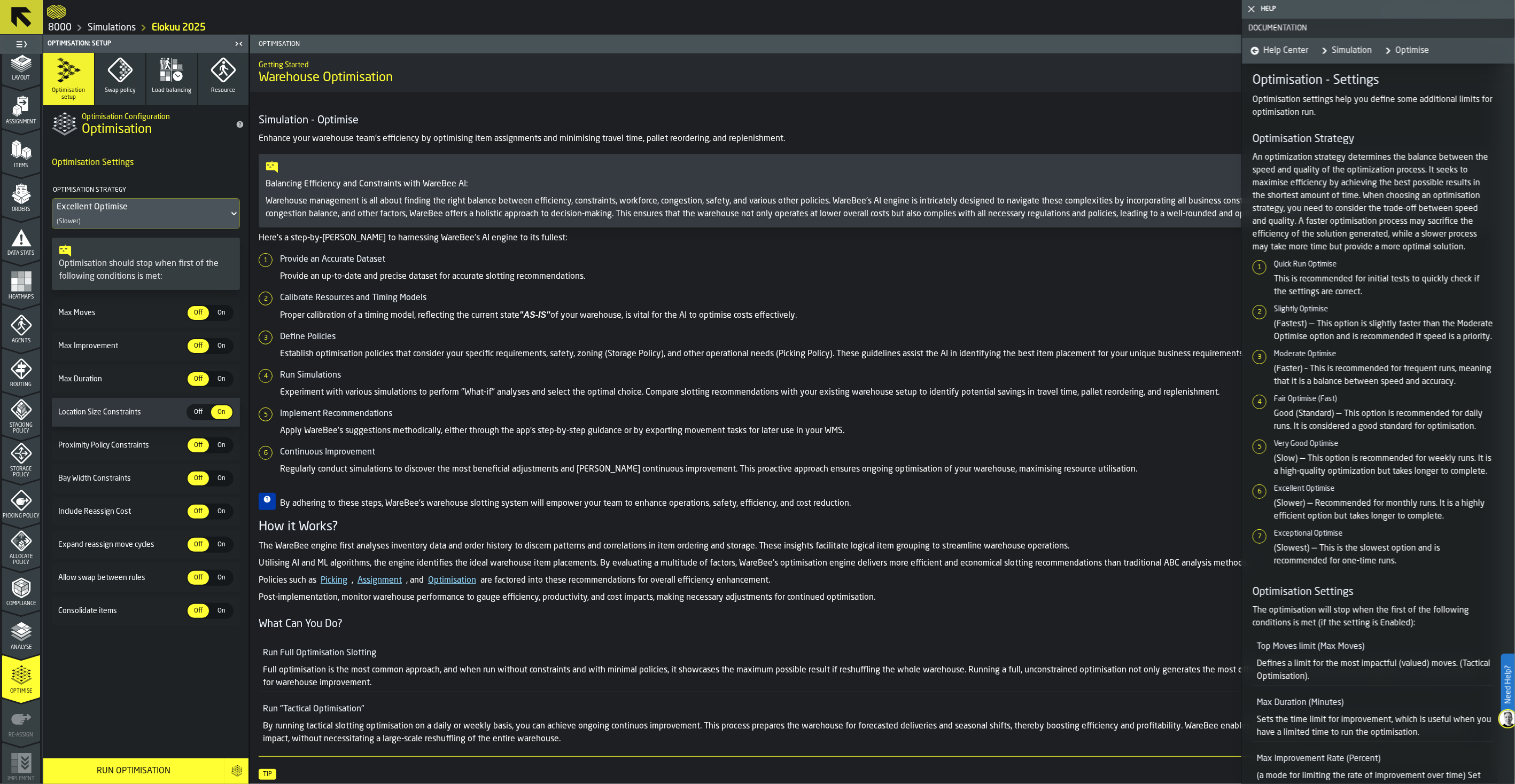
click at [1211, 51] on link "Simulation" at bounding box center [1343, 51] width 55 height 26
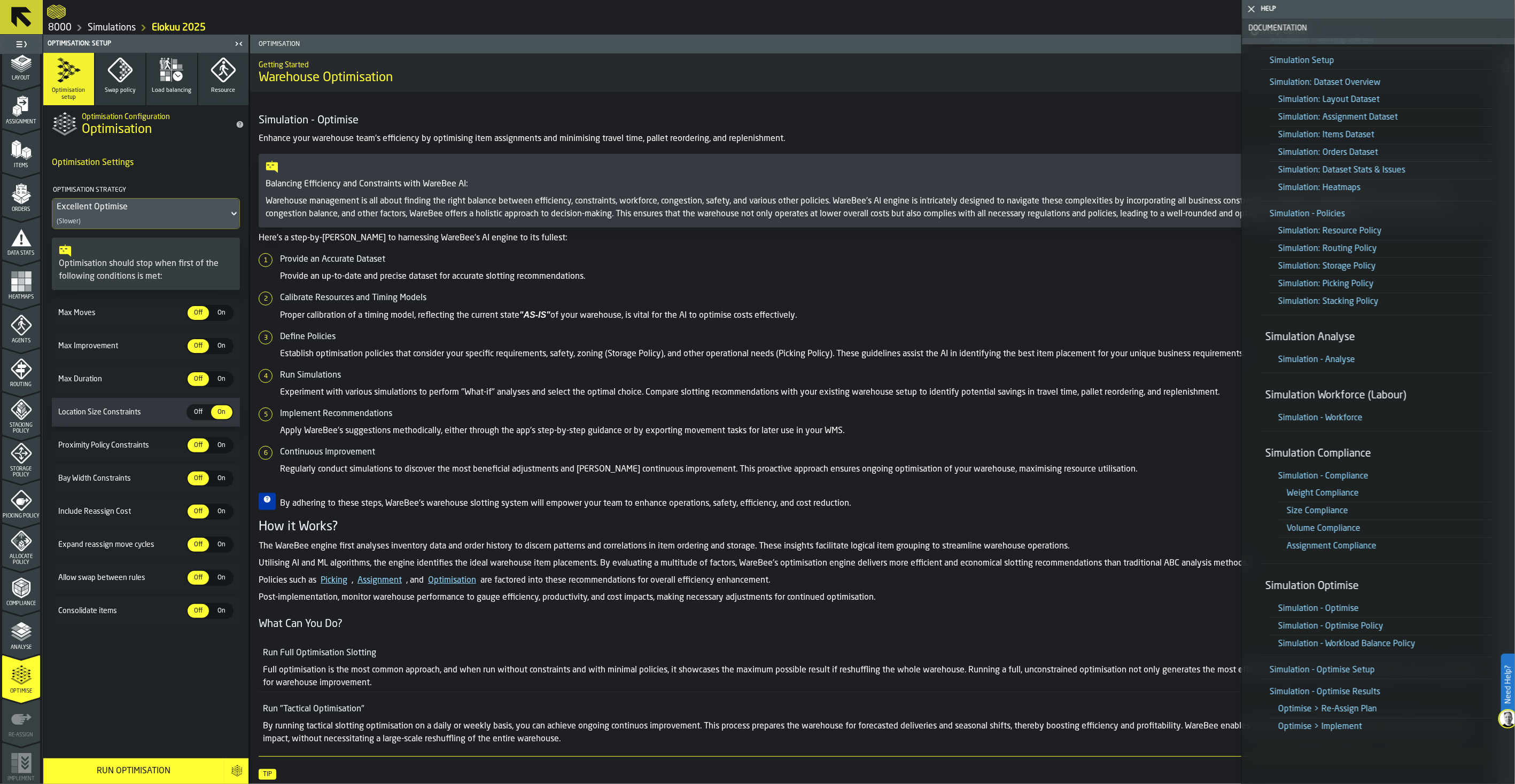
scroll to position [121, 0]
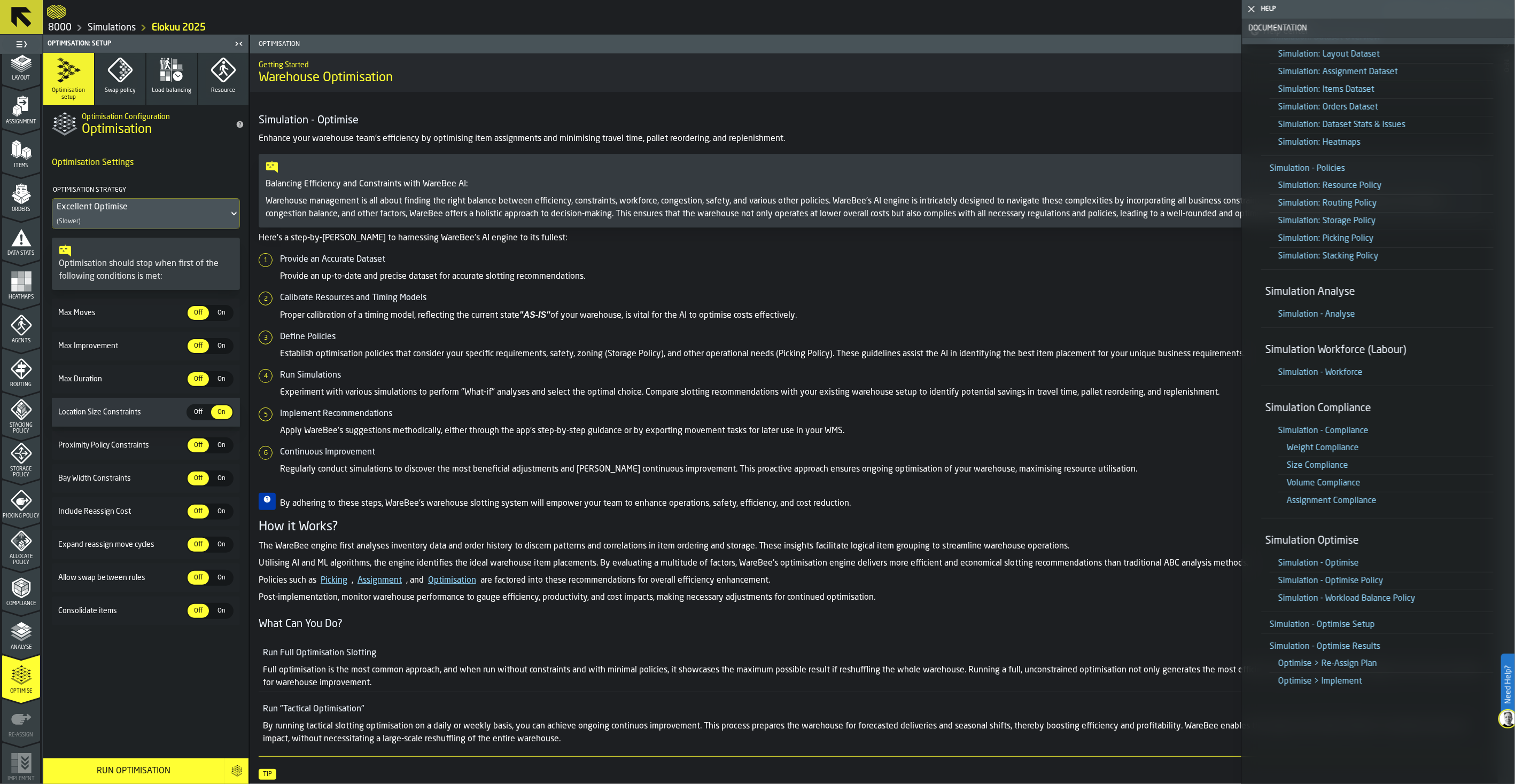
click at [1211, 577] on link "Simulation - Optimise Policy" at bounding box center [1330, 581] width 105 height 9
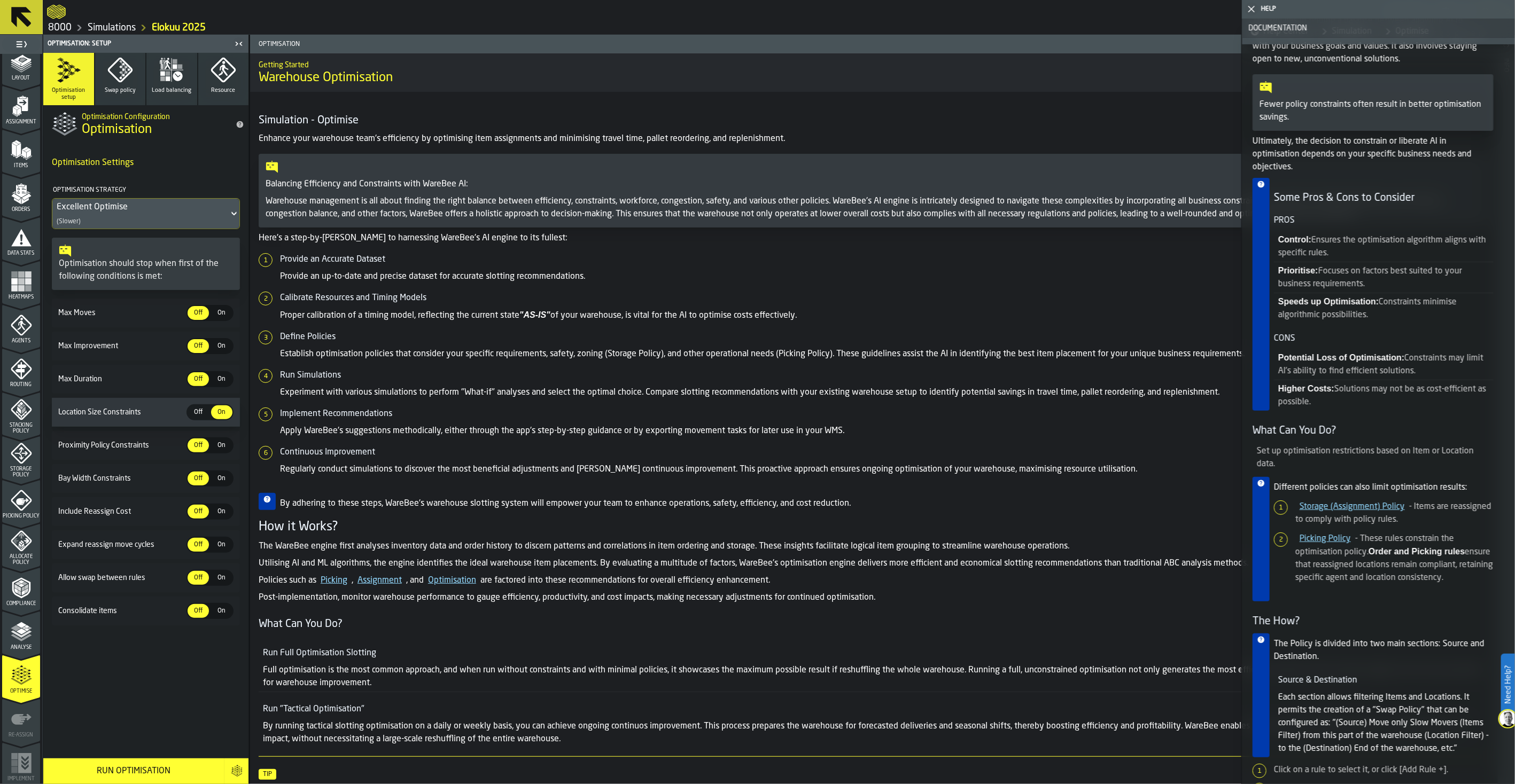
scroll to position [415, 0]
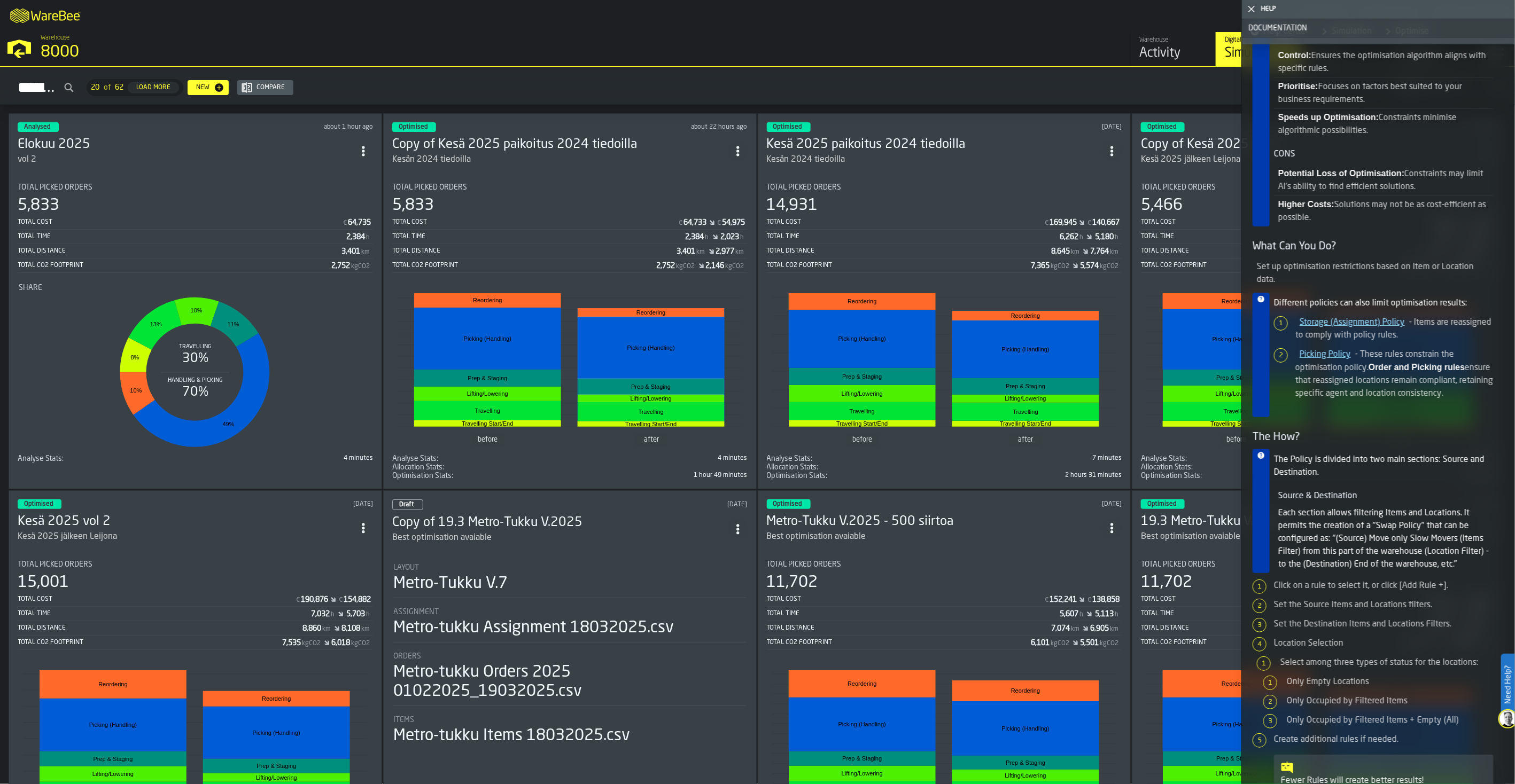
click at [60, 174] on section "Total Picked Orders 5,833 Total Cost € 64,735 Total Time 2,384 h Total Distance…" at bounding box center [195, 318] width 356 height 289
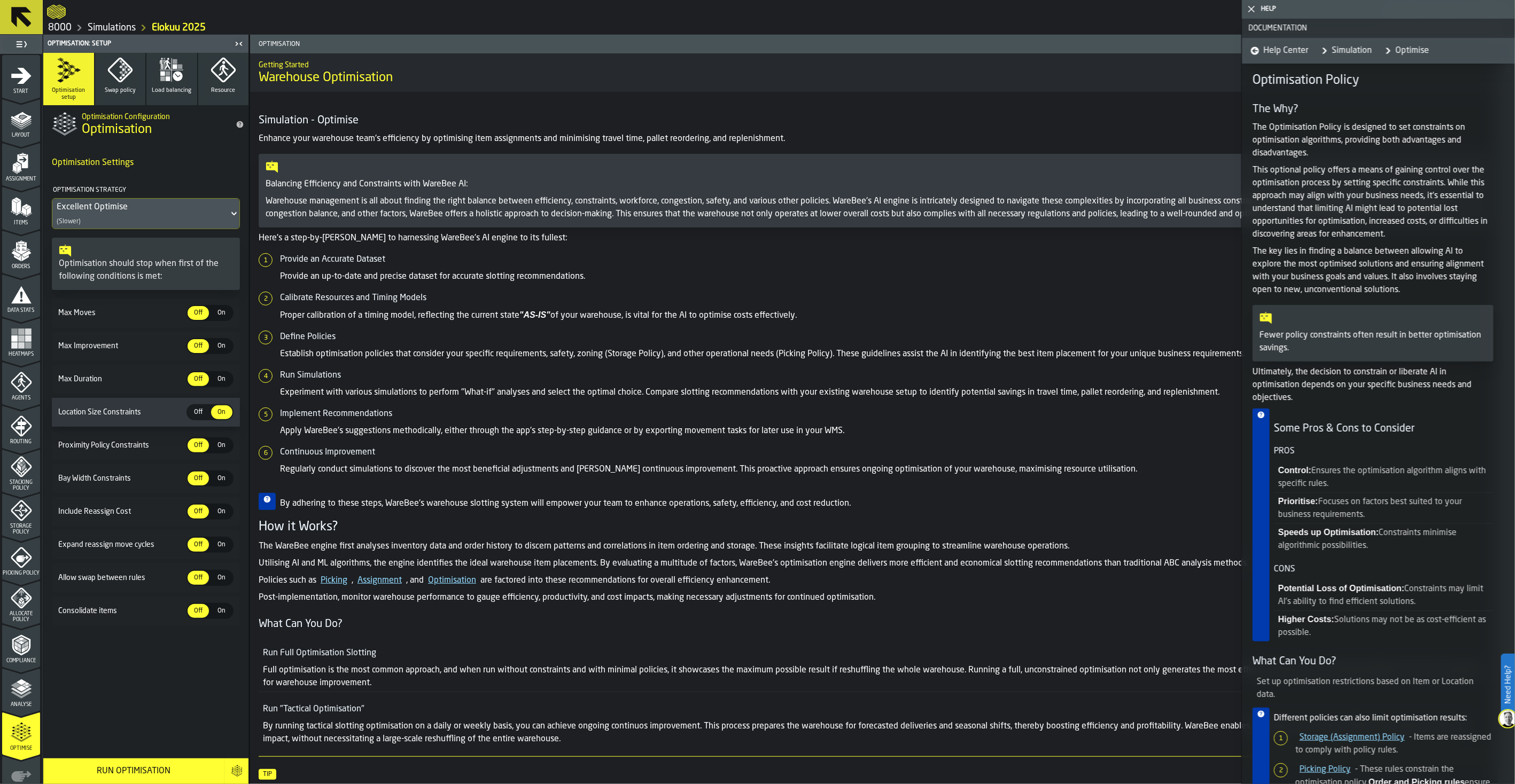
click at [1211, 49] on link "Optimise" at bounding box center [1404, 51] width 49 height 26
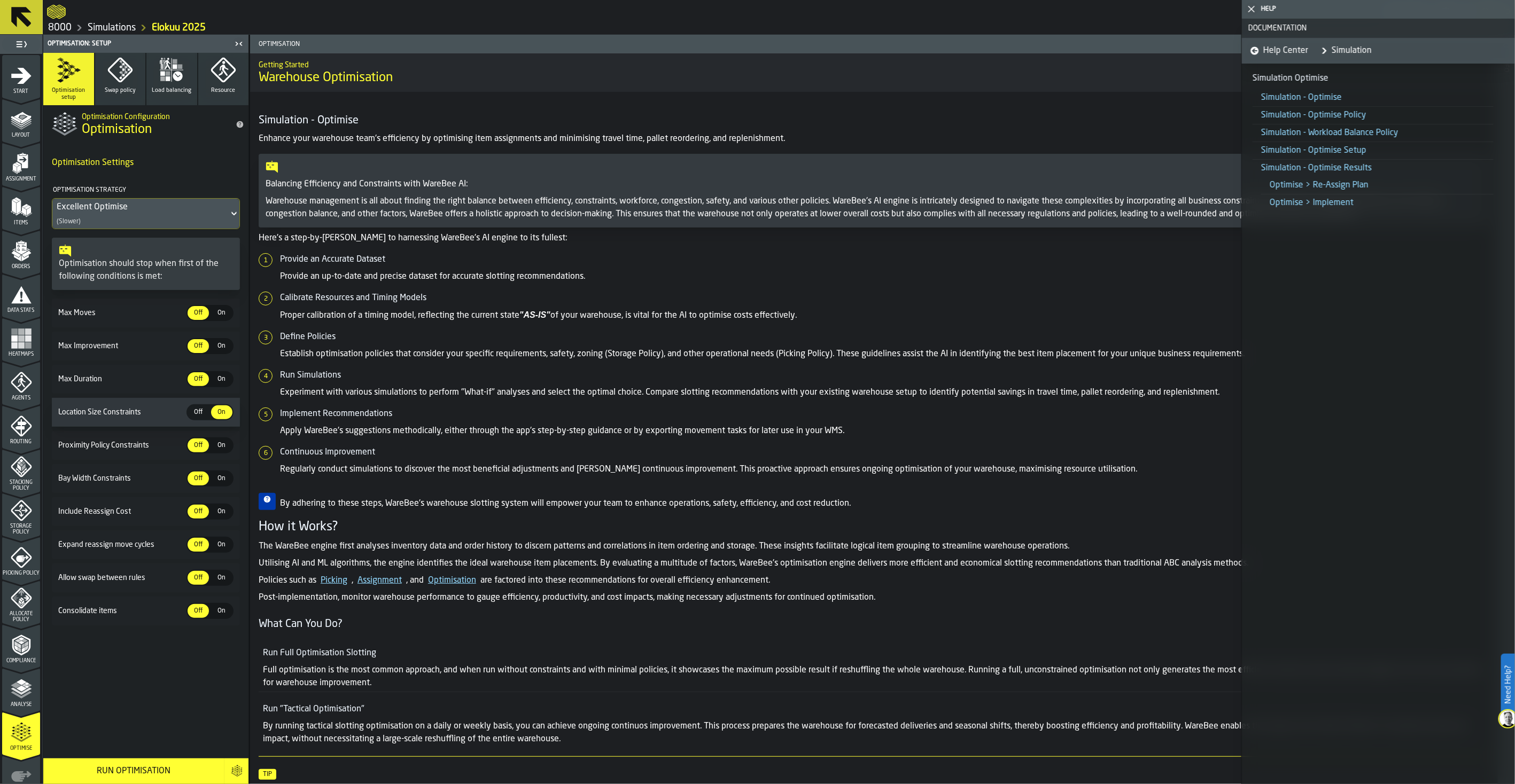
click at [1211, 155] on link "Simulation - Optimise Setup" at bounding box center [1314, 151] width 105 height 9
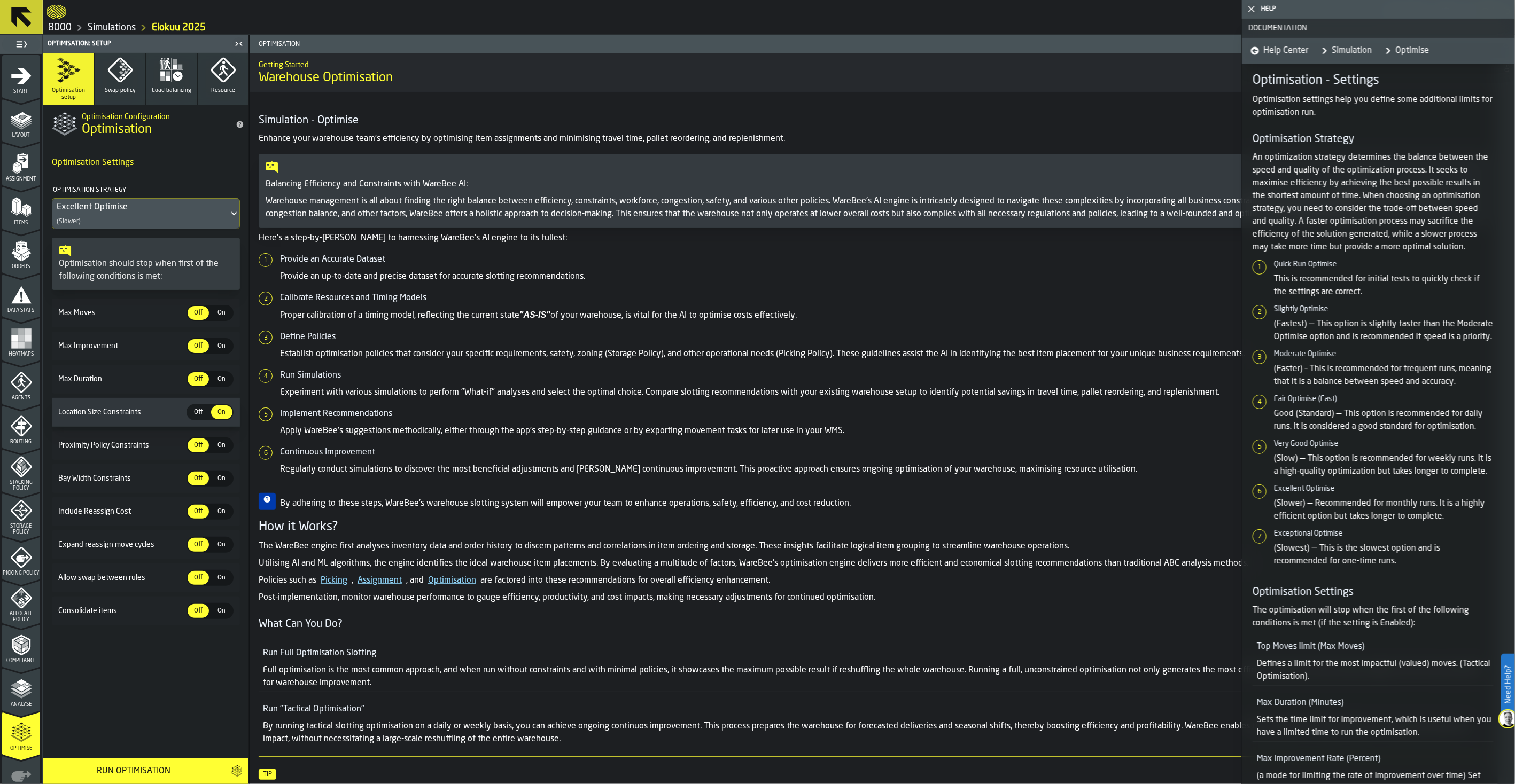
drag, startPoint x: 1354, startPoint y: 41, endPoint x: 1344, endPoint y: 48, distance: 12.2
click at [1211, 48] on link "Simulation" at bounding box center [1343, 51] width 55 height 26
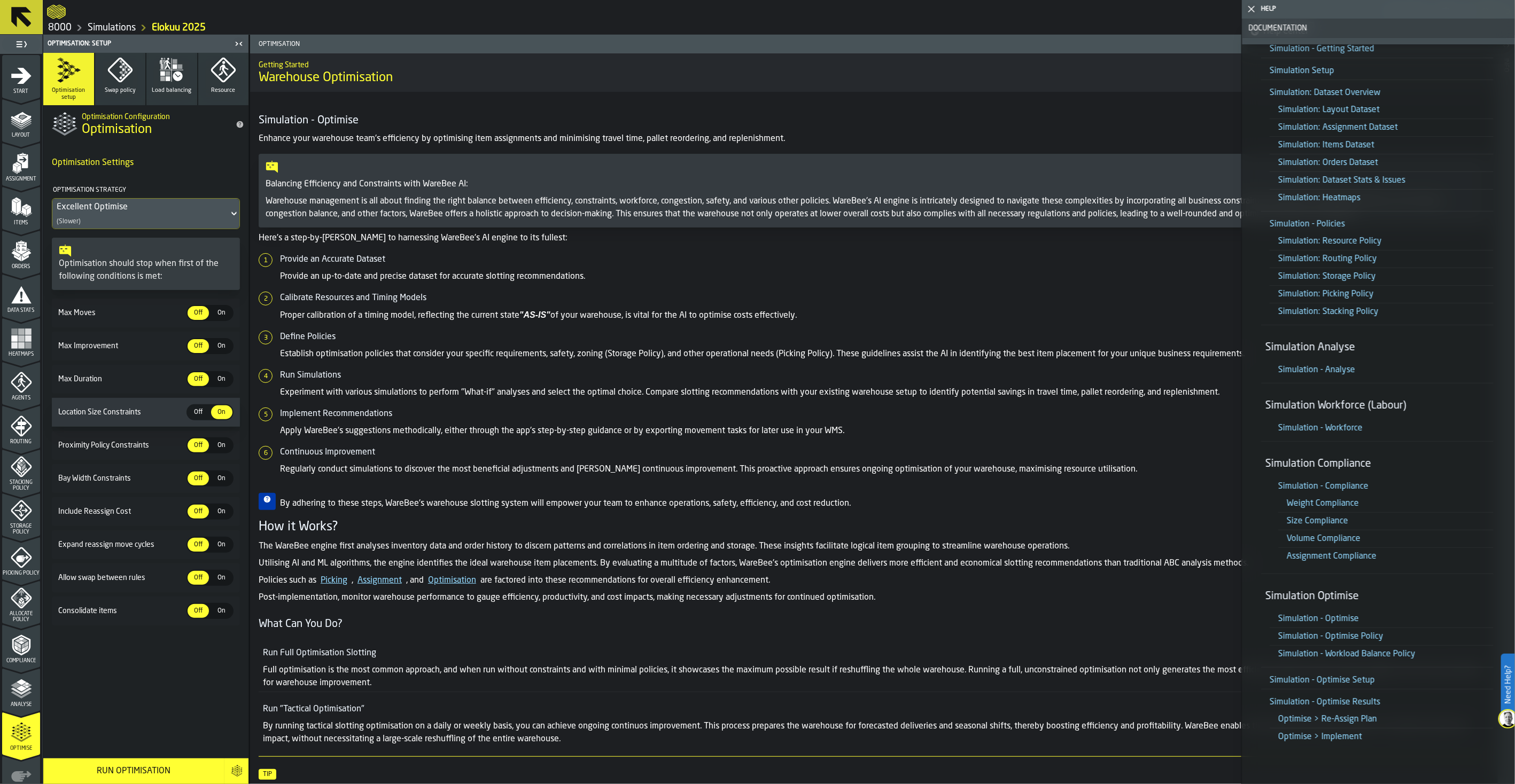
scroll to position [121, 0]
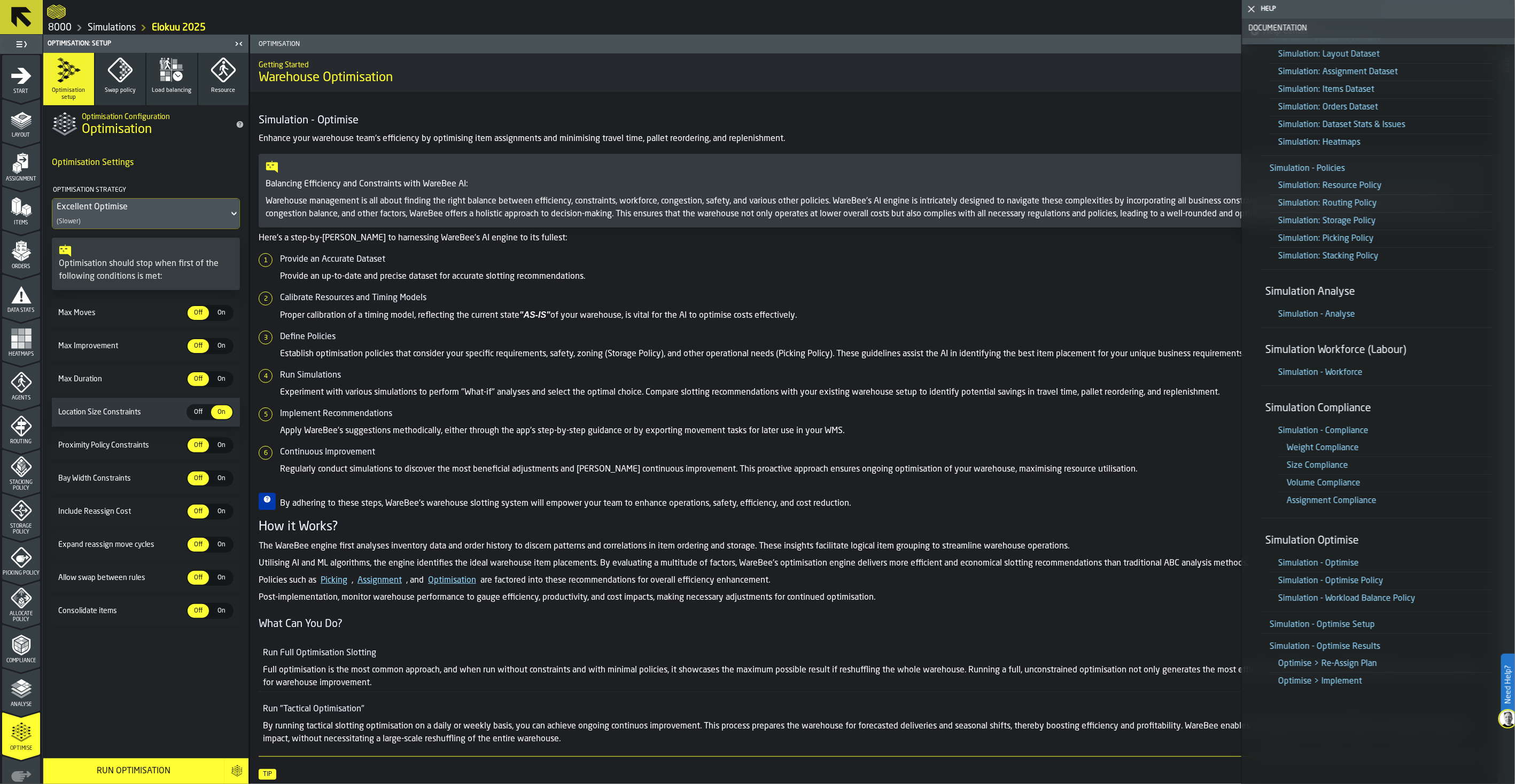
click at [1211, 583] on link "Simulation - Optimise Policy" at bounding box center [1330, 581] width 105 height 9
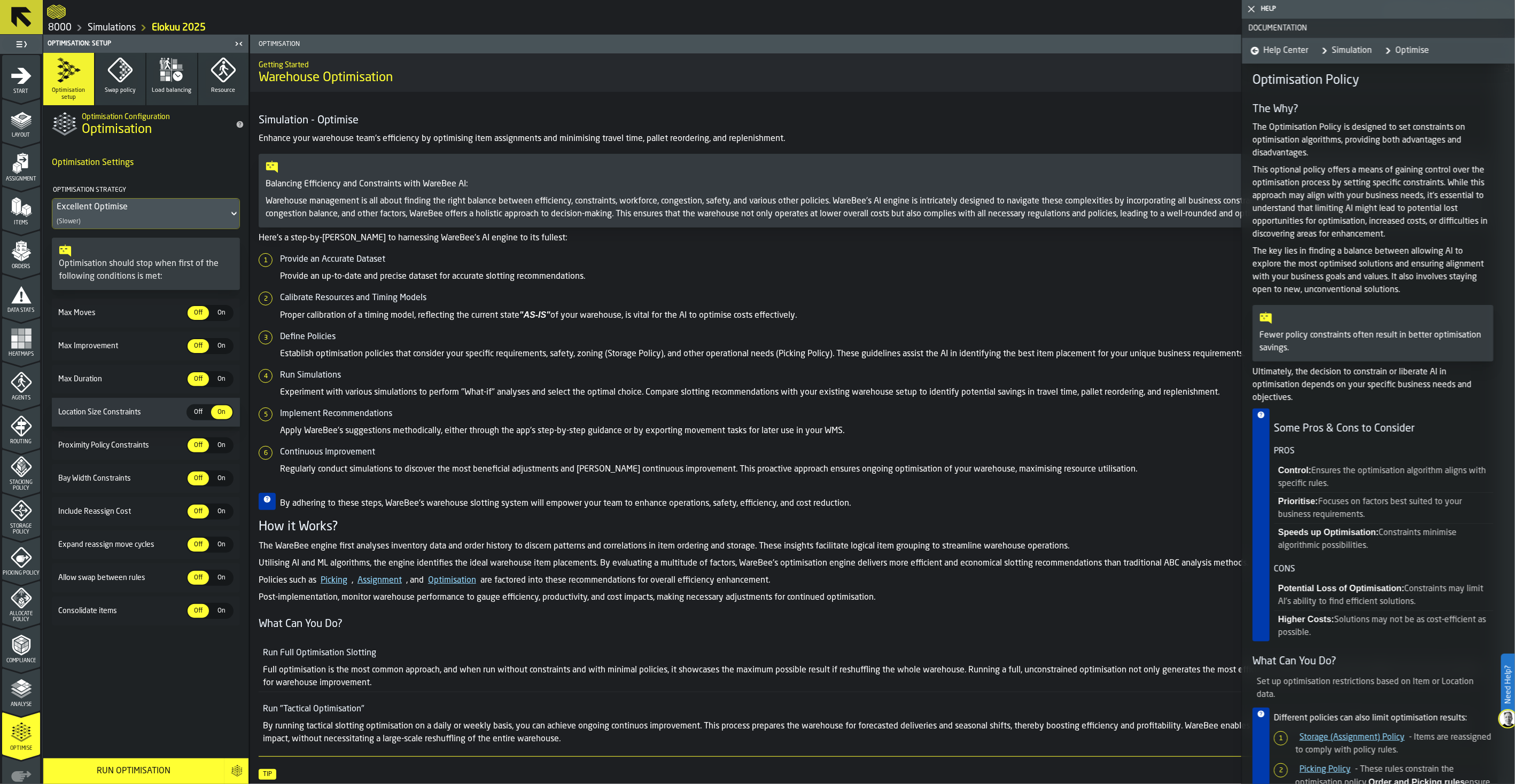
click at [1211, 55] on link "Simulation" at bounding box center [1343, 51] width 55 height 26
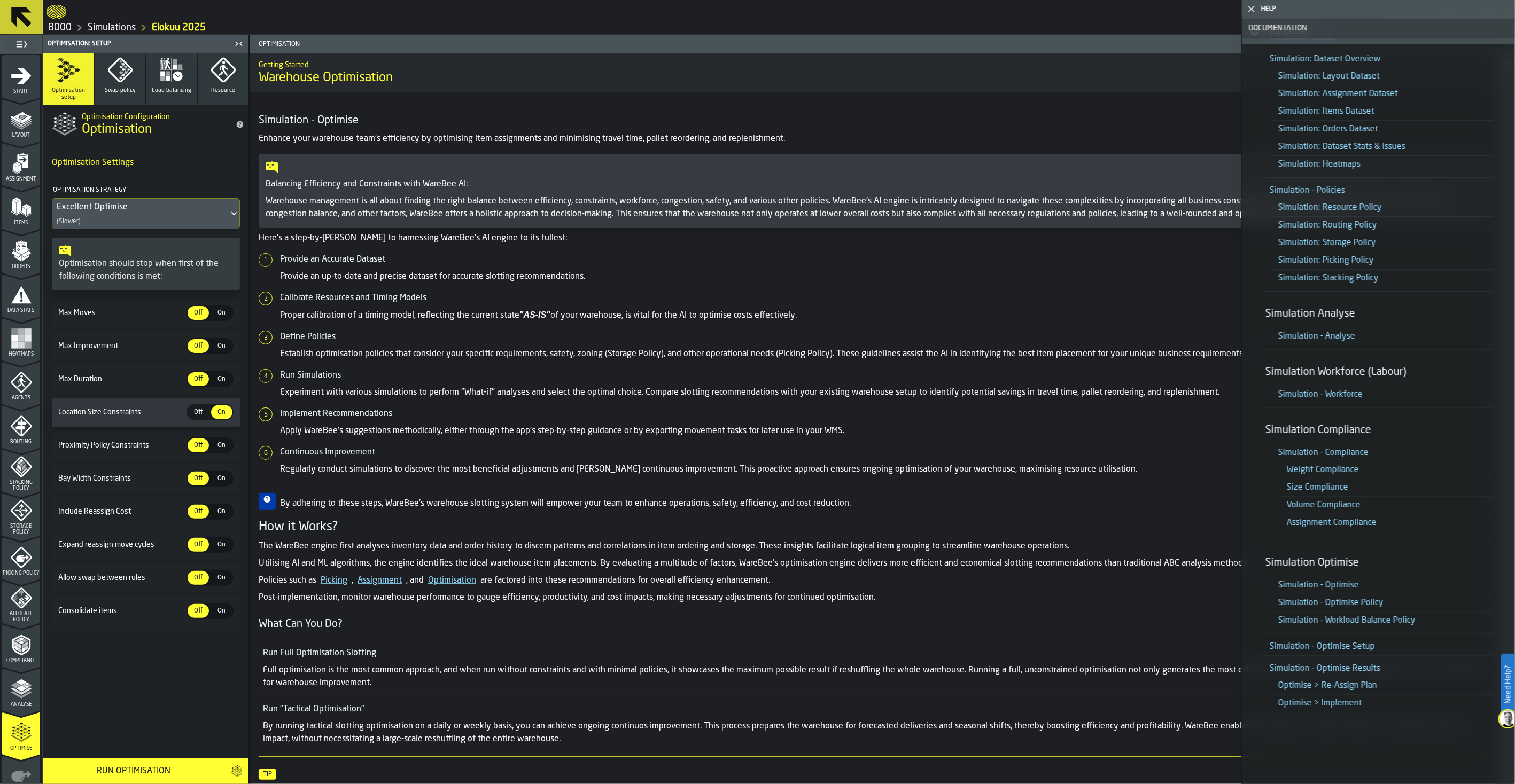
scroll to position [121, 0]
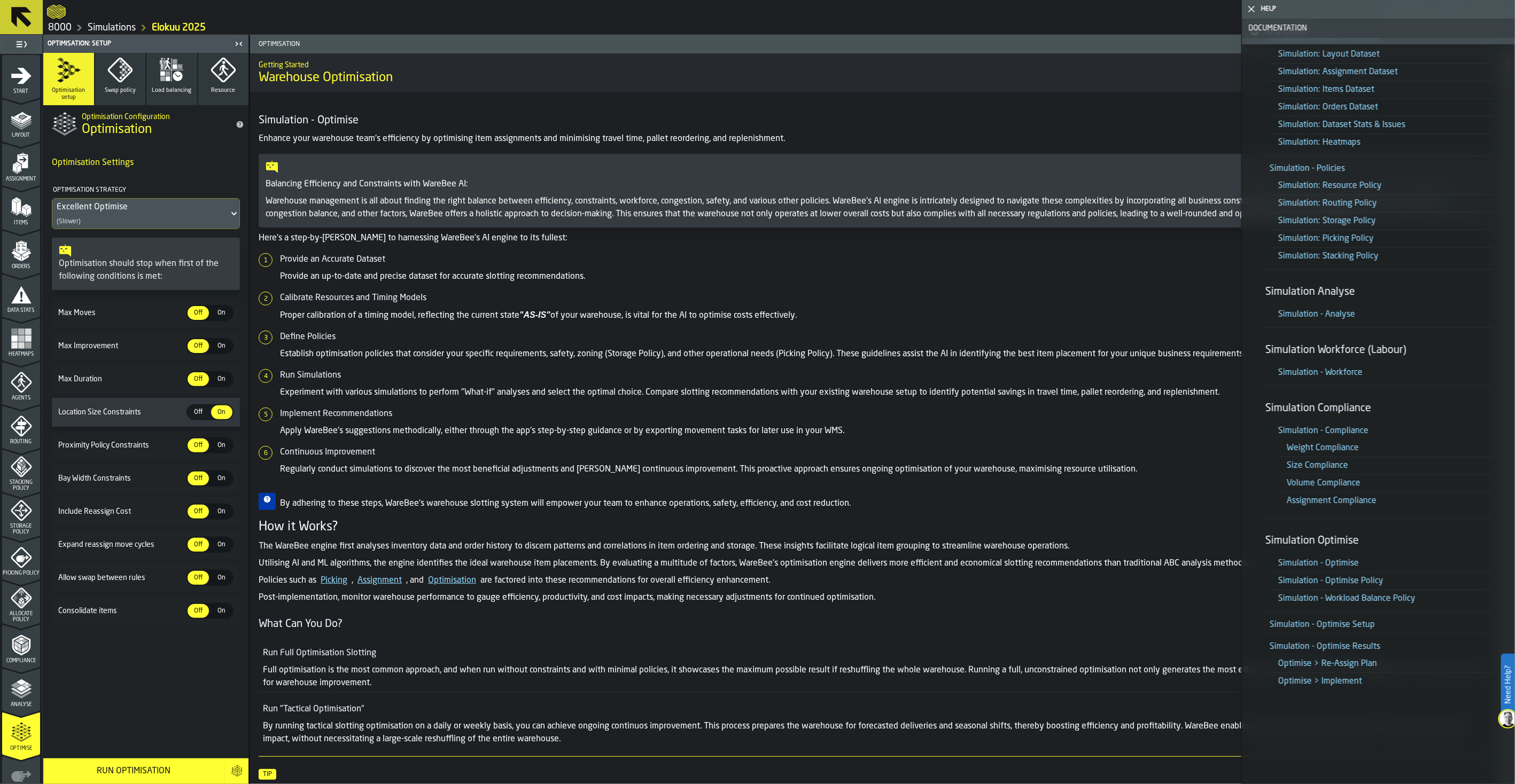
click at [1211, 565] on link "Simulation - Optimise" at bounding box center [1318, 563] width 80 height 9
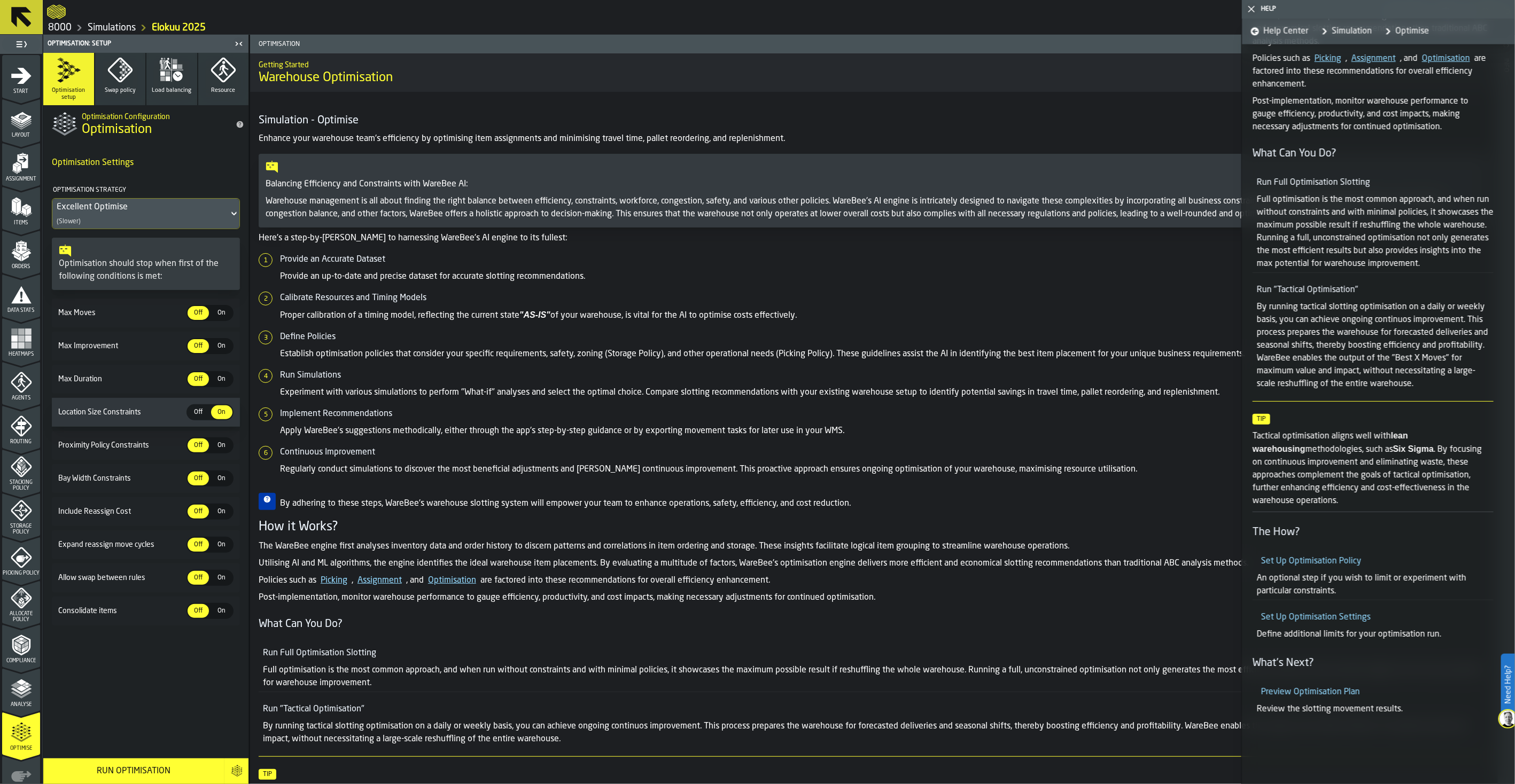
scroll to position [991, 0]
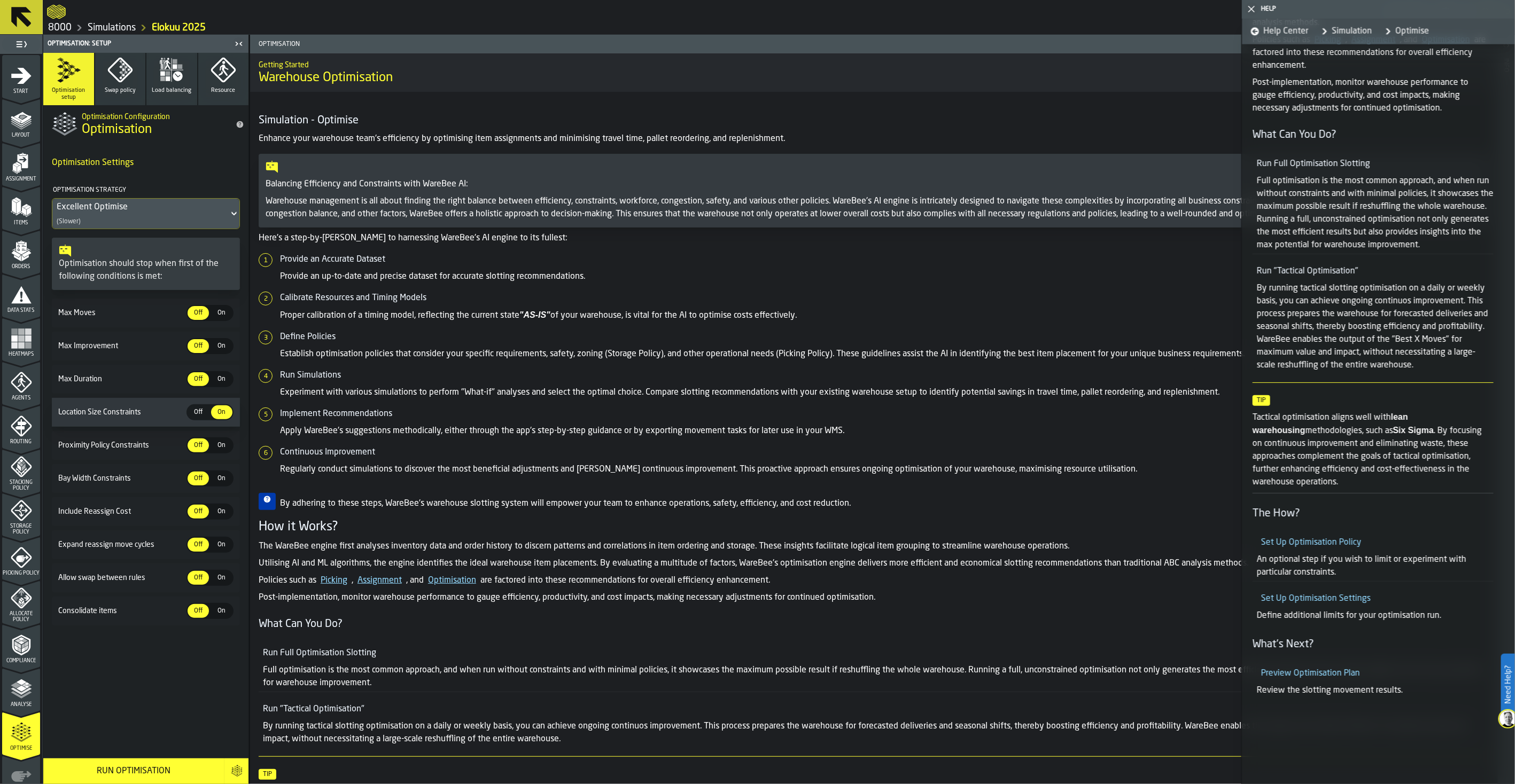
click at [1211, 598] on link "Set Up Optimisation Settings" at bounding box center [1316, 599] width 110 height 9
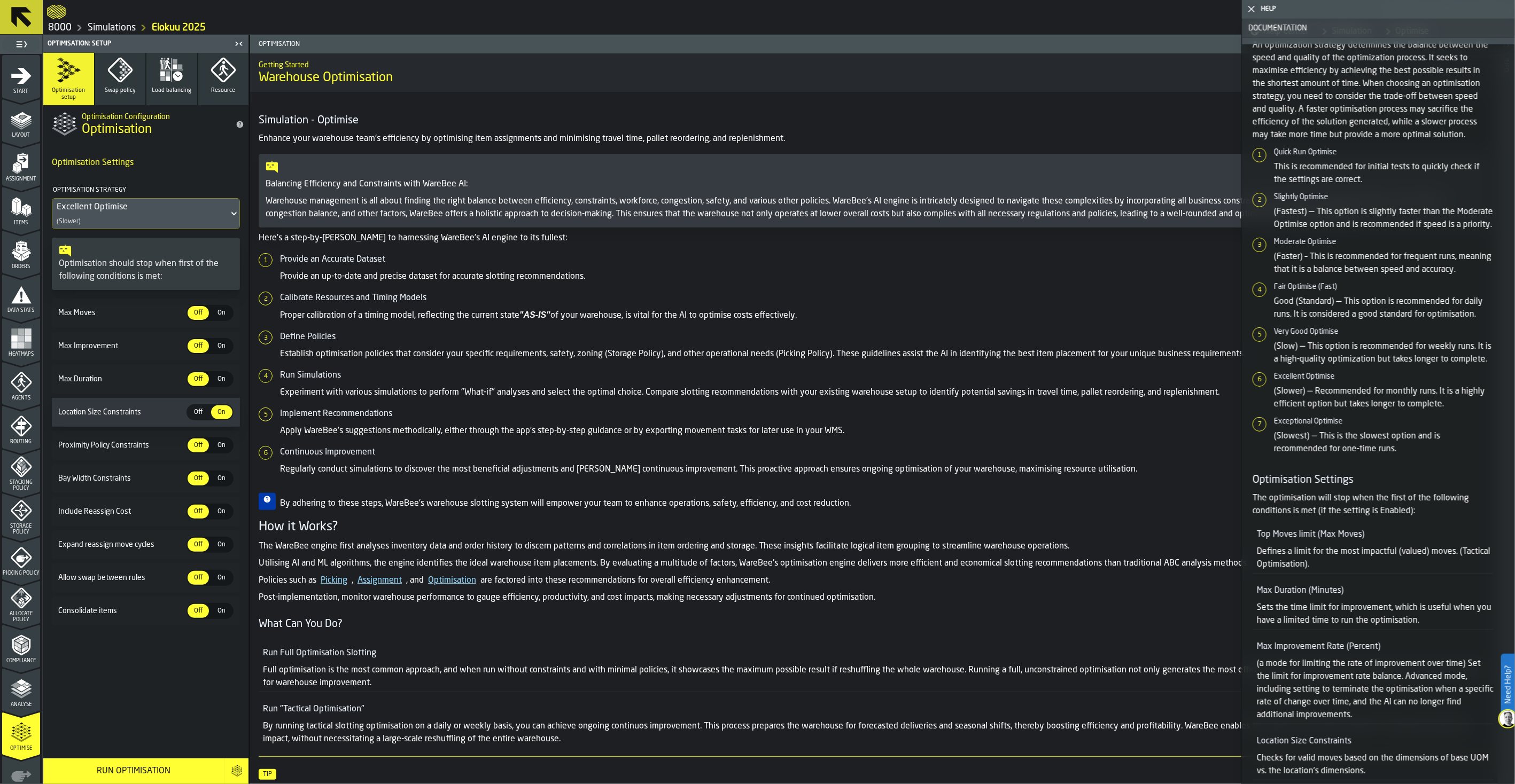
scroll to position [0, 0]
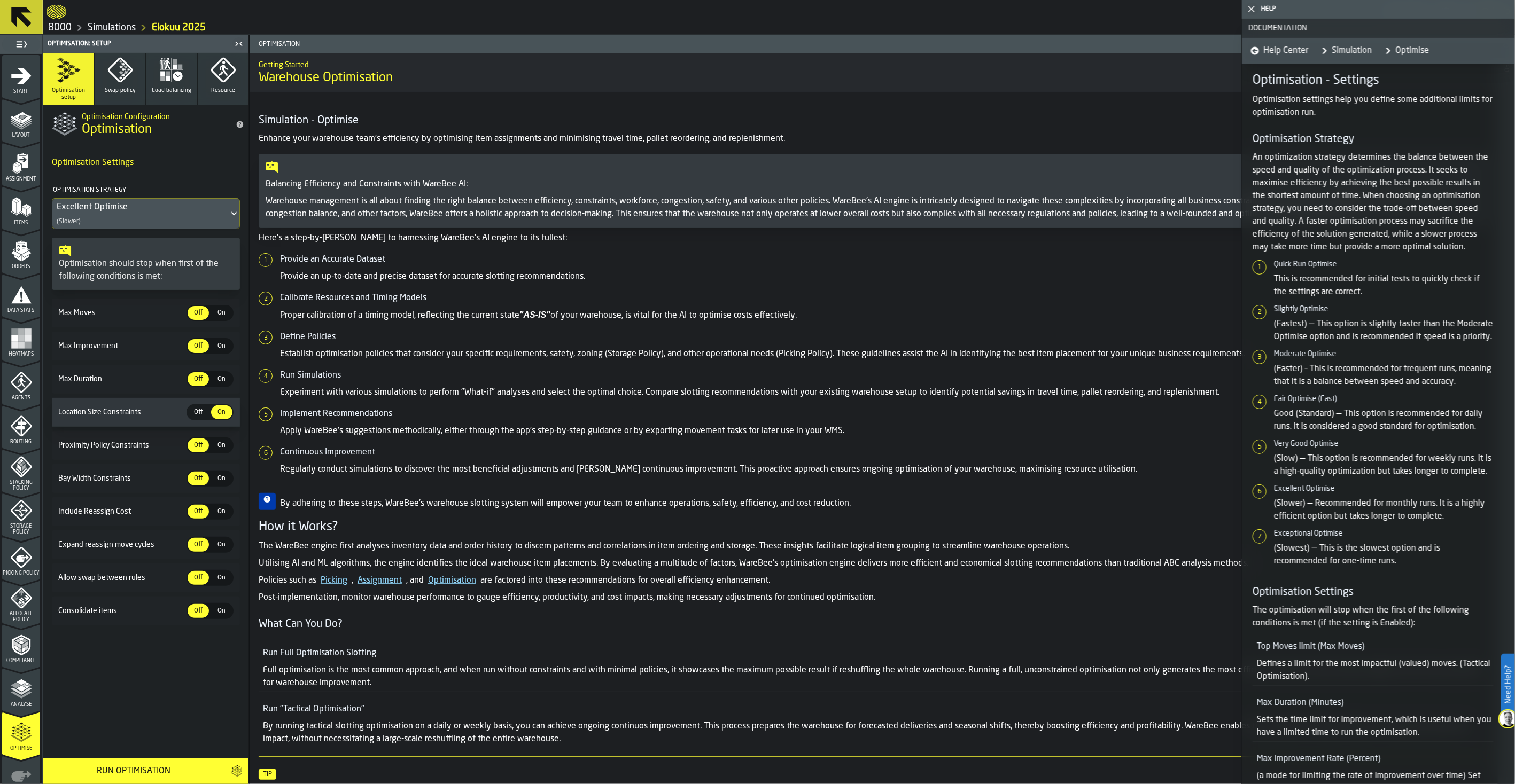
click at [1211, 46] on link "Simulation" at bounding box center [1343, 51] width 55 height 26
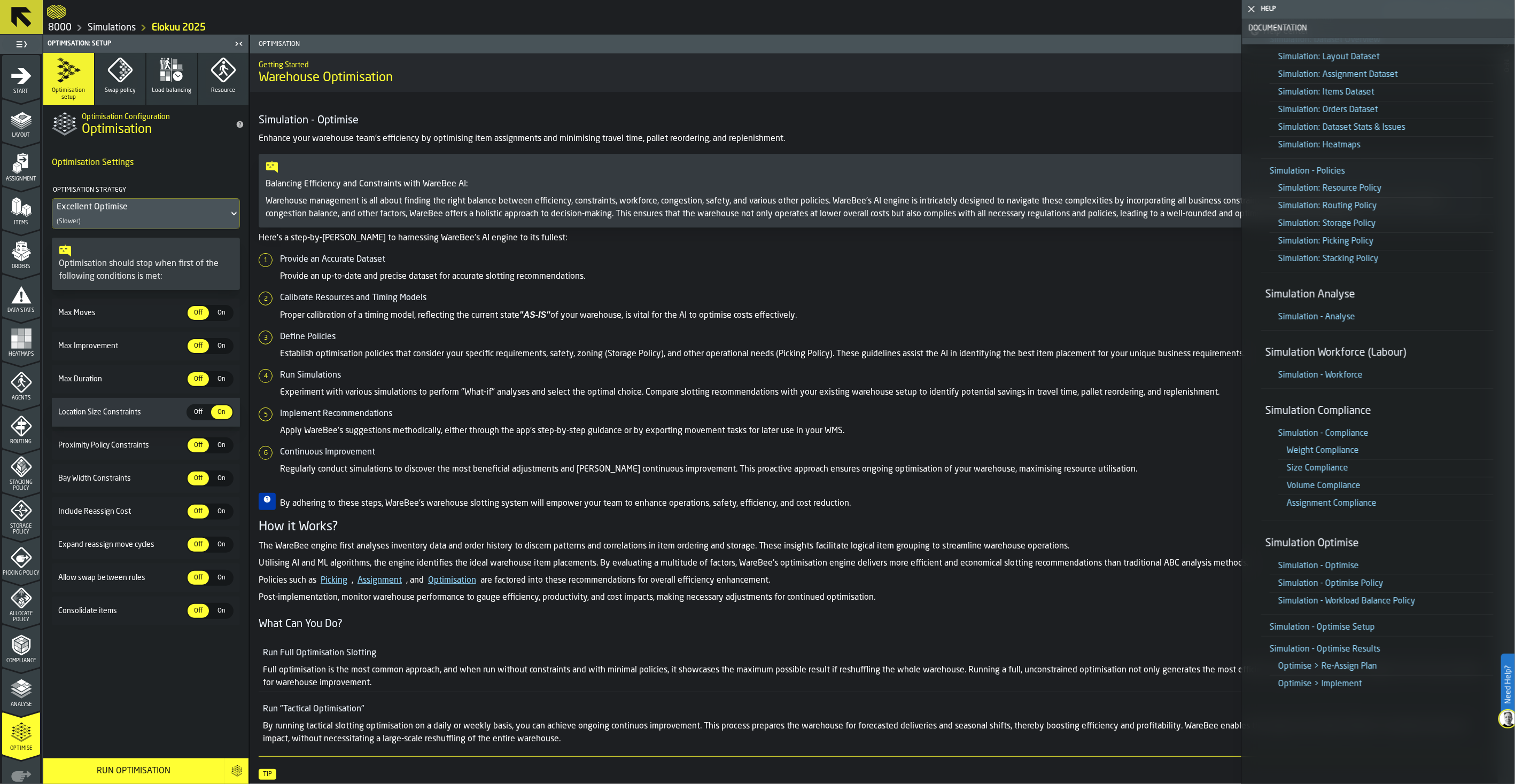
scroll to position [121, 0]
click at [1211, 613] on li "Optimise > Implement" at bounding box center [1381, 681] width 224 height 18
click at [1211, 613] on link "Optimise > Implement" at bounding box center [1320, 681] width 84 height 9
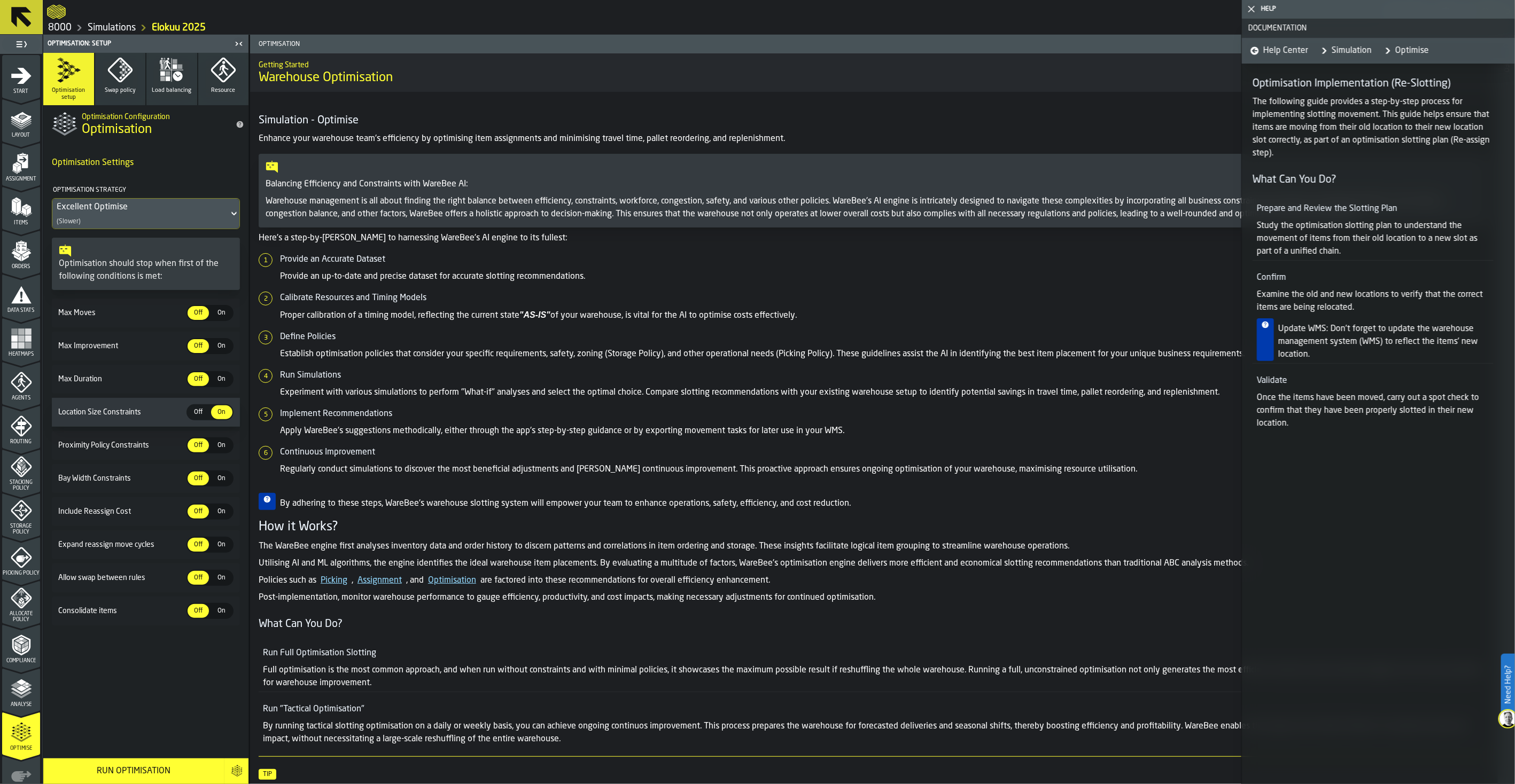
drag, startPoint x: 1343, startPoint y: 666, endPoint x: 1297, endPoint y: 519, distance: 154.0
click at [1211, 519] on div "Documentation Help Center Simulation Optimise Optimisation Implementation (Re-S…" at bounding box center [1378, 401] width 273 height 766
click at [101, 445] on span "Proximity Policy Constraints" at bounding box center [121, 445] width 130 height 9
click at [220, 476] on span "On" at bounding box center [221, 479] width 17 height 9
click at [216, 515] on span "On" at bounding box center [221, 512] width 17 height 9
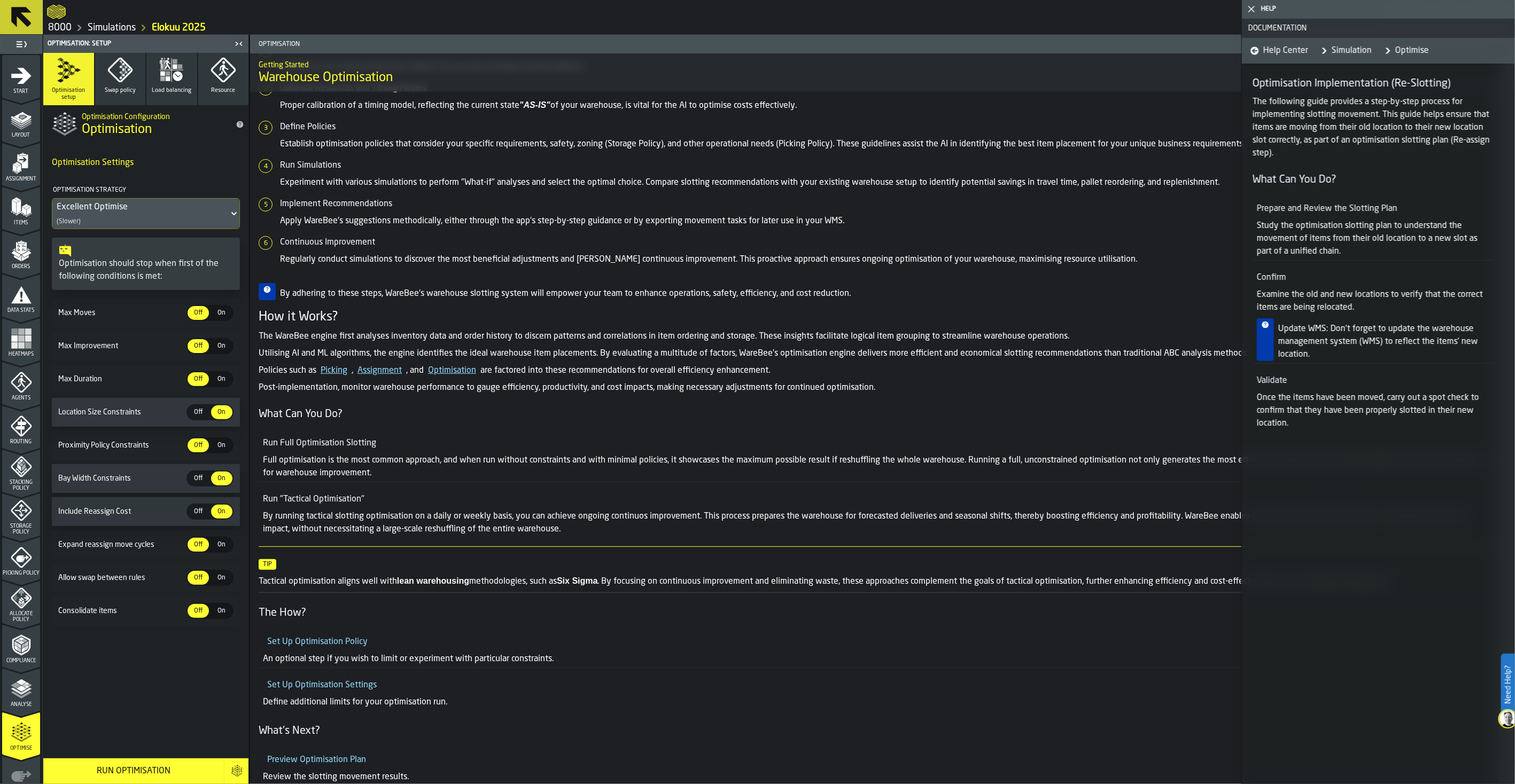
scroll to position [211, 0]
click at [112, 90] on span "Swap policy" at bounding box center [120, 91] width 31 height 7
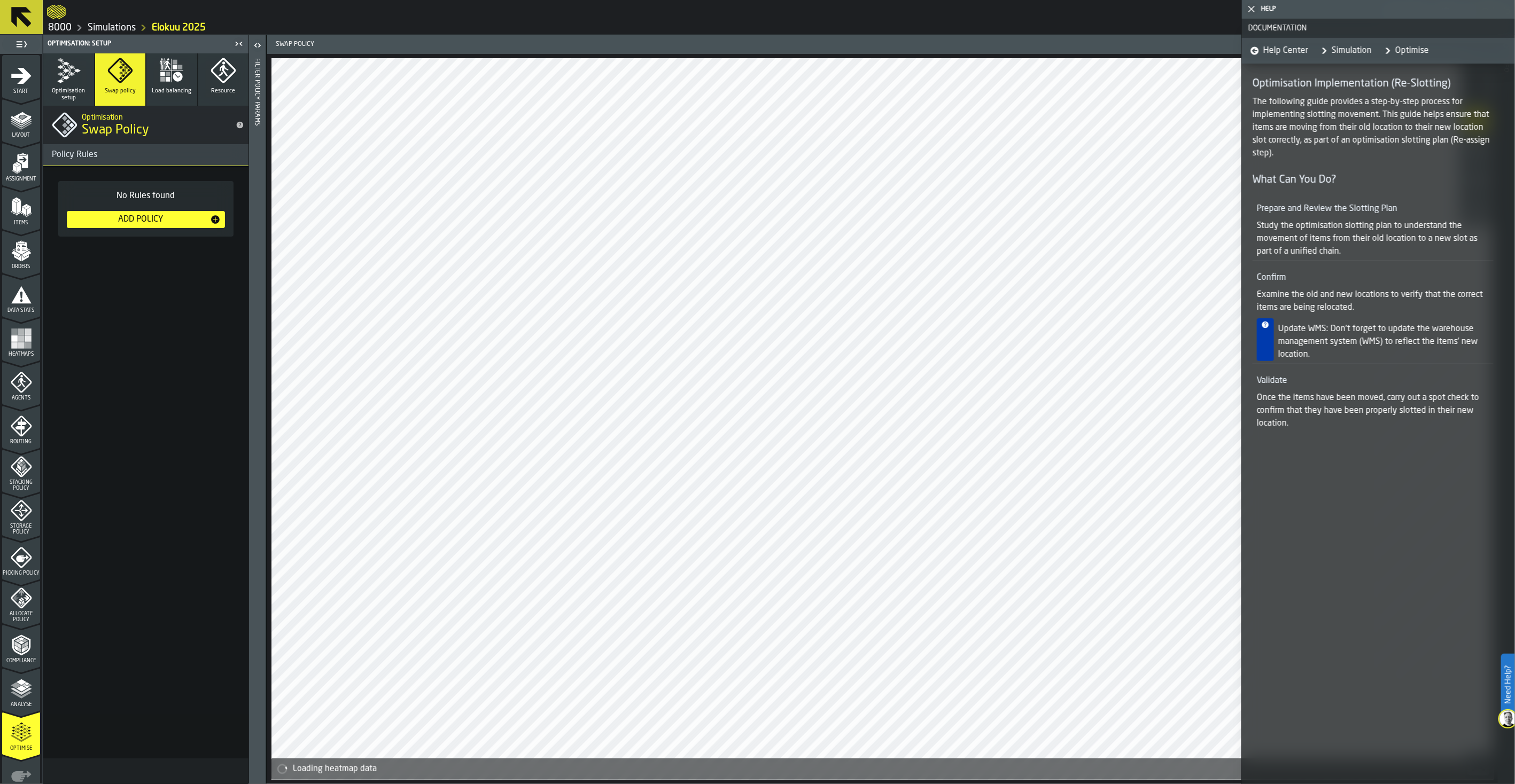
click at [174, 88] on span "Load balancing" at bounding box center [171, 91] width 39 height 7
click at [231, 82] on icon "button" at bounding box center [223, 70] width 26 height 26
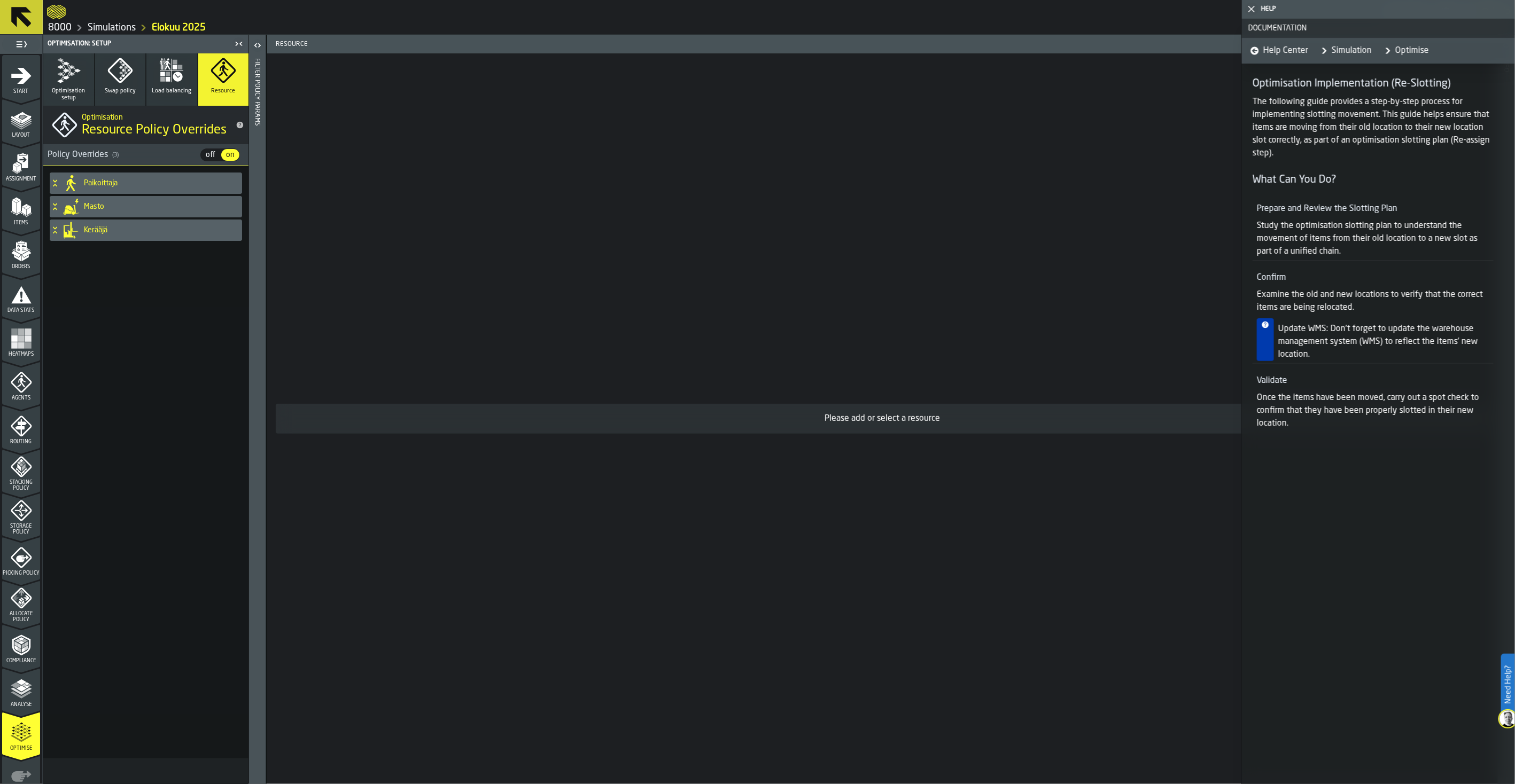
click at [164, 66] on icon "button" at bounding box center [164, 65] width 4 height 9
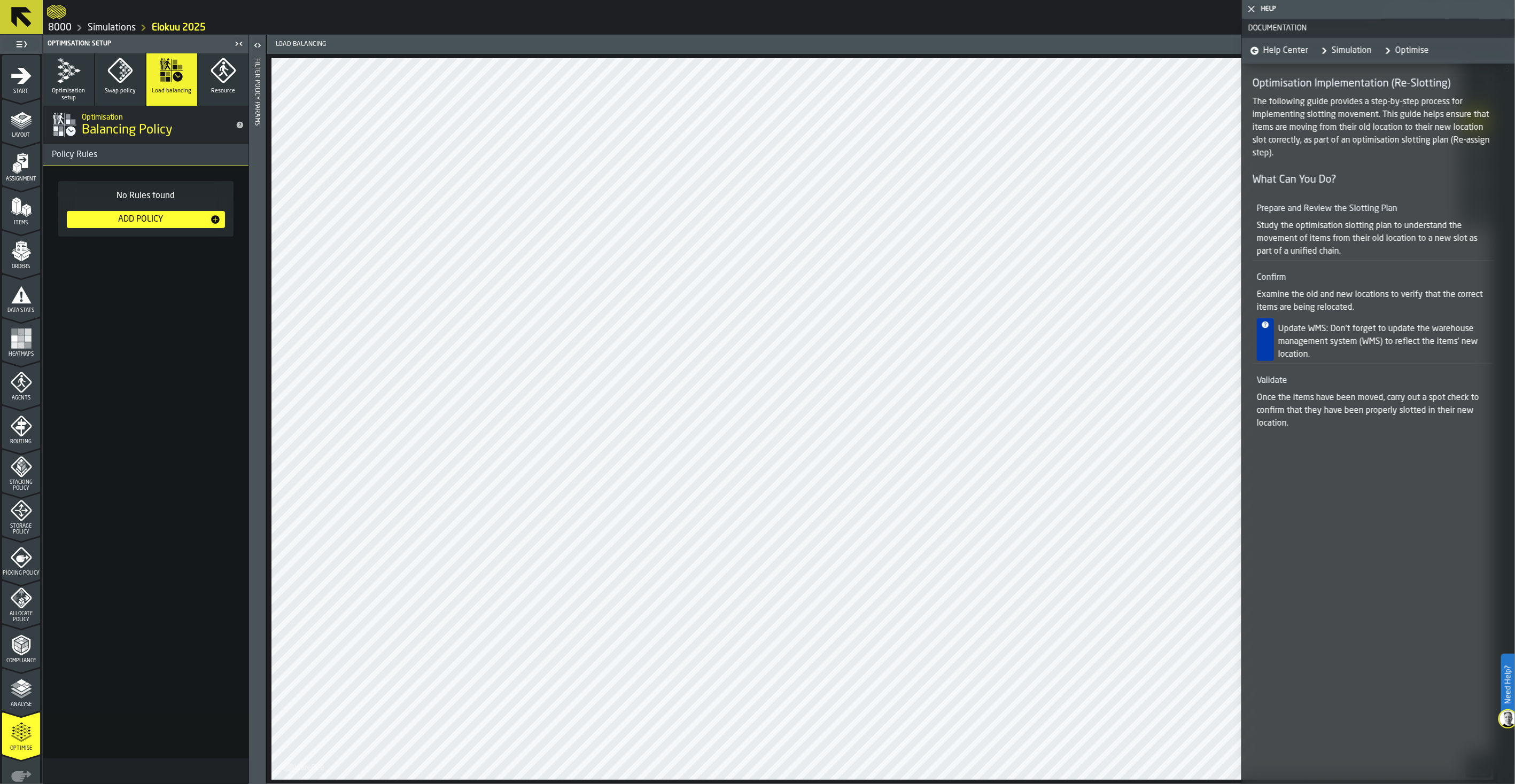
click at [116, 83] on button "Swap policy" at bounding box center [120, 79] width 51 height 52
click at [65, 87] on button "Optimisation setup" at bounding box center [68, 79] width 51 height 52
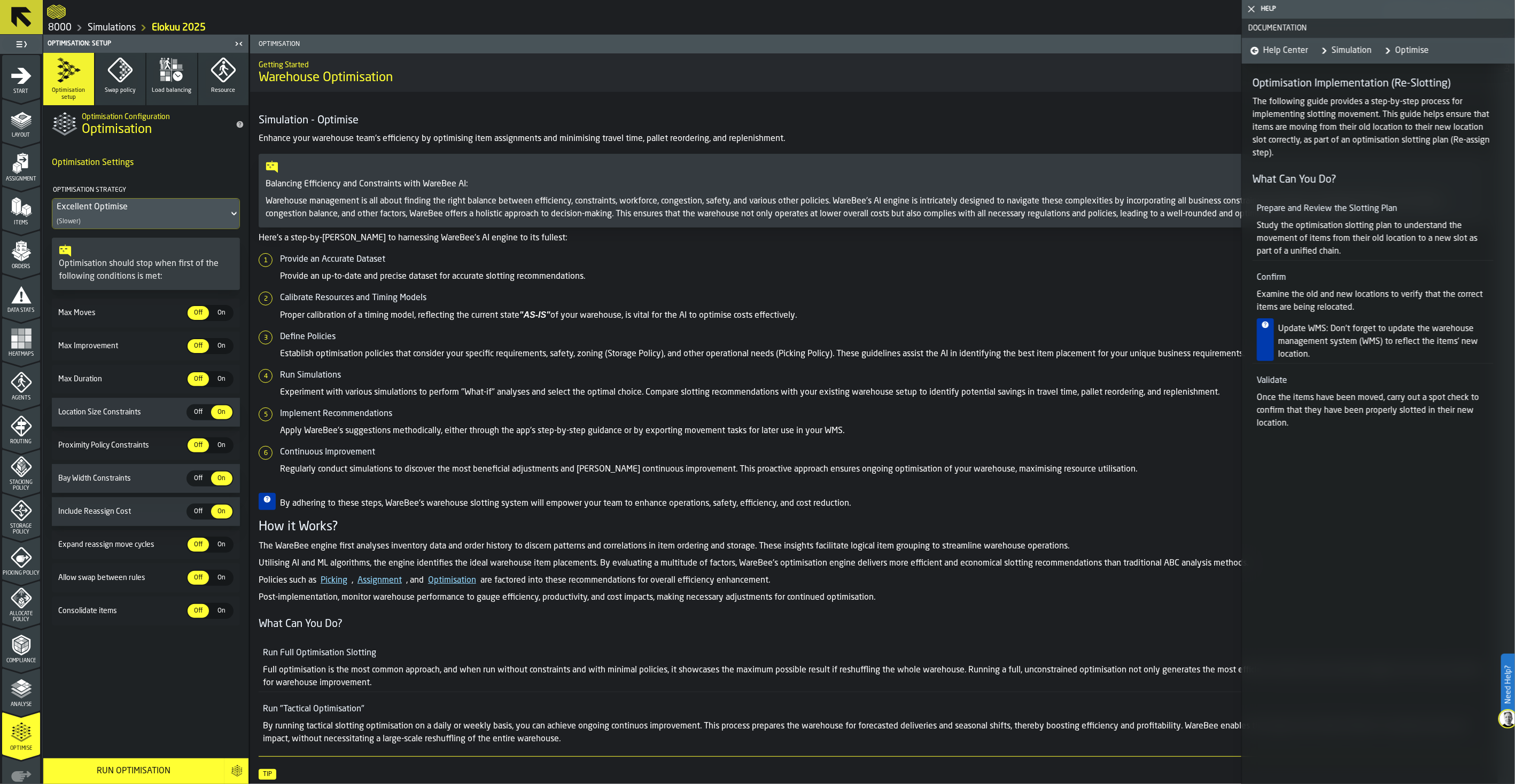
scroll to position [59, 0]
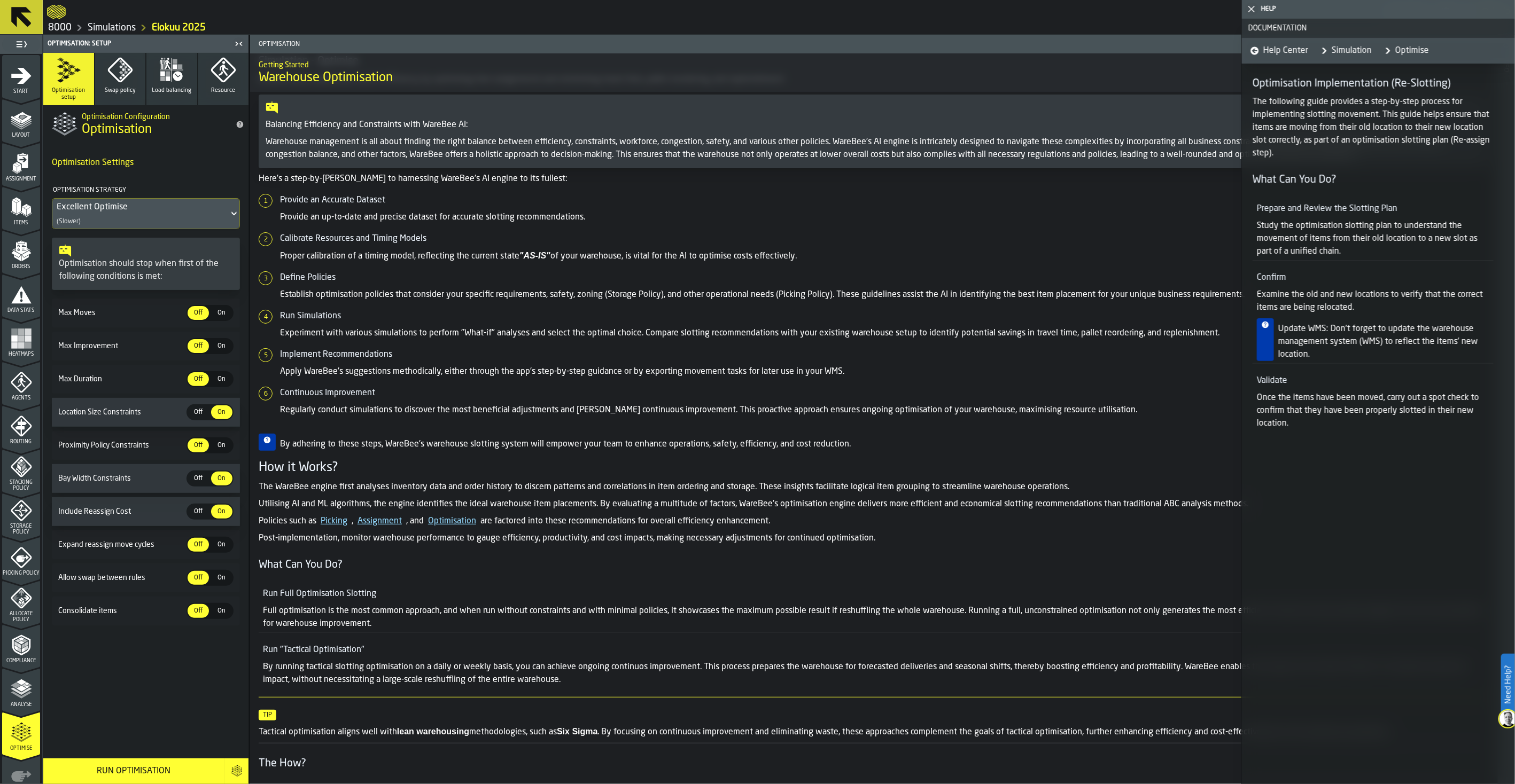
click at [195, 204] on div "Excellent Optimise" at bounding box center [141, 207] width 168 height 13
click at [207, 272] on div "Excellent Optimise (Slower)" at bounding box center [145, 274] width 175 height 26
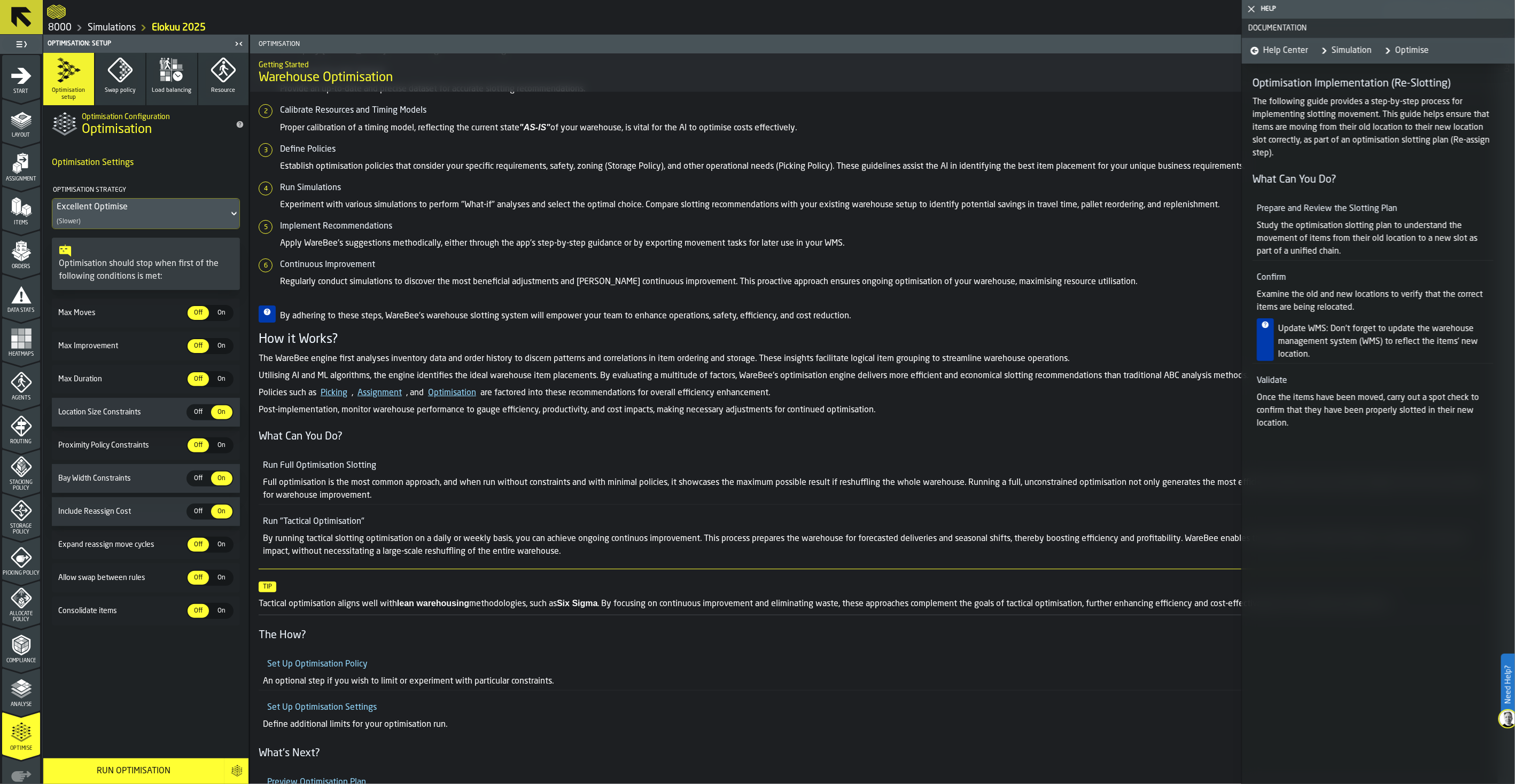
scroll to position [151, 0]
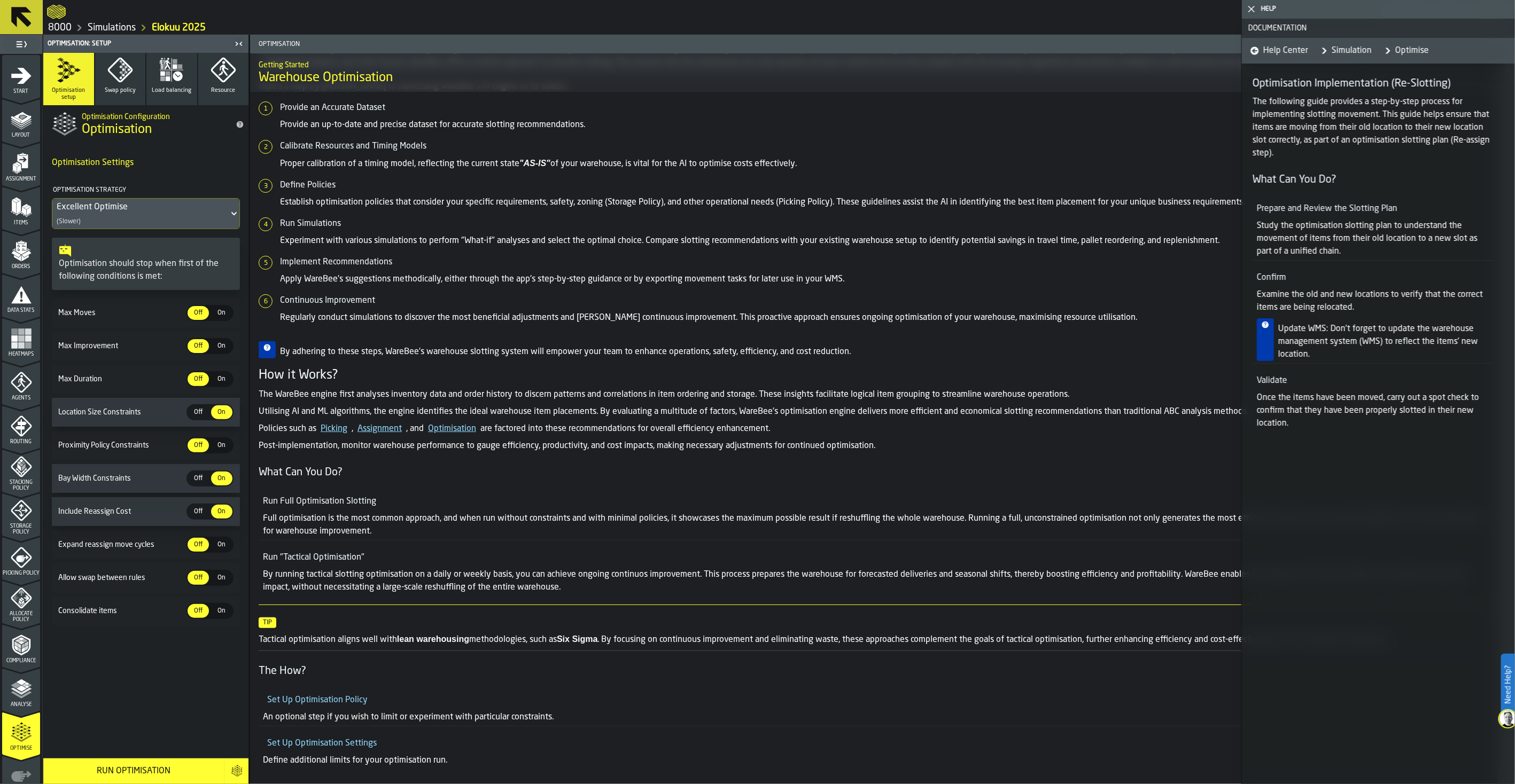
click at [220, 310] on span "On" at bounding box center [221, 313] width 17 height 9
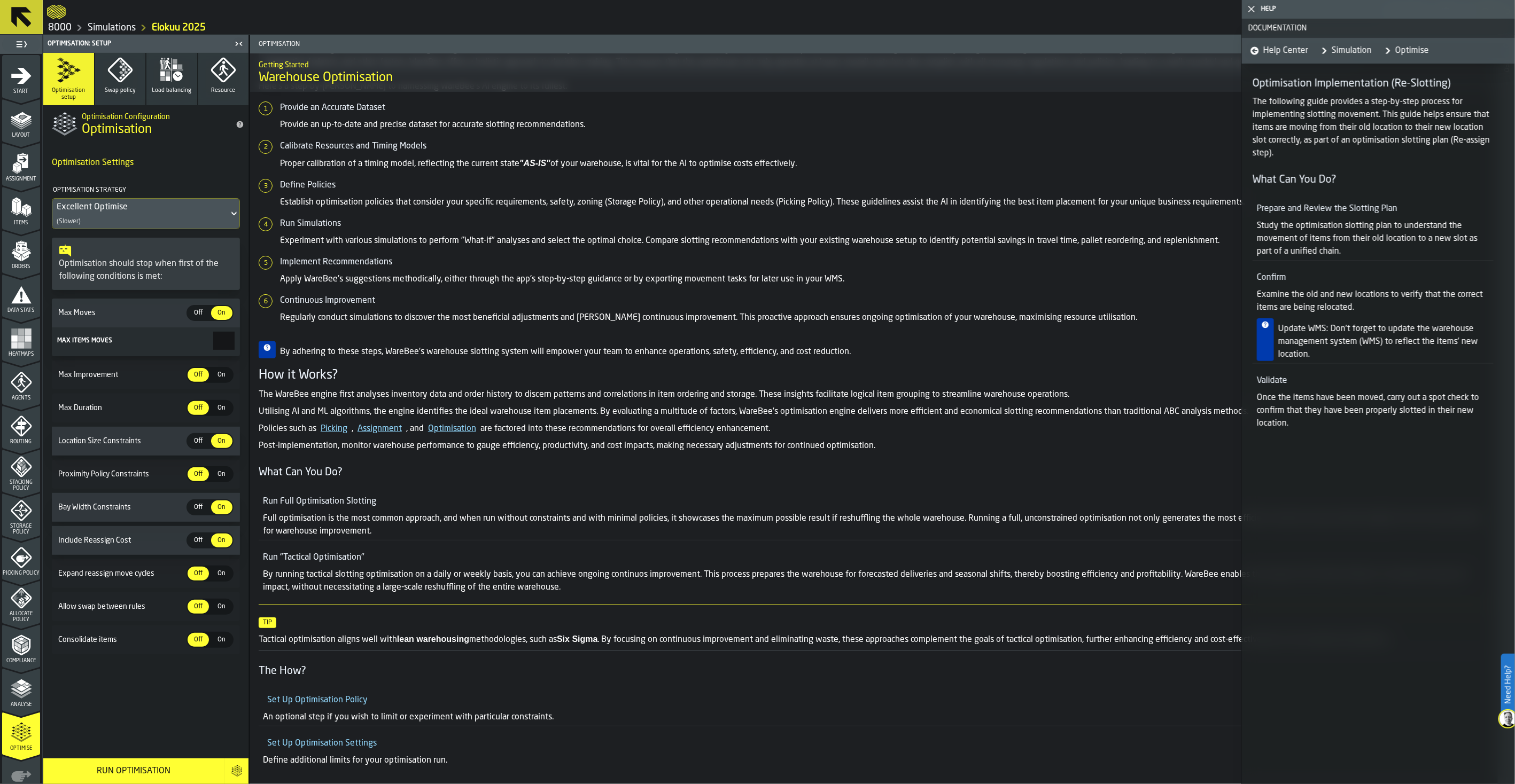
drag, startPoint x: 210, startPoint y: 343, endPoint x: 264, endPoint y: 339, distance: 54.1
click at [264, 339] on main "1 Start 1.1 Layout 1.2 Assignment 1.3 Items 1.4 Orders 1.5 Data Stats 1.6 Heatm…" at bounding box center [757, 409] width 1515 height 750
type input "***"
click at [154, 613] on button "Run Optimisation" at bounding box center [134, 771] width 181 height 26
click at [22, 18] on icon at bounding box center [22, 17] width 20 height 20
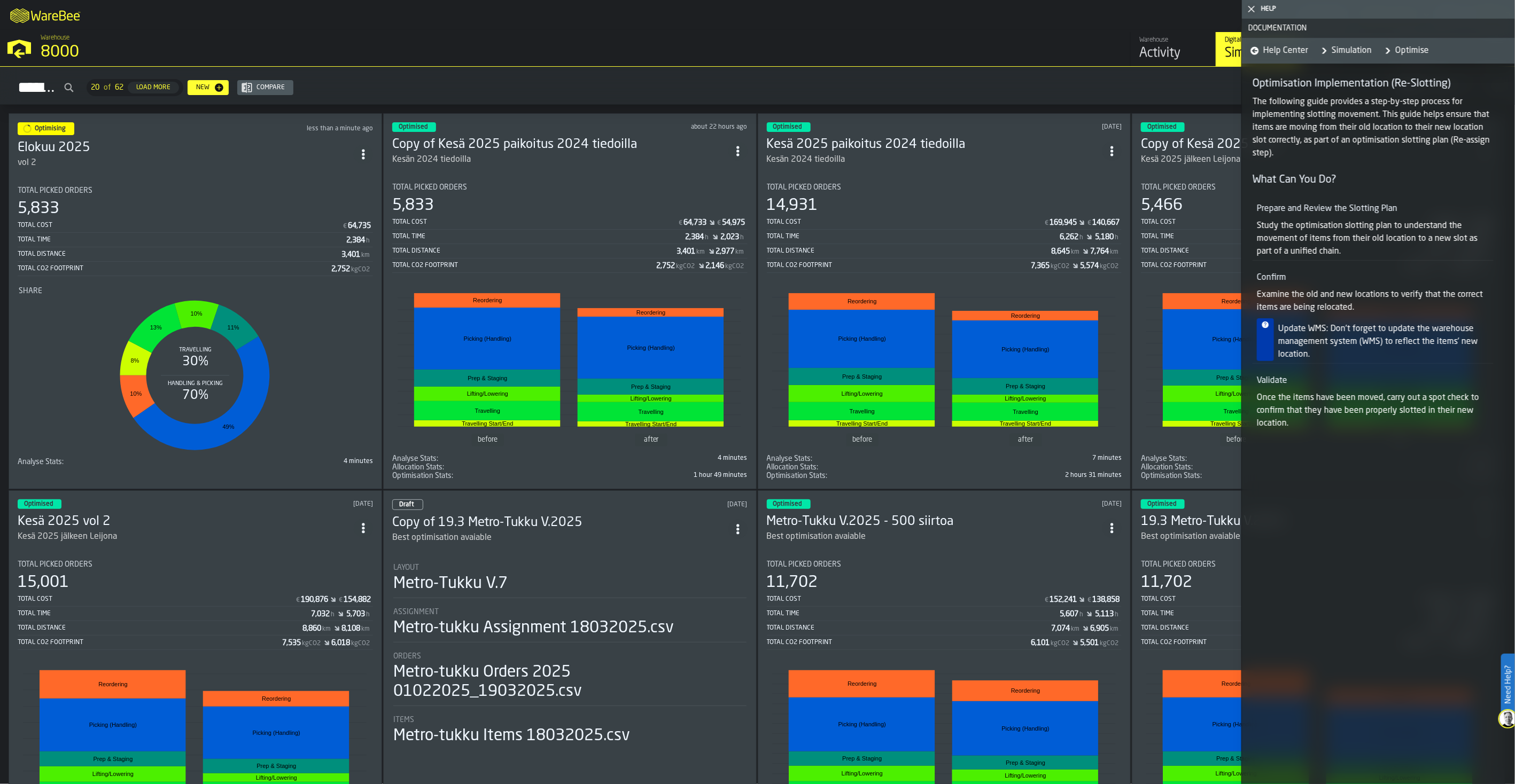
click at [1211, 9] on polygon "button-toggle-Close me" at bounding box center [1251, 9] width 7 height 7
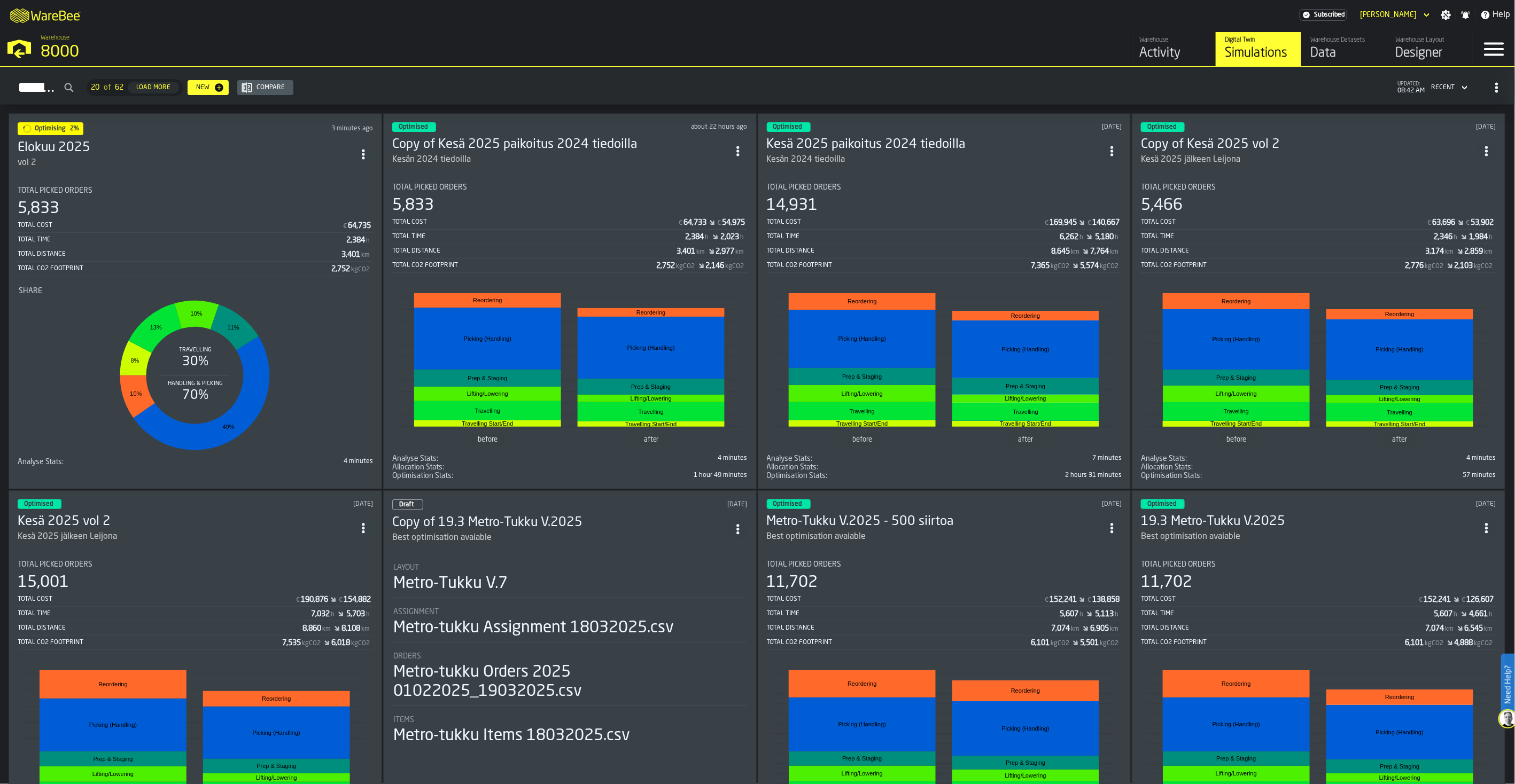
click at [506, 169] on div "Optimised about 22 hours ago Copy of Kesä 2025 paikoitus 2024 tiedoilla Kesän 2…" at bounding box center [570, 301] width 373 height 376
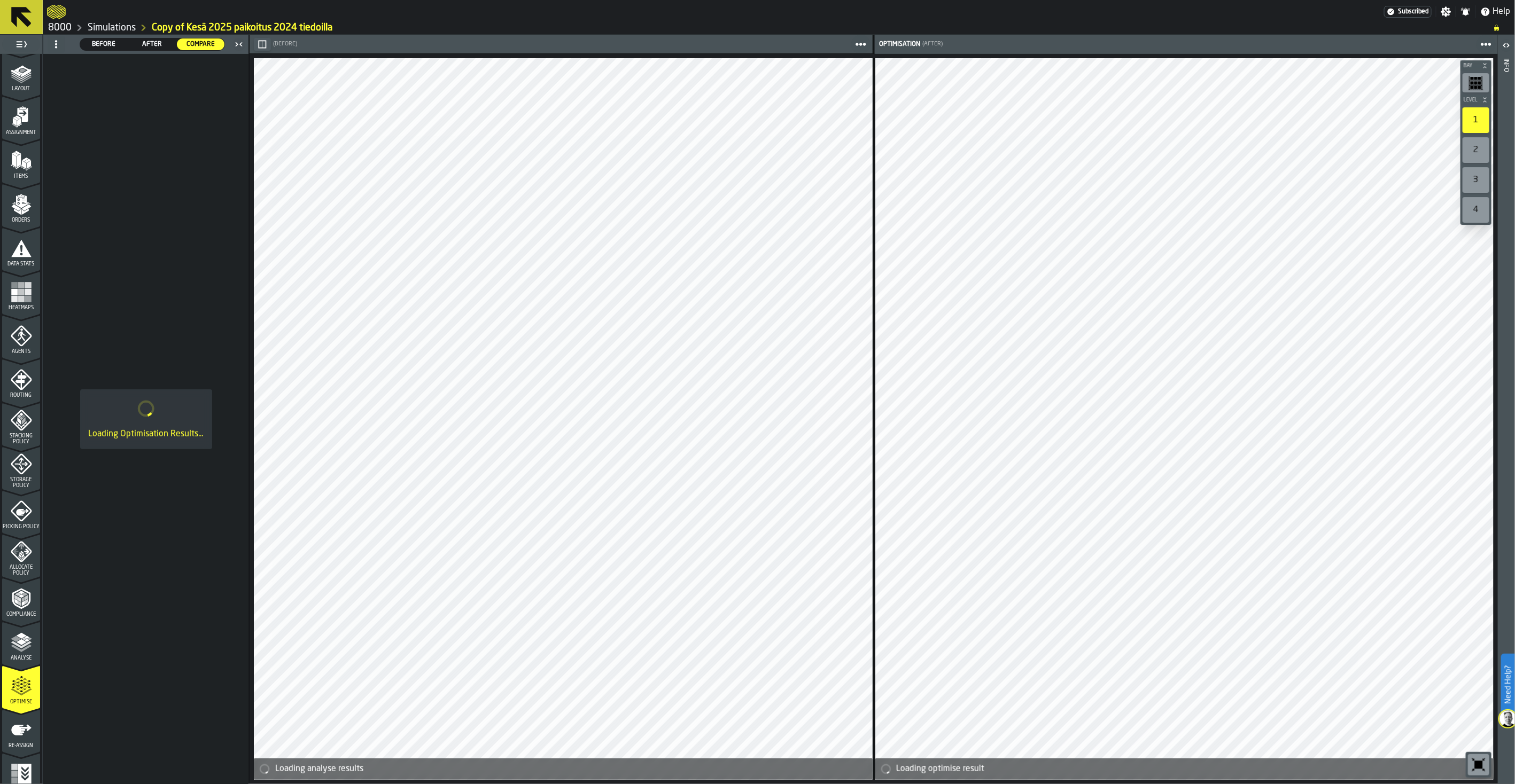
scroll to position [57, 0]
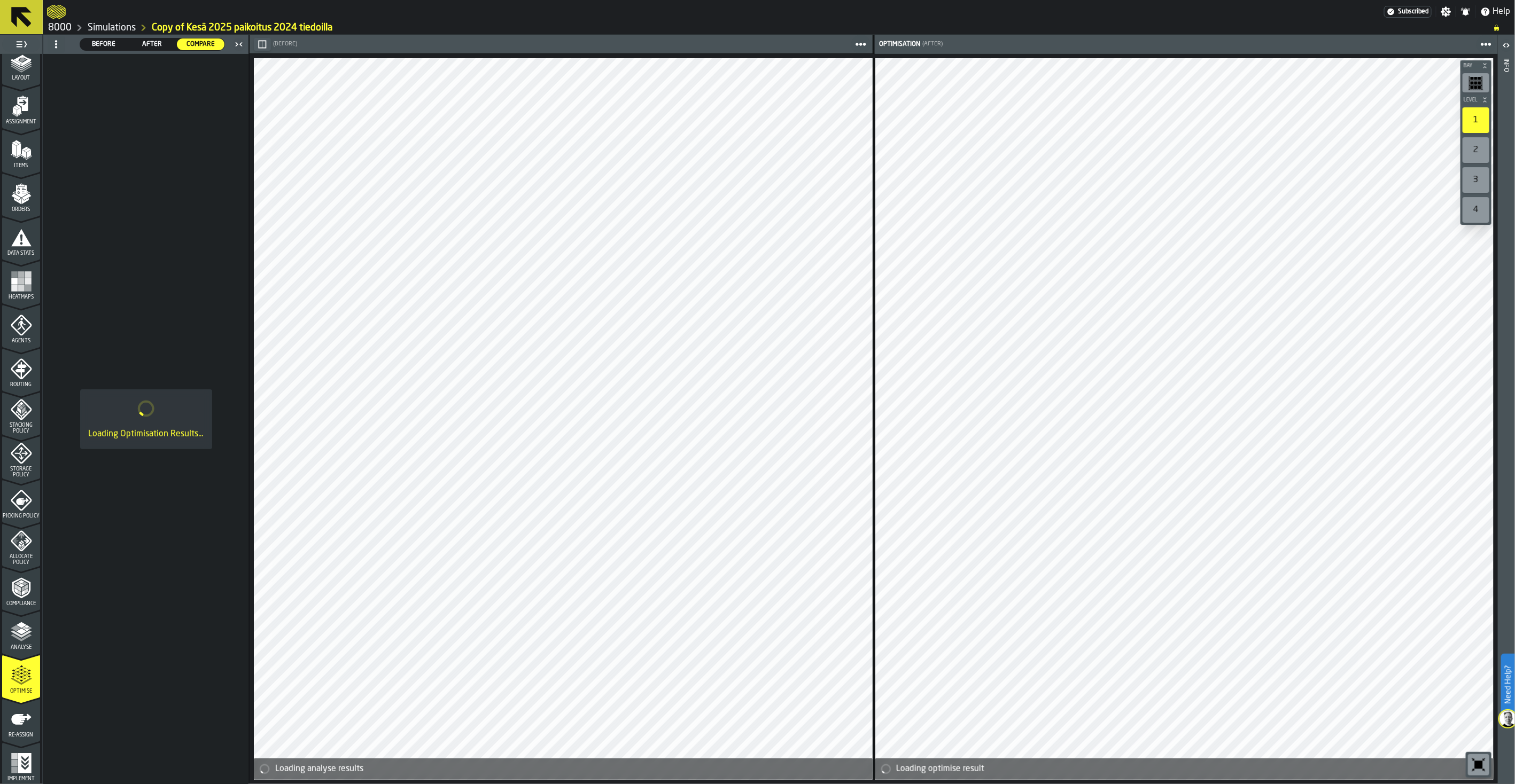
click at [32, 613] on div "Re-assign" at bounding box center [21, 723] width 38 height 29
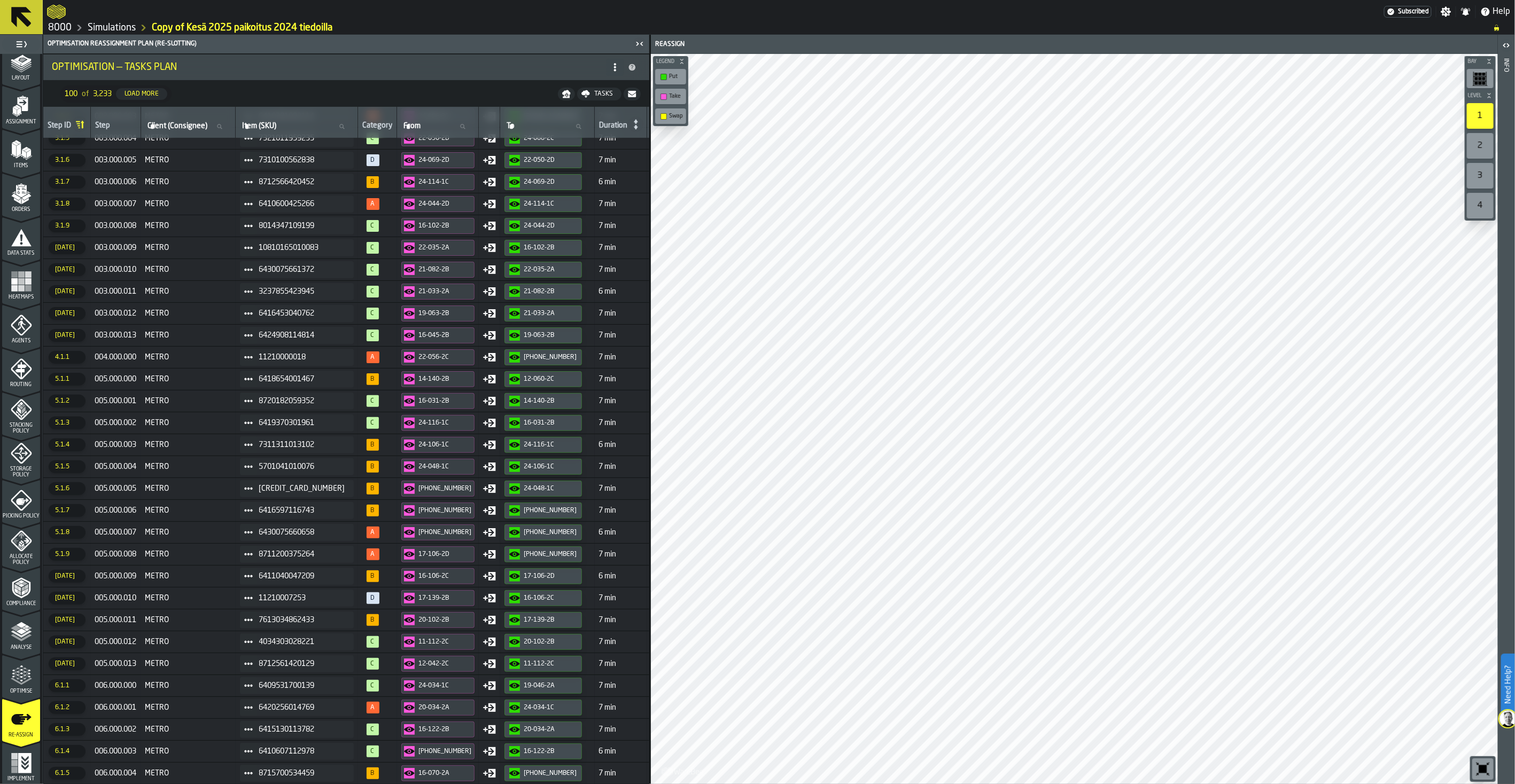
scroll to position [0, 0]
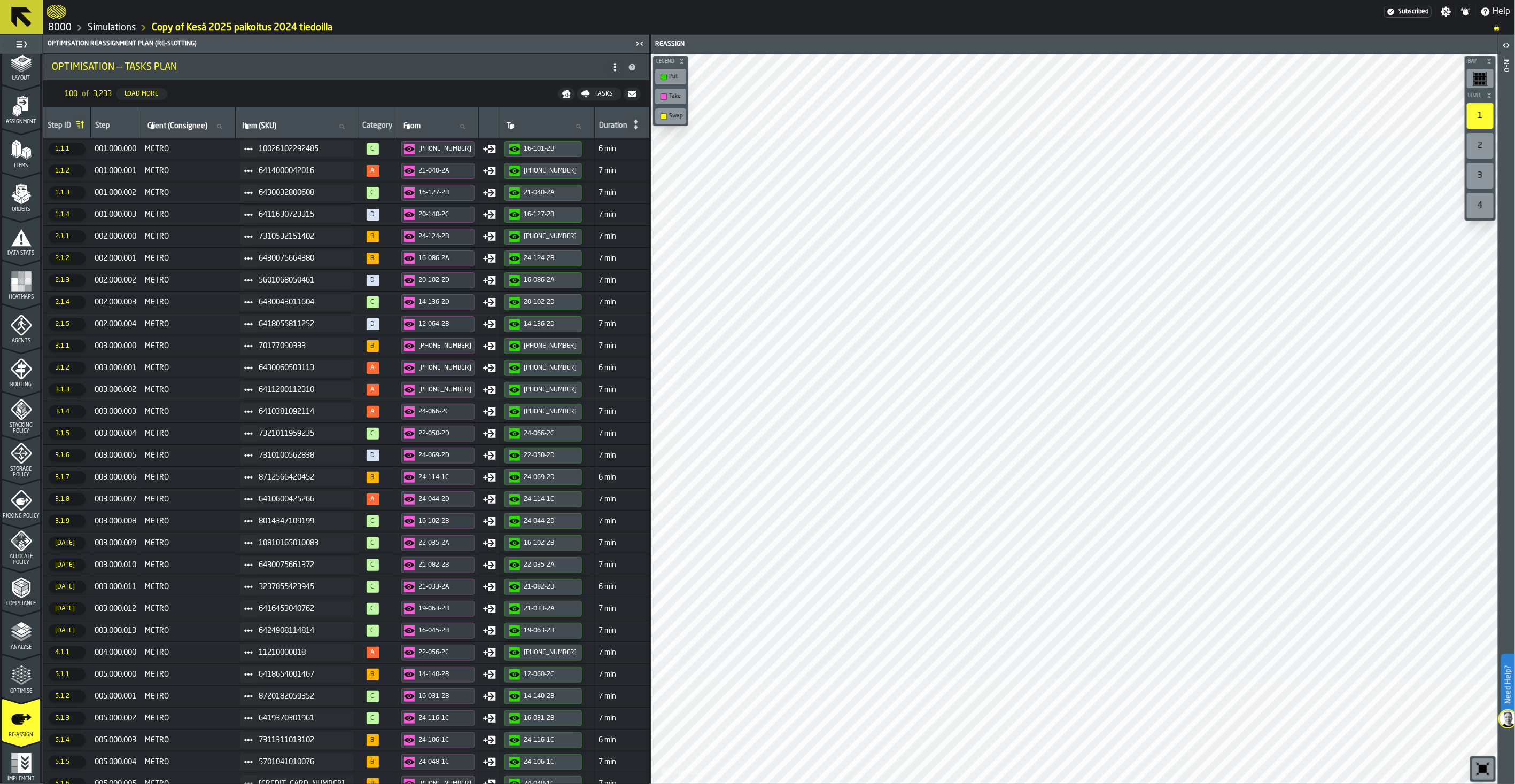
click at [605, 92] on div "Tasks" at bounding box center [604, 94] width 27 height 7
click at [364, 126] on div "Category" at bounding box center [377, 126] width 30 height 11
click at [22, 613] on span "Optimise" at bounding box center [21, 691] width 38 height 6
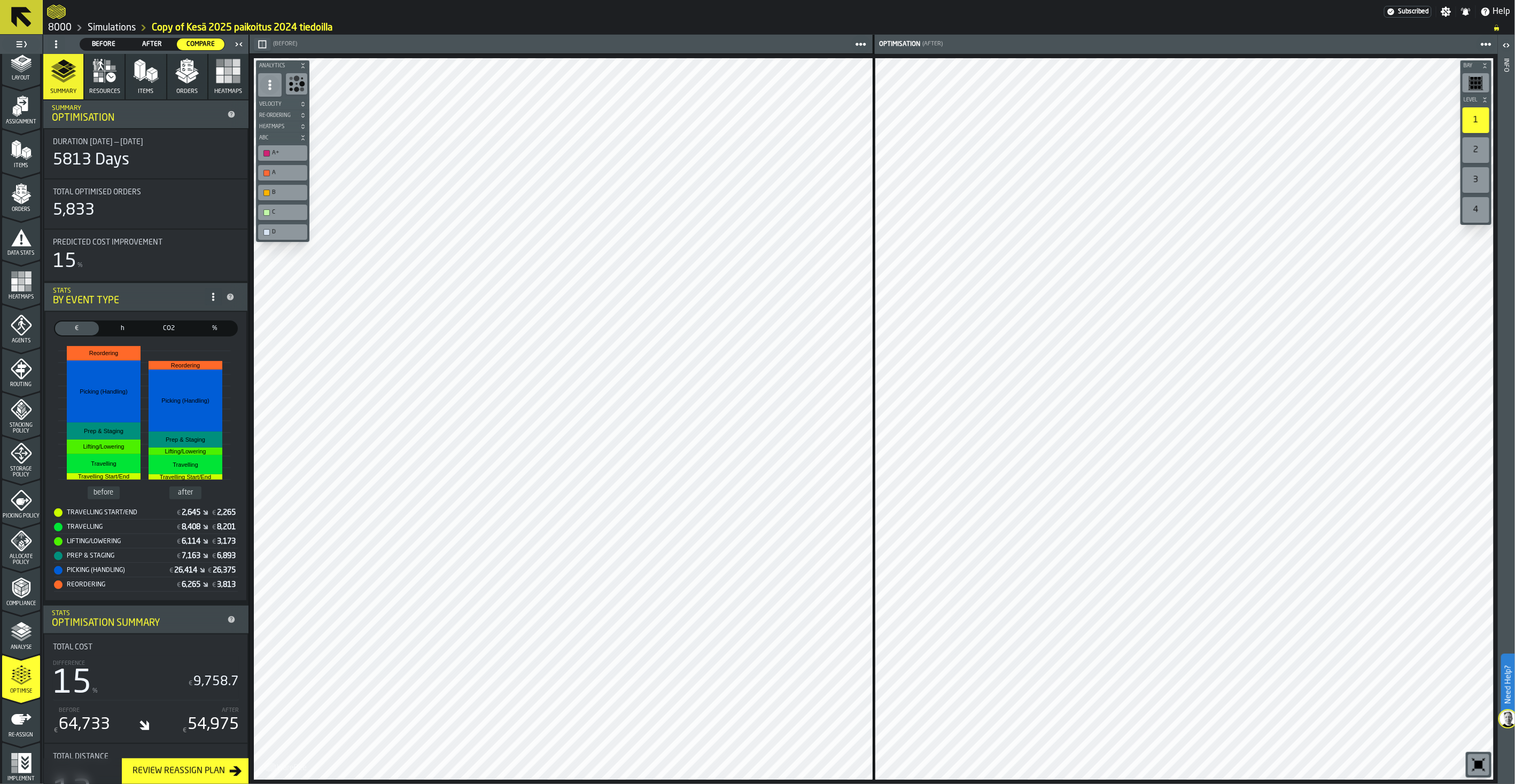
click at [142, 81] on icon "button" at bounding box center [146, 71] width 26 height 26
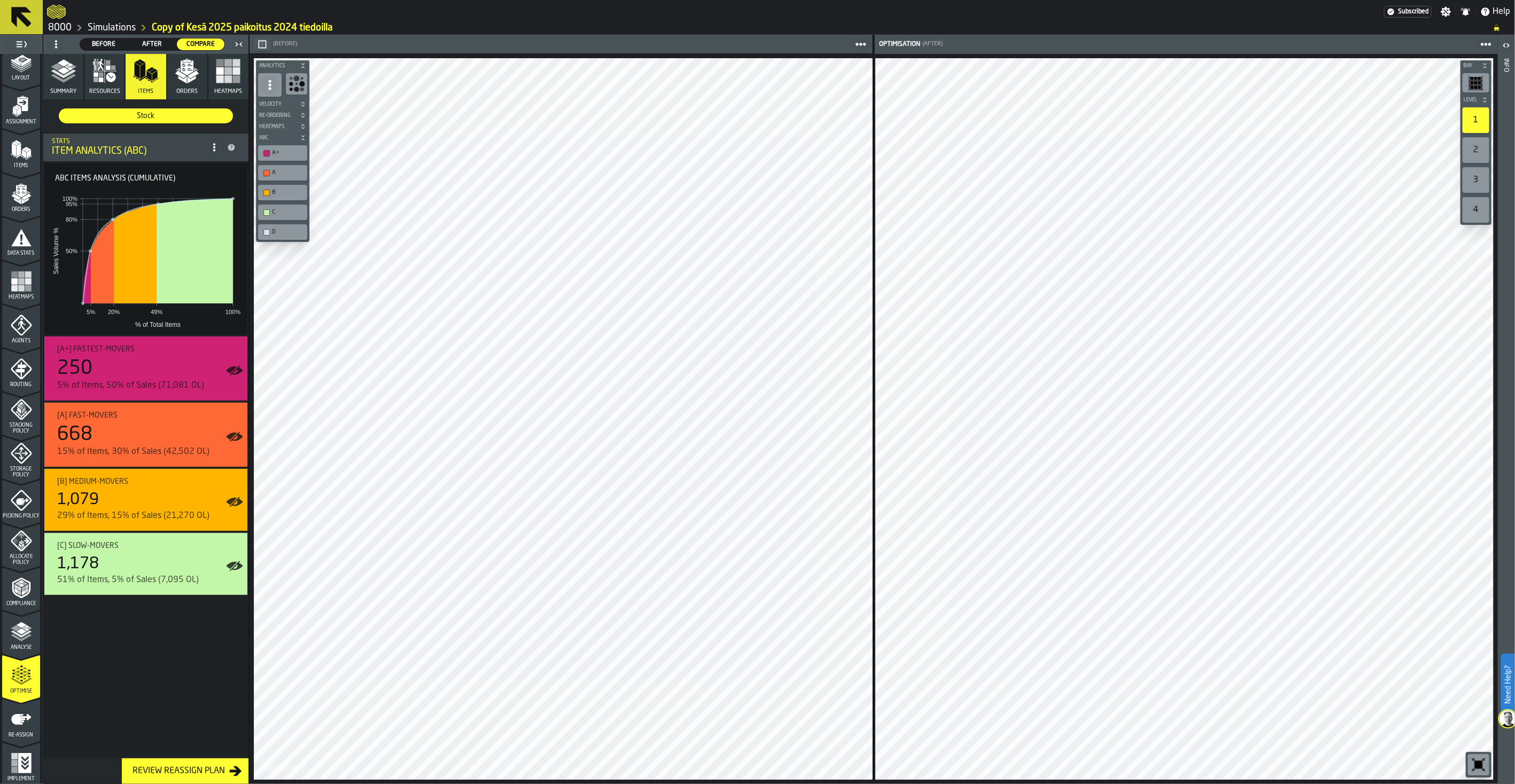
click at [1211, 143] on div "2" at bounding box center [1476, 150] width 27 height 26
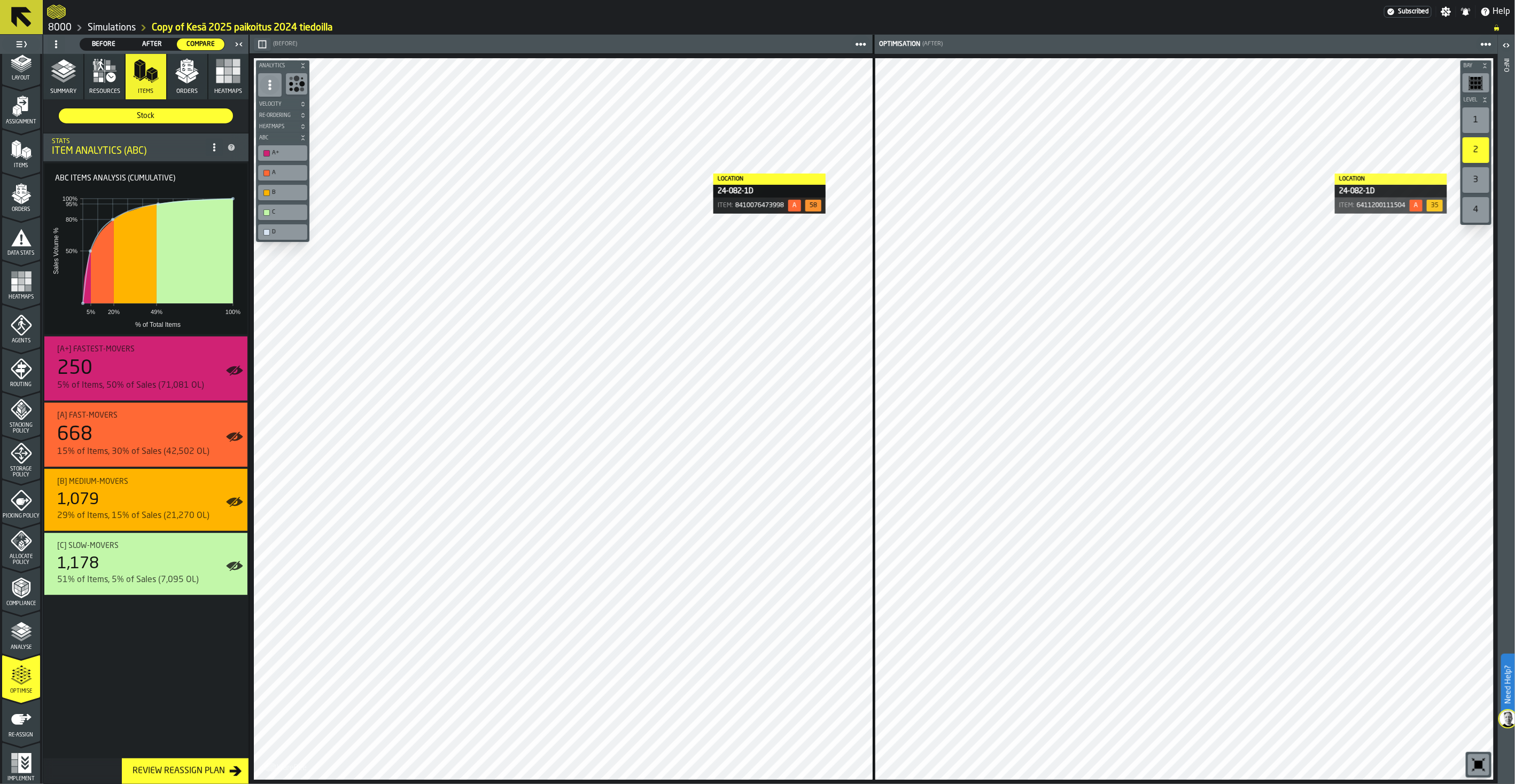
click at [1211, 177] on div "3" at bounding box center [1476, 180] width 27 height 26
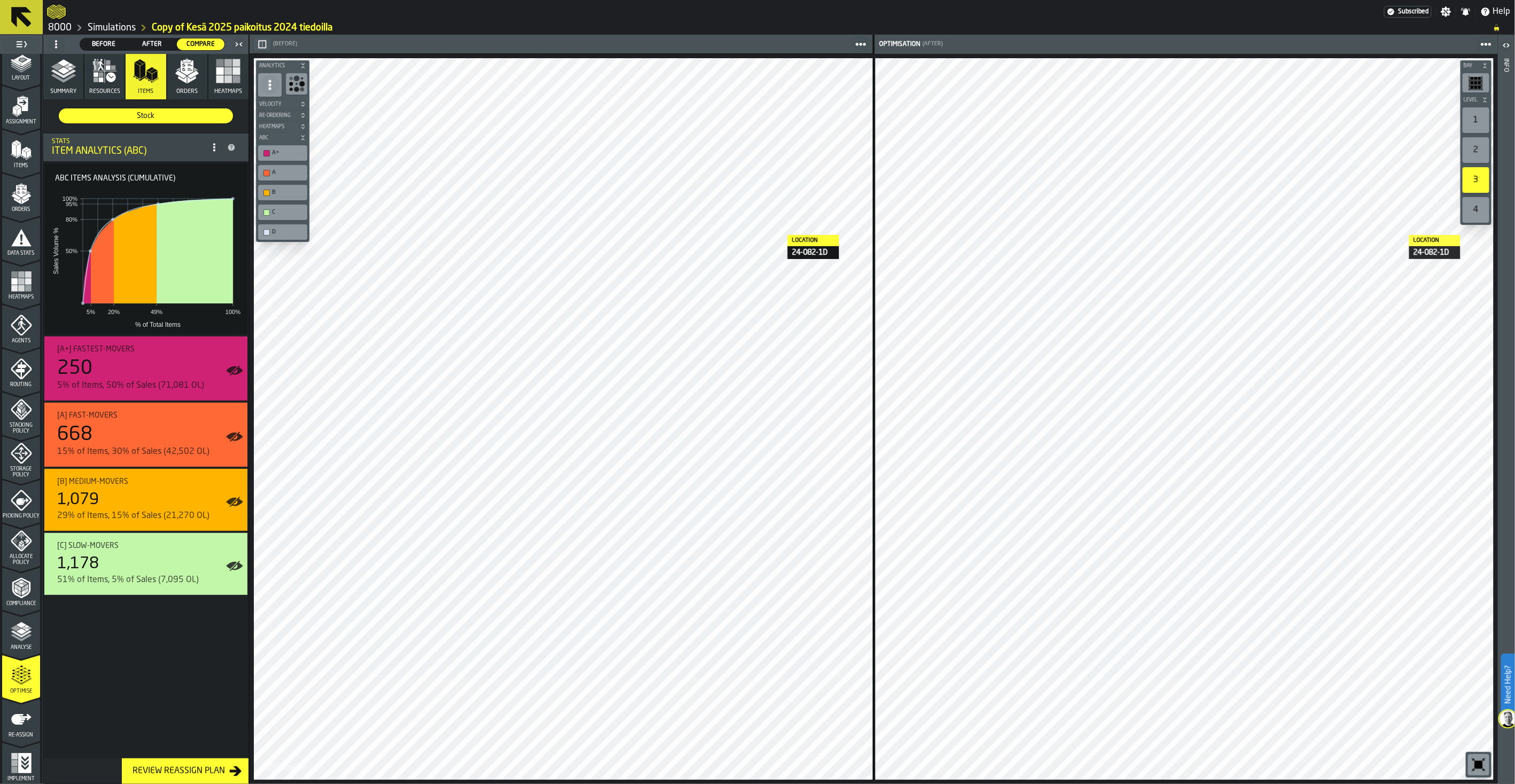
click at [1211, 206] on div "4" at bounding box center [1476, 210] width 27 height 26
click at [1211, 187] on div "3" at bounding box center [1476, 180] width 27 height 26
drag, startPoint x: 1478, startPoint y: 146, endPoint x: 1504, endPoint y: 381, distance: 236.4
click at [1211, 146] on div "2" at bounding box center [1476, 150] width 27 height 26
click at [29, 613] on span "Re-assign" at bounding box center [21, 735] width 38 height 6
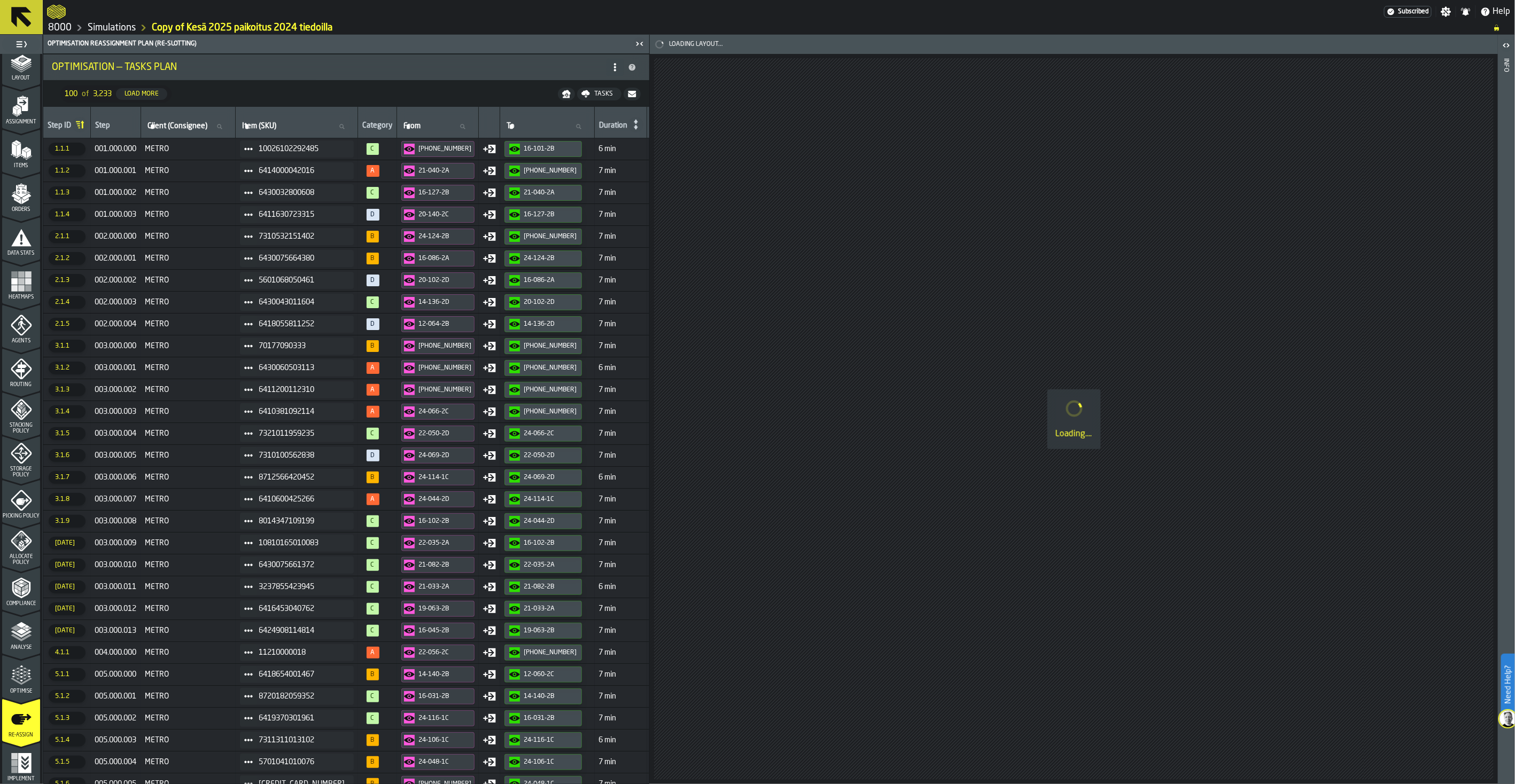
click at [590, 92] on div "Tasks" at bounding box center [604, 94] width 27 height 7
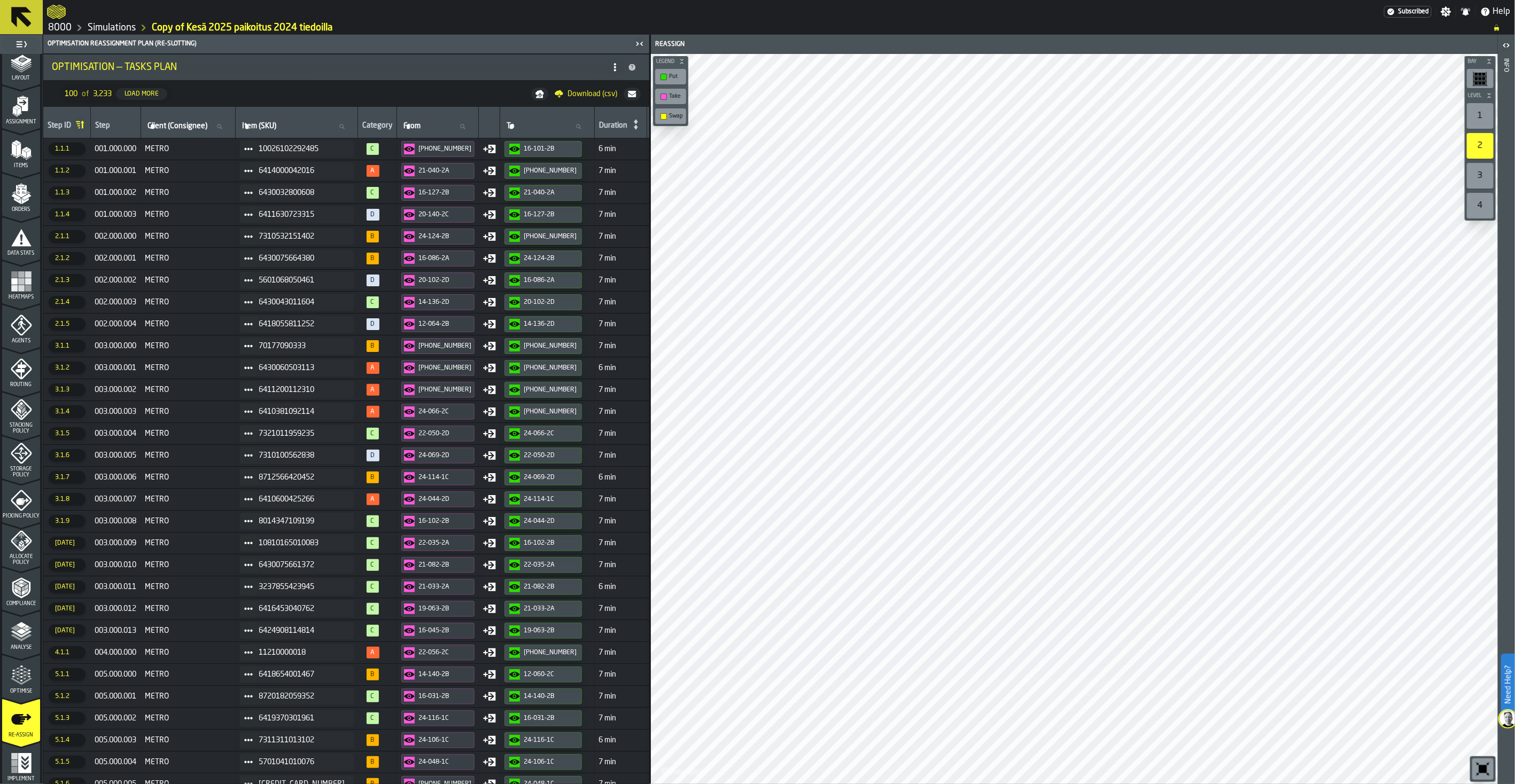
drag, startPoint x: 611, startPoint y: 67, endPoint x: 544, endPoint y: 71, distance: 67.1
click at [544, 71] on li "Optimisation — Tasks Plan" at bounding box center [346, 68] width 606 height 26
click at [570, 93] on span "Download (csv)" at bounding box center [592, 94] width 49 height 9
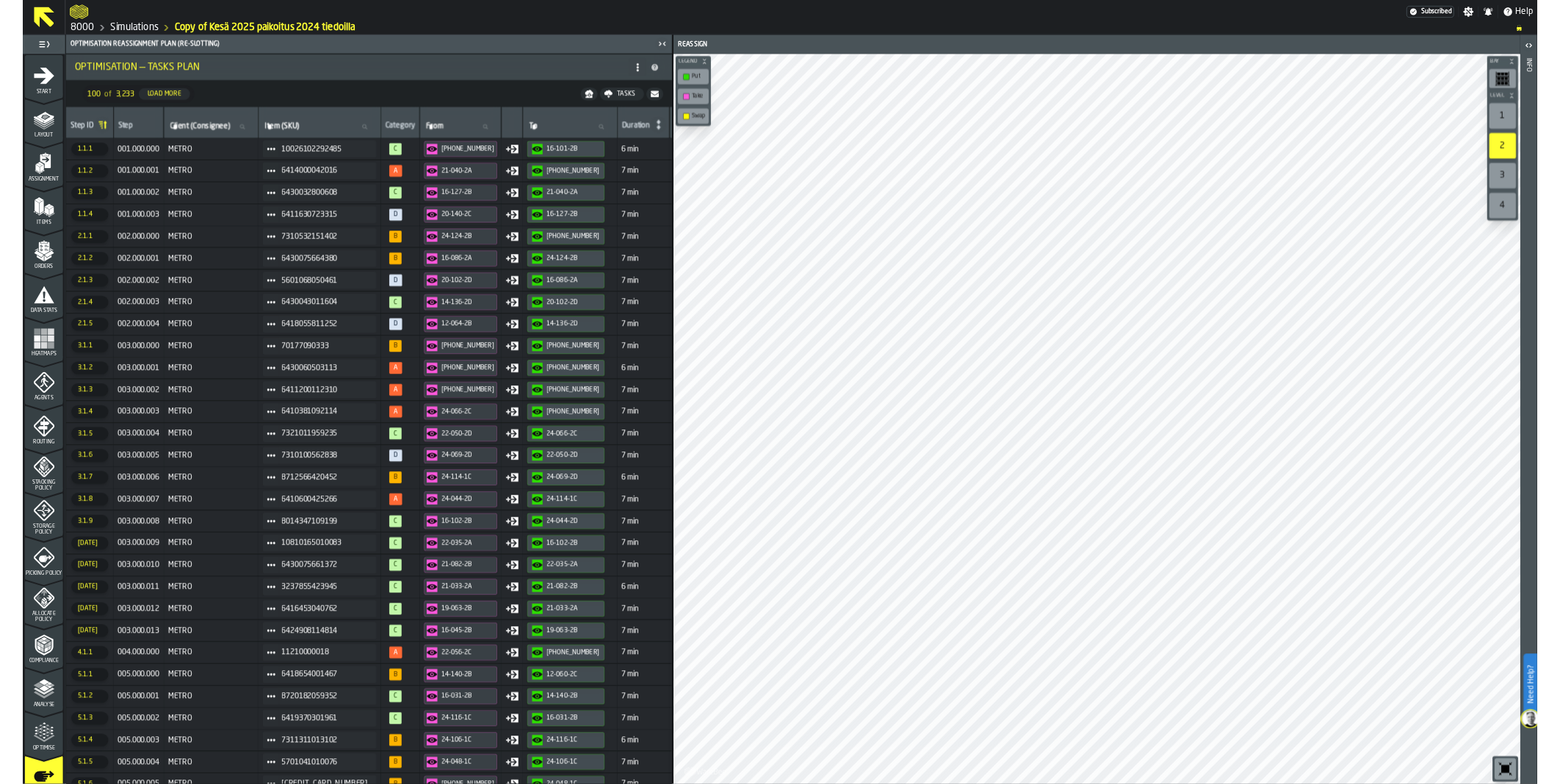
scroll to position [79, 0]
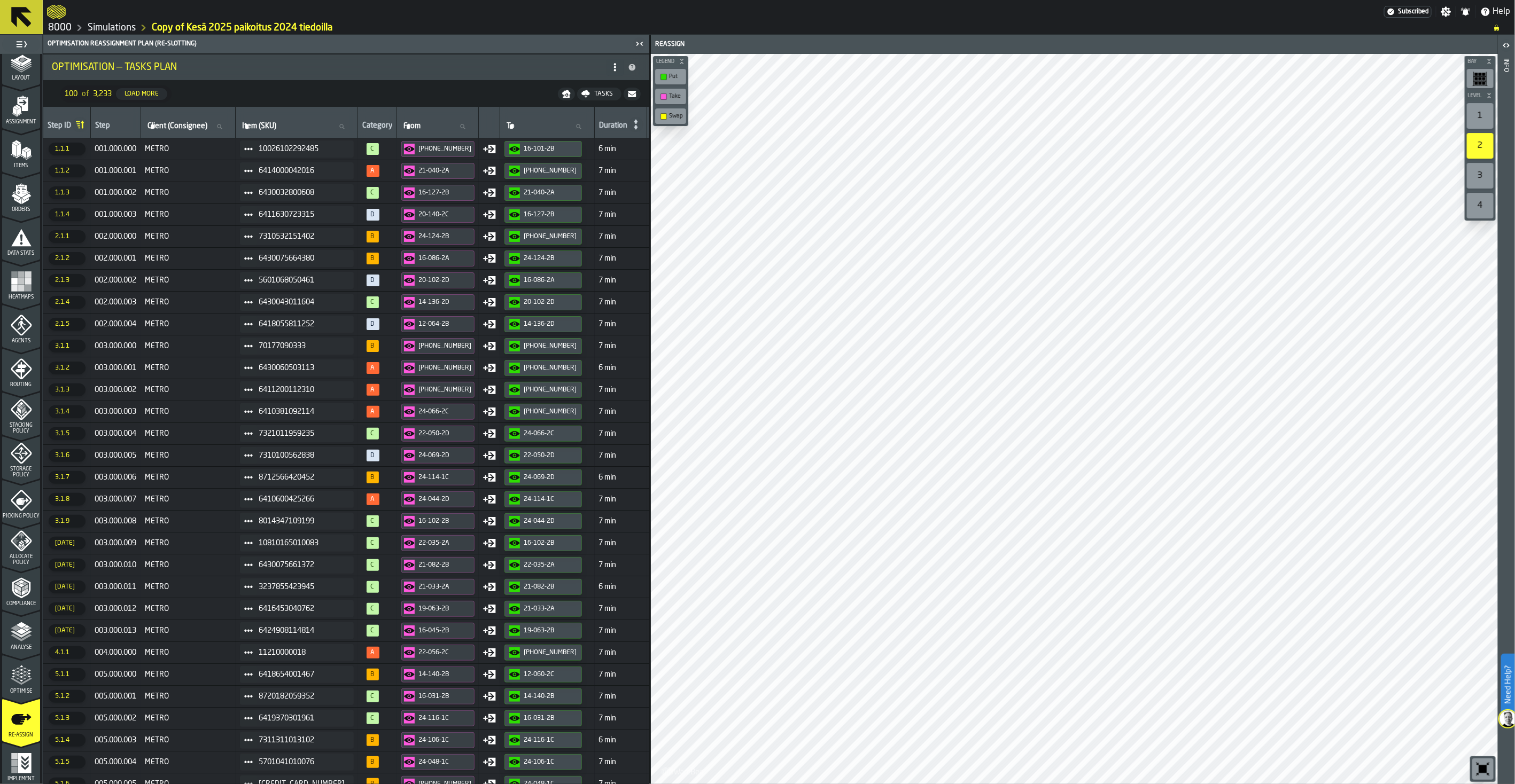
click at [16, 666] on icon "menu Optimise" at bounding box center [22, 676] width 22 height 22
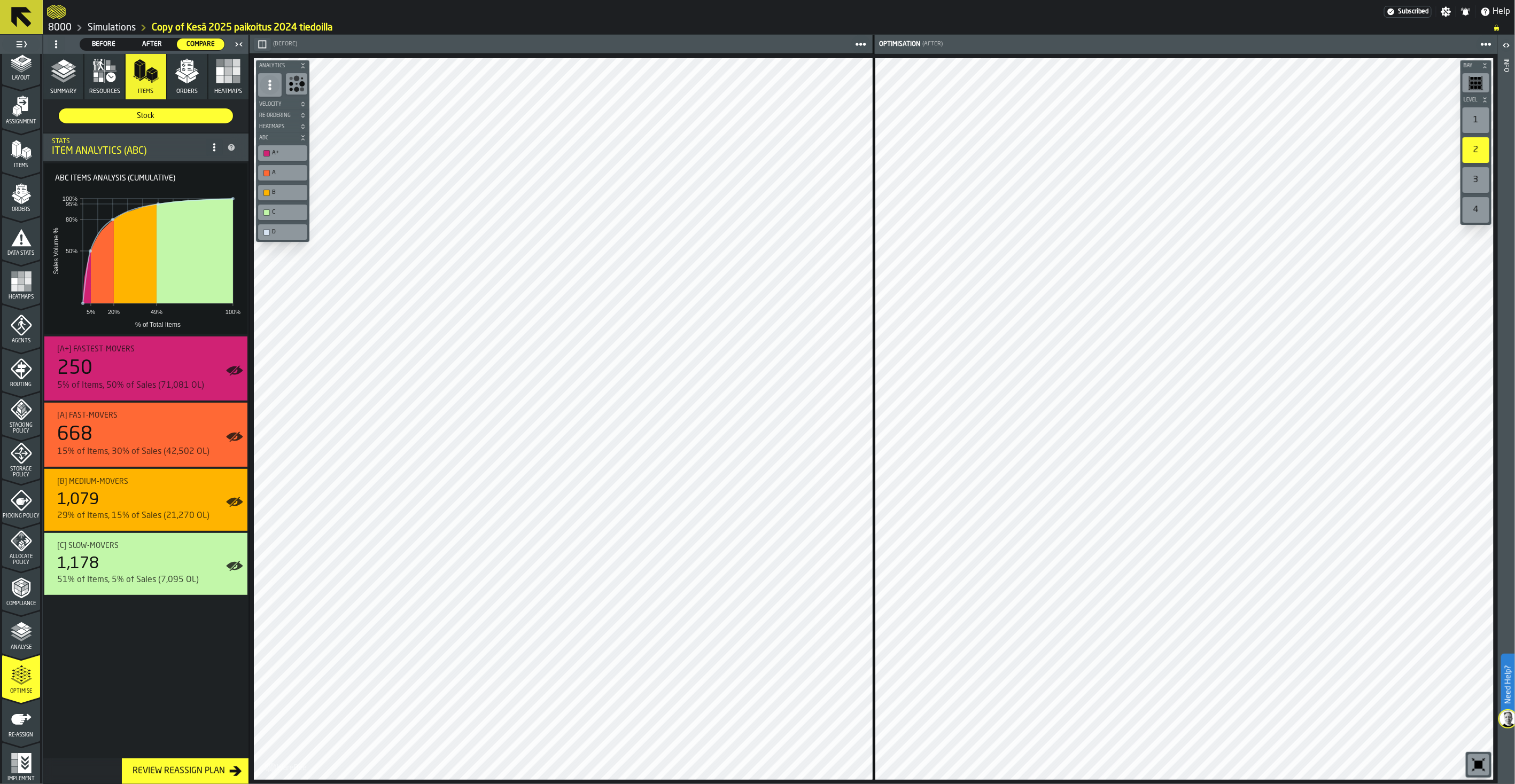
click at [29, 652] on icon "menu Analyse" at bounding box center [21, 654] width 38 height 10
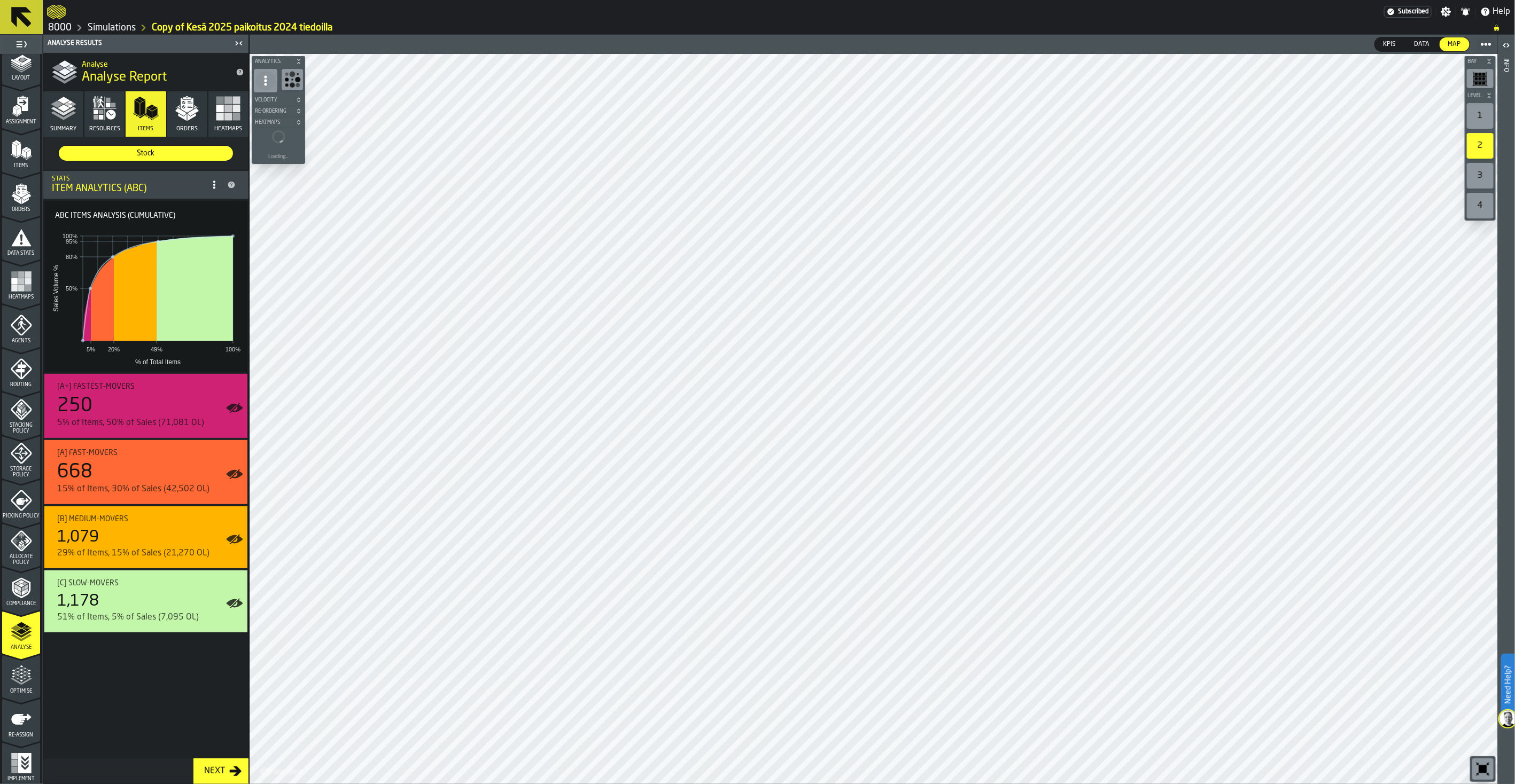
click at [214, 182] on circle at bounding box center [214, 181] width 2 height 2
click at [191, 200] on div "Show Options" at bounding box center [189, 205] width 55 height 13
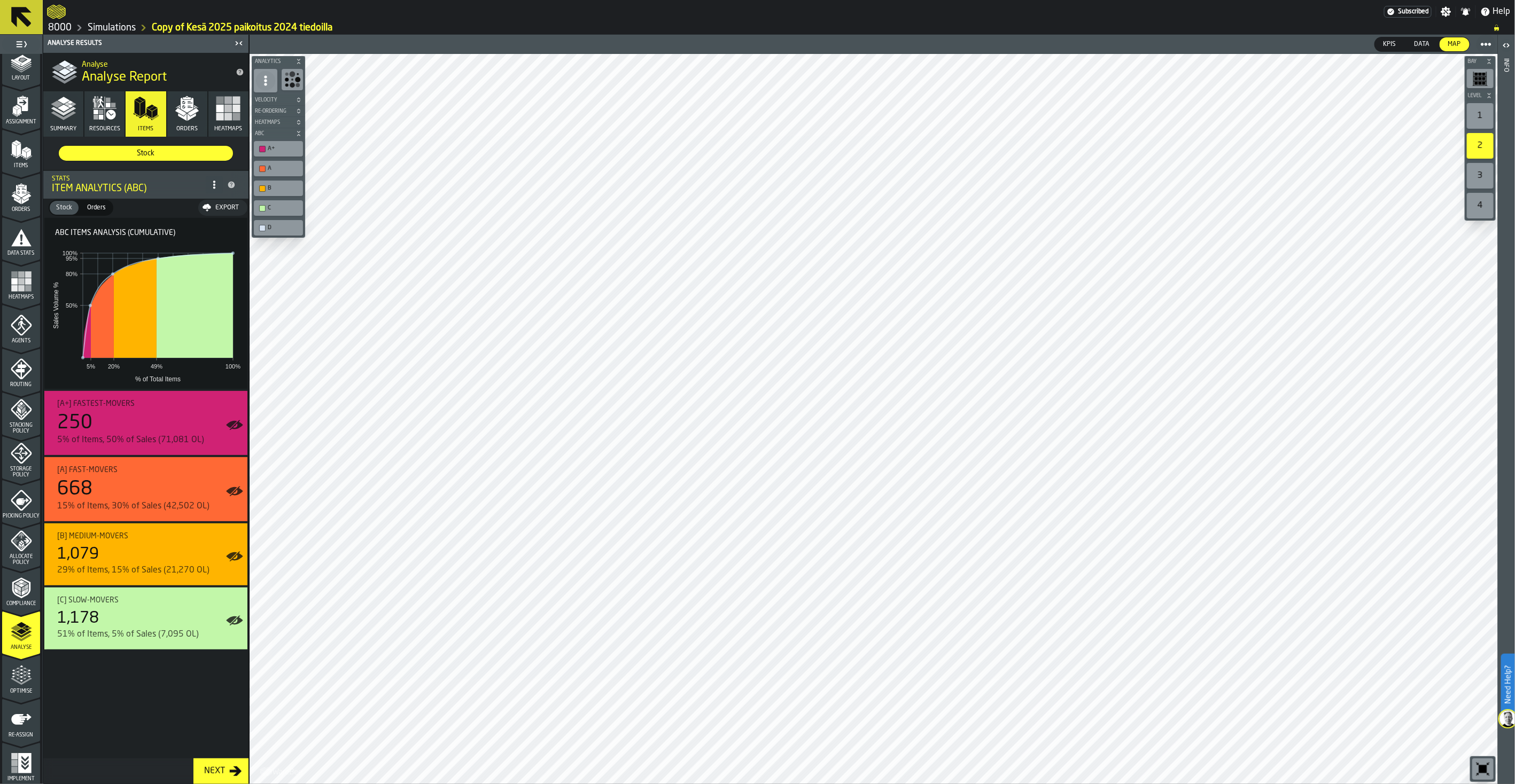
click at [267, 225] on div "D" at bounding box center [279, 228] width 45 height 11
click at [269, 150] on div "A+" at bounding box center [283, 149] width 32 height 7
click at [271, 163] on div "A" at bounding box center [279, 168] width 45 height 11
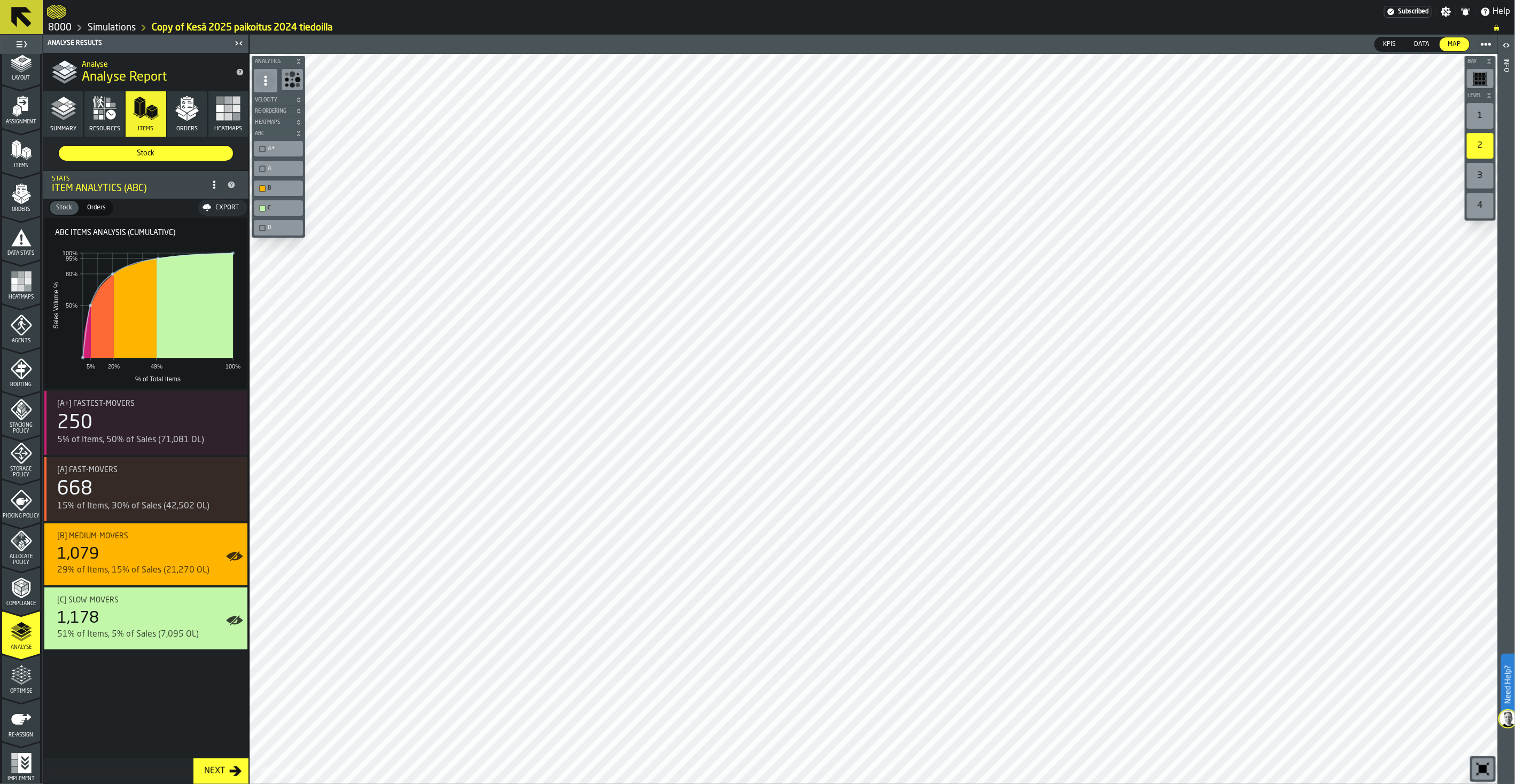
click at [275, 182] on div "B" at bounding box center [279, 188] width 45 height 11
click at [270, 205] on div "C" at bounding box center [283, 208] width 32 height 7
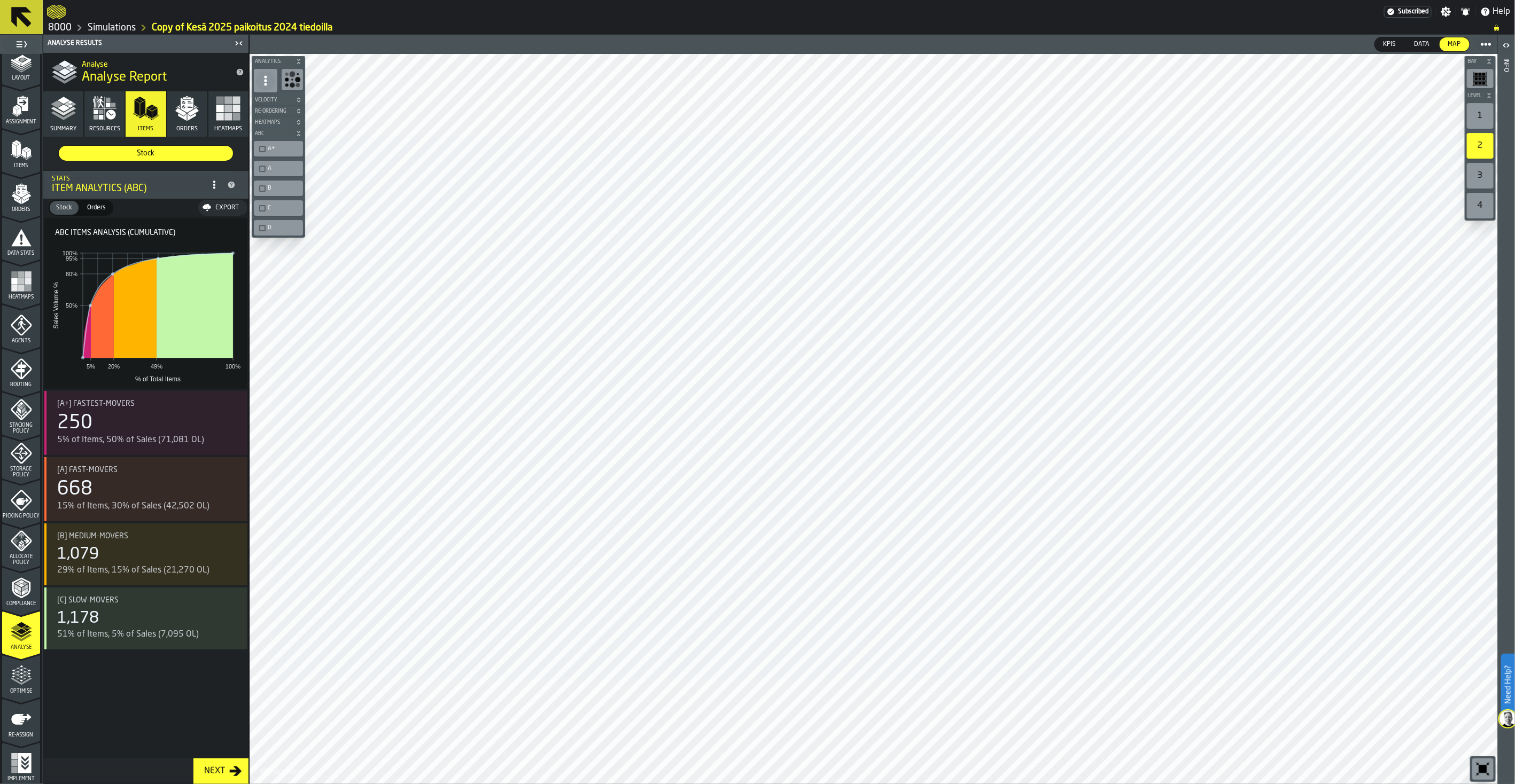
click at [264, 226] on div "button-toolbar-undefined" at bounding box center [262, 228] width 6 height 6
click at [1489, 107] on div "1" at bounding box center [1480, 116] width 27 height 26
click at [1481, 142] on div "2" at bounding box center [1480, 146] width 27 height 26
click at [1484, 108] on div "1" at bounding box center [1480, 116] width 27 height 26
click at [269, 86] on span at bounding box center [266, 80] width 19 height 19
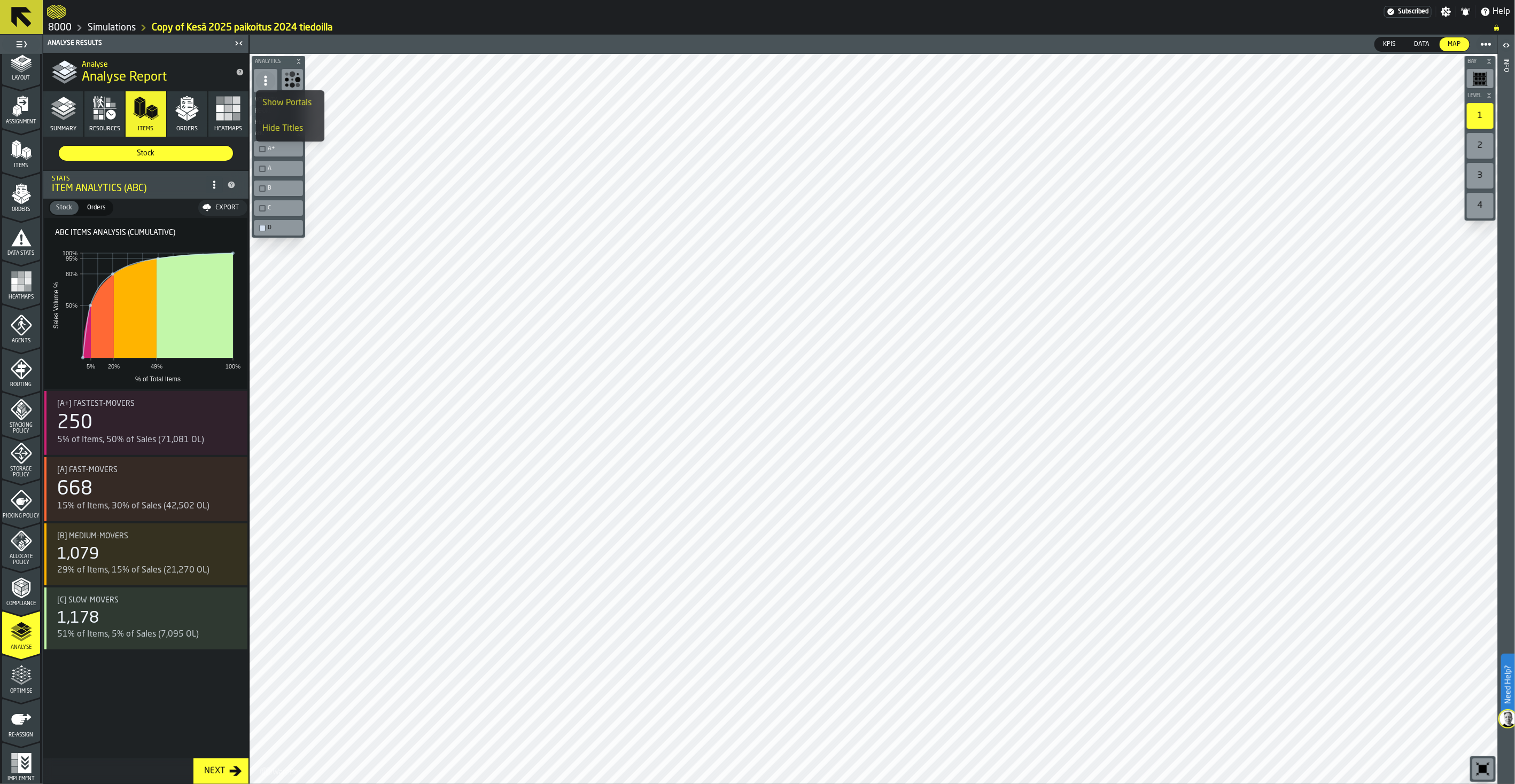
click at [280, 108] on div "Show Portals" at bounding box center [290, 103] width 55 height 13
click at [258, 84] on span at bounding box center [266, 80] width 19 height 19
click at [262, 96] on li "Hide Portals" at bounding box center [290, 103] width 68 height 26
click at [211, 208] on div "Export" at bounding box center [226, 207] width 32 height 7
